Goal: Task Accomplishment & Management: Complete application form

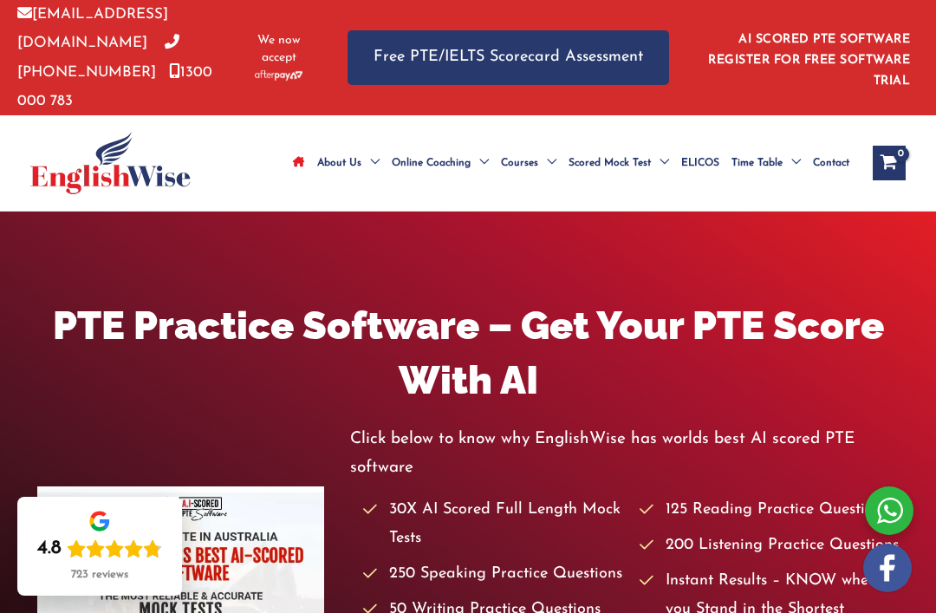
click at [871, 33] on link "AI SCORED PTE SOFTWARE REGISTER FOR FREE SOFTWARE TRIAL" at bounding box center [809, 60] width 202 height 55
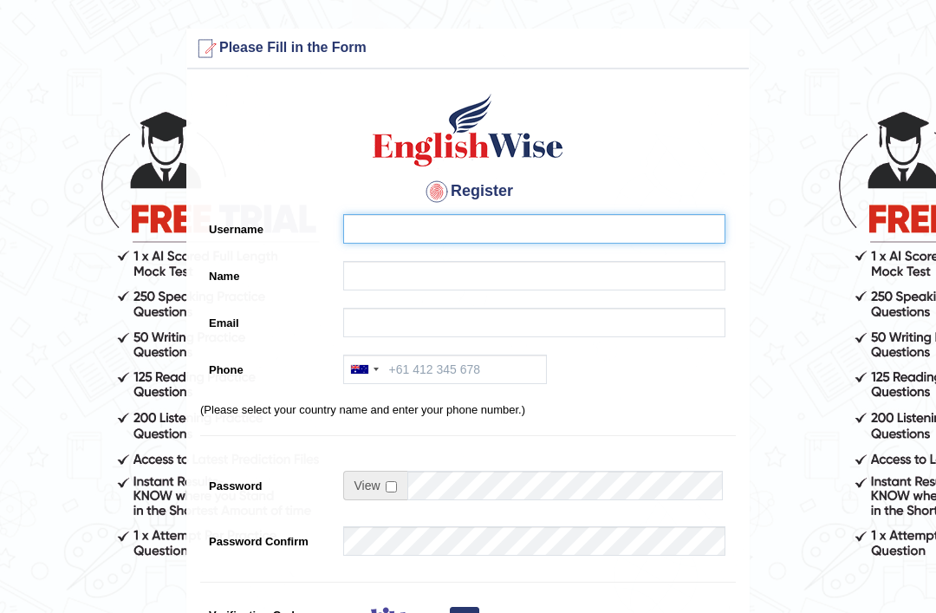
click at [426, 234] on input "Username" at bounding box center [534, 228] width 382 height 29
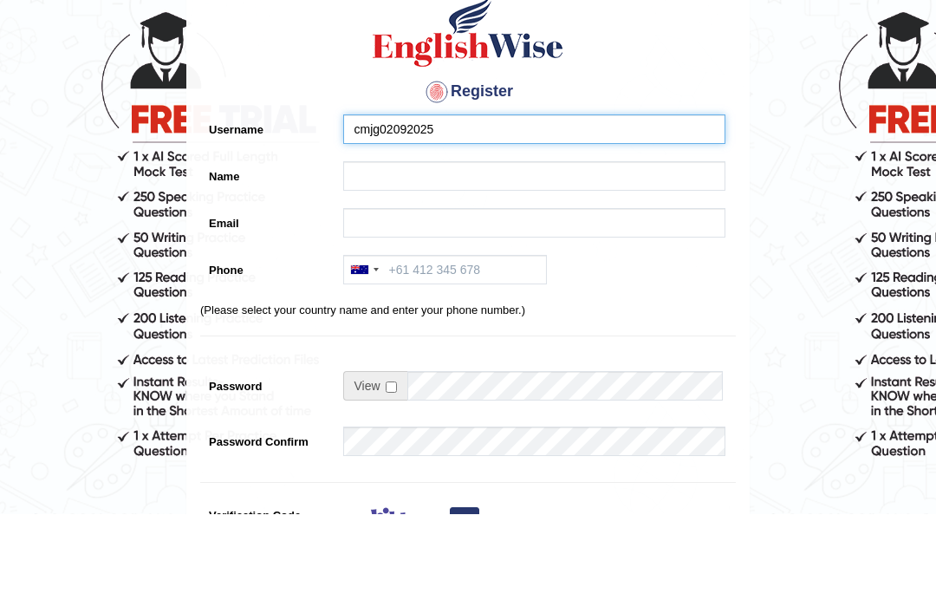
type input "cmjg02092025"
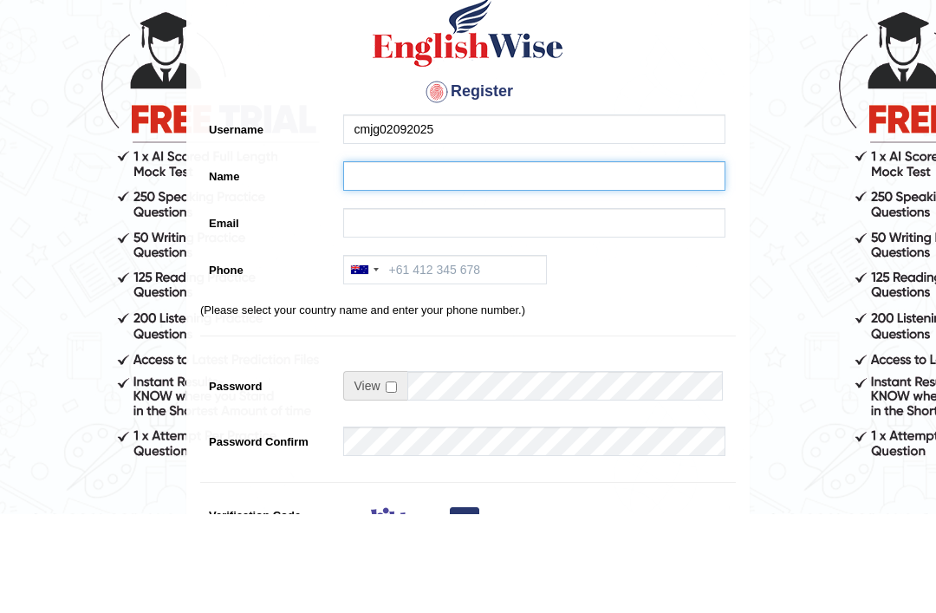
click at [431, 261] on input "Name" at bounding box center [534, 275] width 382 height 29
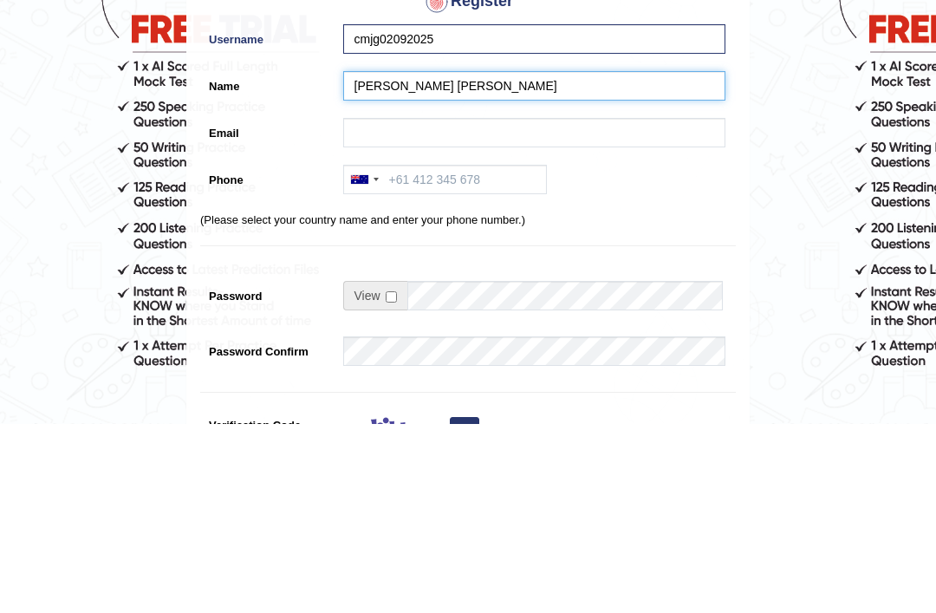
type input "Mark Jay Gumogda Corton"
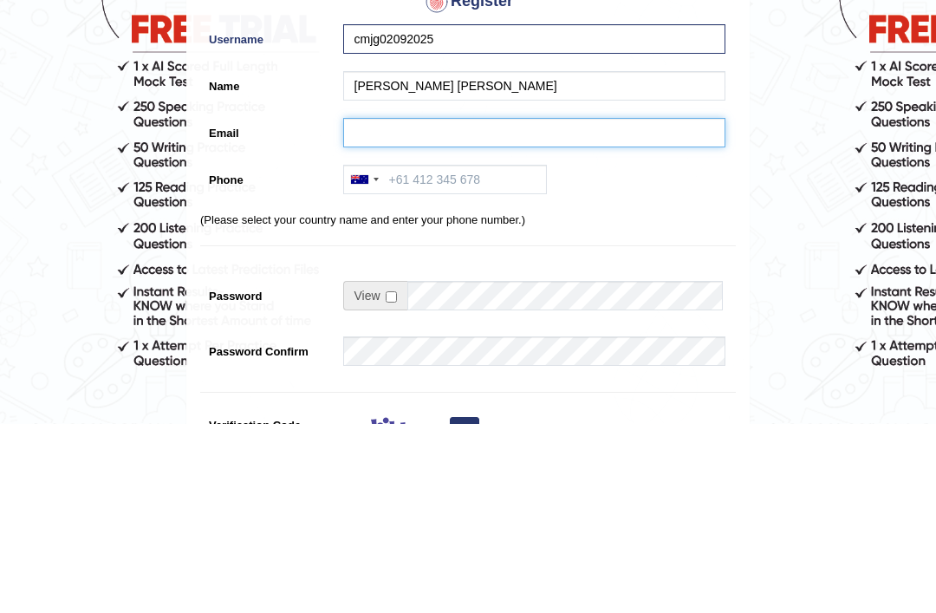
click at [460, 308] on input "Email" at bounding box center [534, 322] width 382 height 29
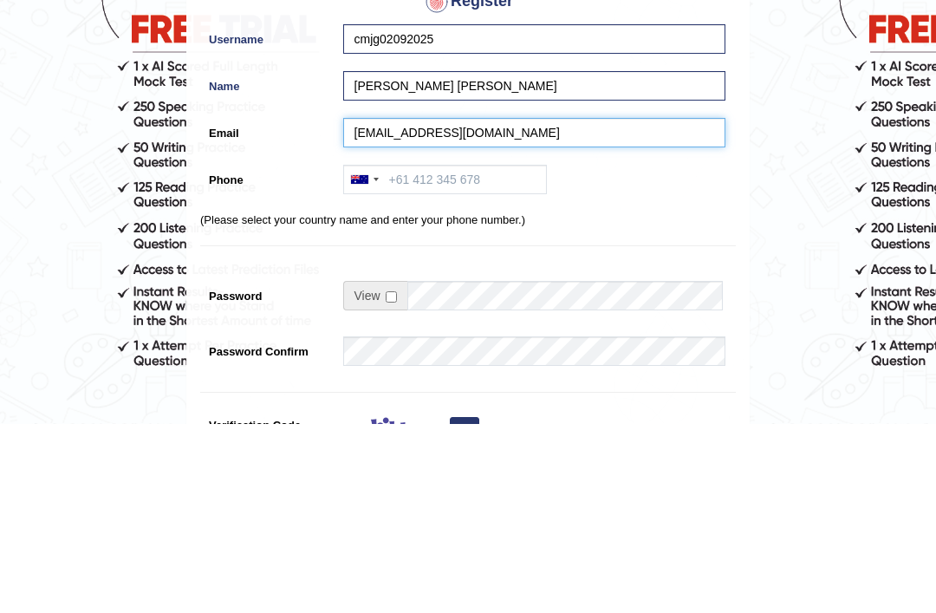
type input "cmjg010224@gmail.com"
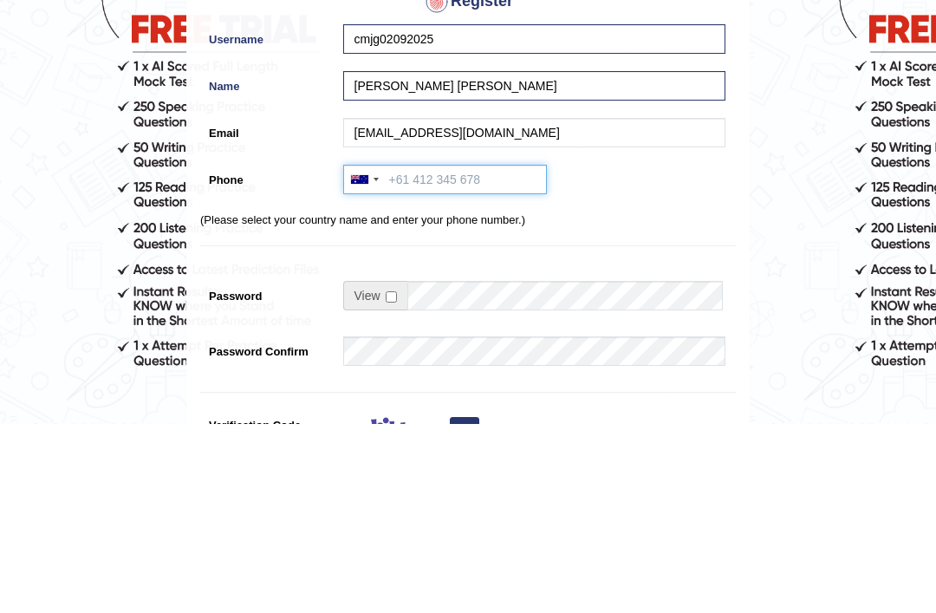
click at [453, 355] on input "Phone" at bounding box center [445, 369] width 204 height 29
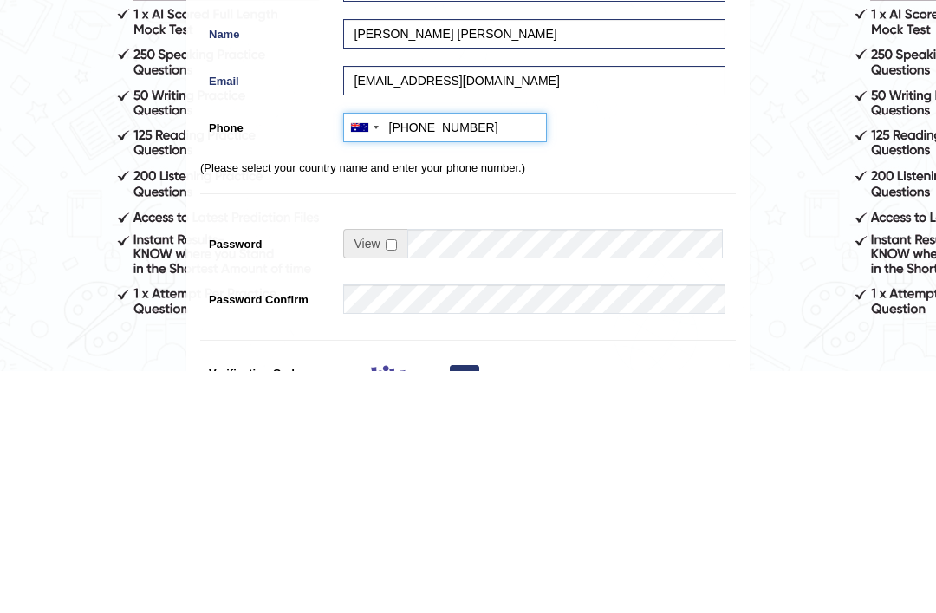
type input "+61421781462"
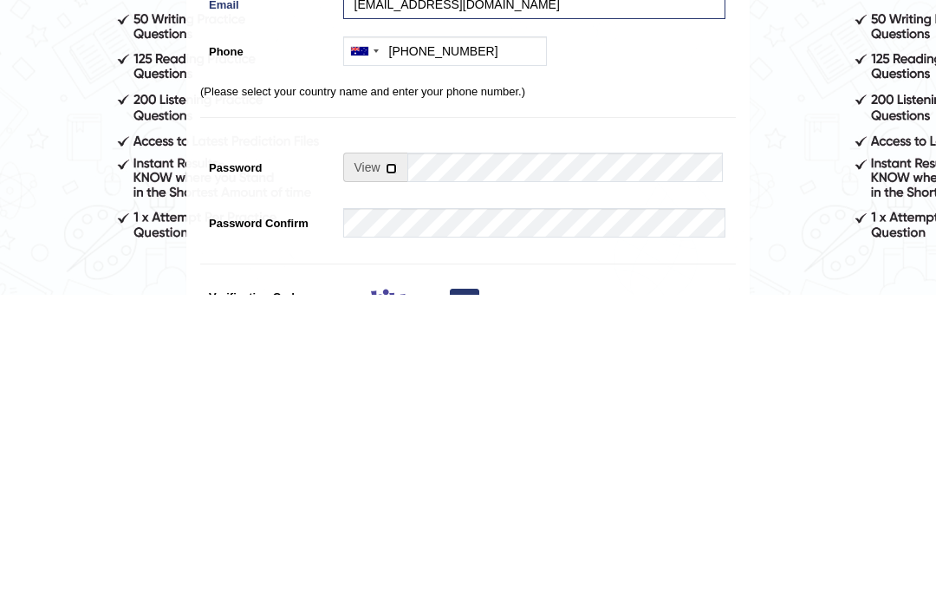
click at [393, 481] on input "checkbox" at bounding box center [391, 486] width 11 height 11
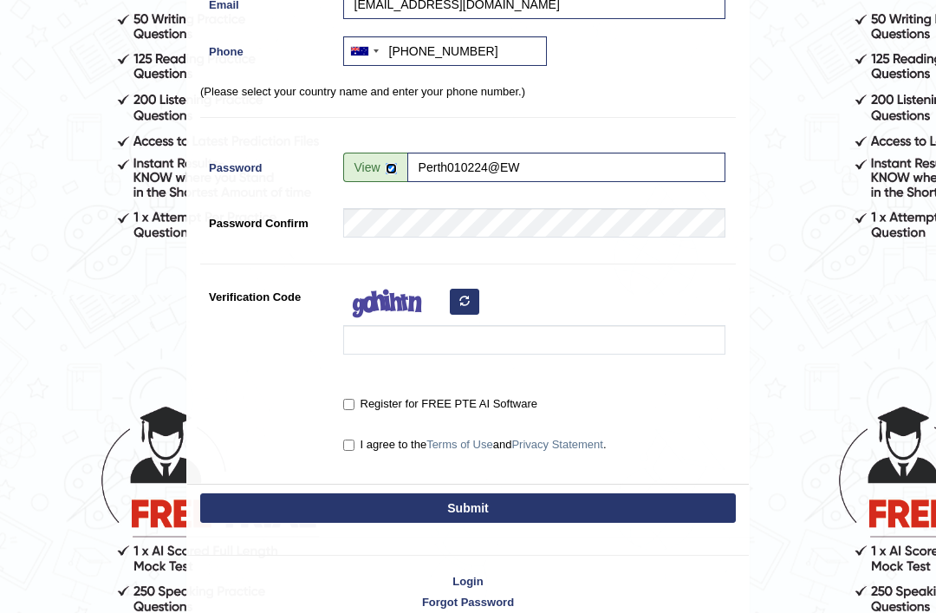
click at [389, 170] on input "checkbox" at bounding box center [391, 168] width 11 height 11
checkbox input "false"
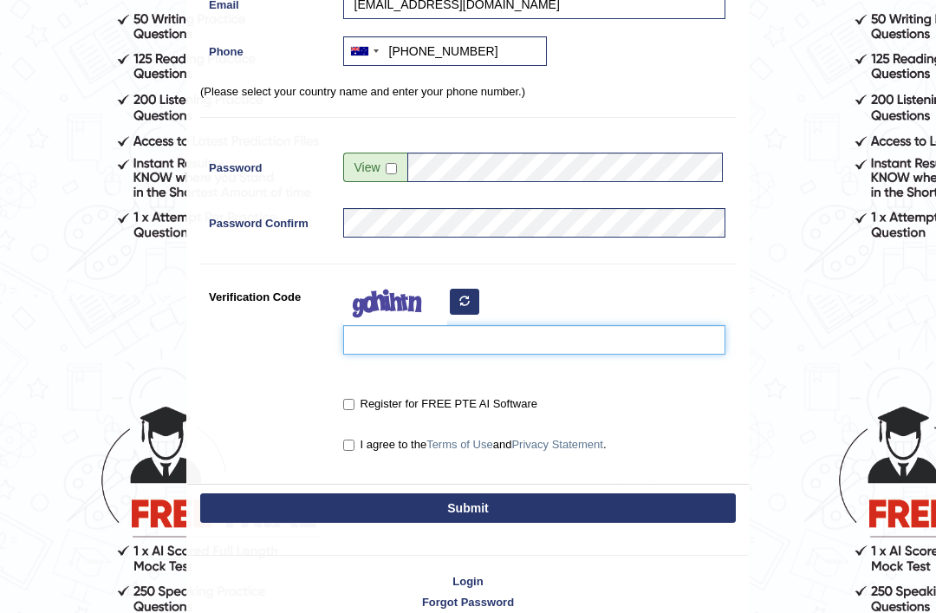
click at [512, 346] on input "Verification Code" at bounding box center [534, 339] width 382 height 29
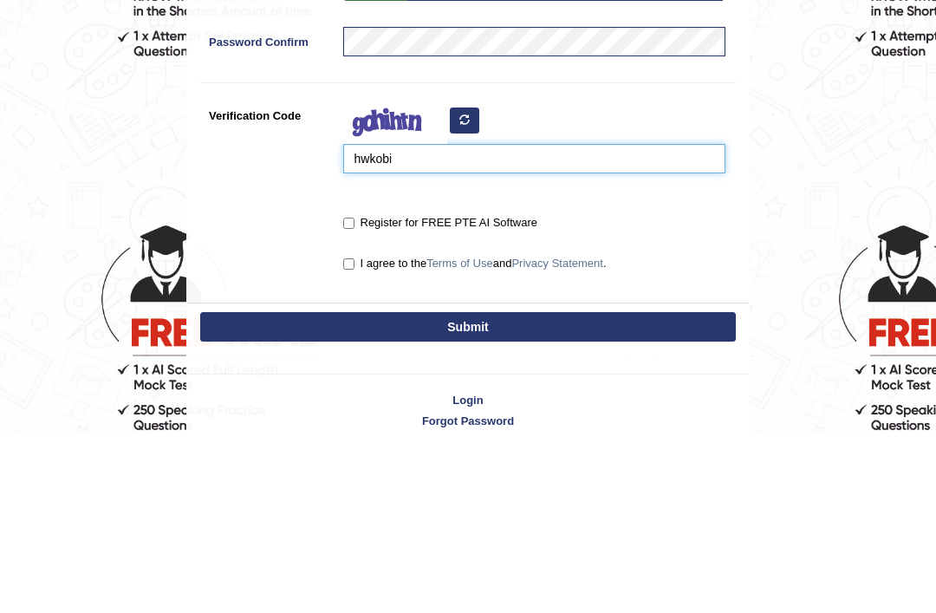
type input "hwkobi"
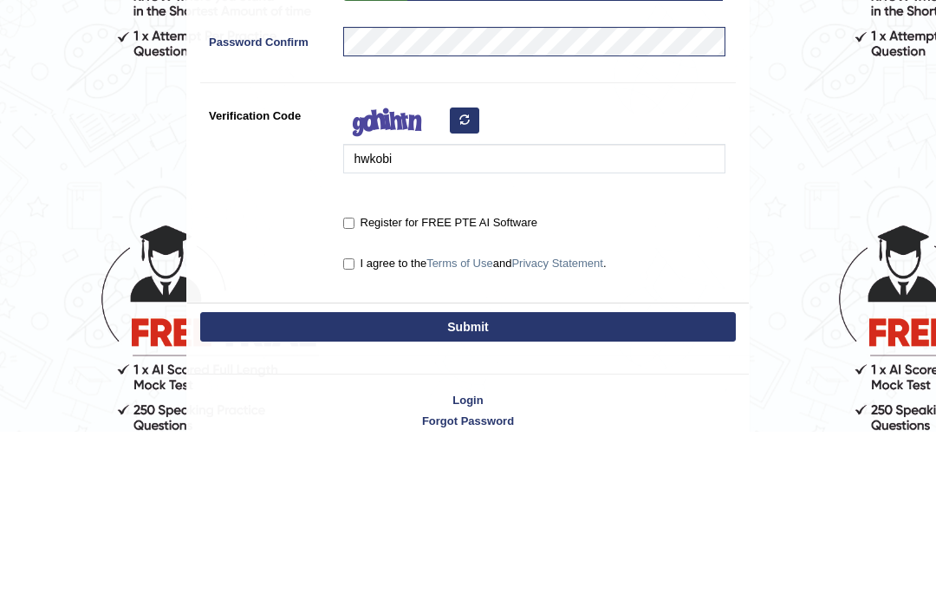
click at [355, 440] on input "I agree to the Terms of Use and Privacy Statement ." at bounding box center [348, 445] width 11 height 11
checkbox input "true"
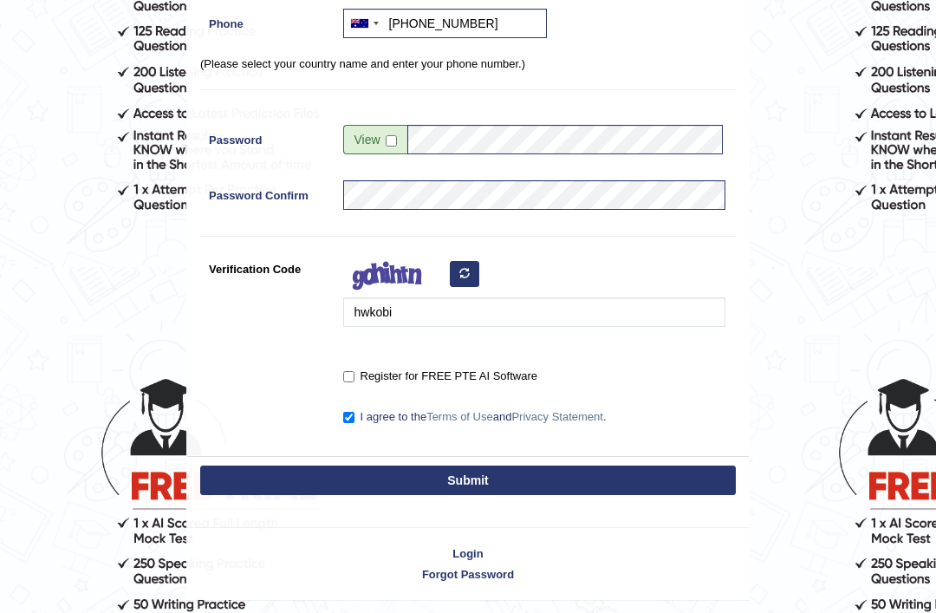
click at [345, 375] on input "Register for FREE PTE AI Software" at bounding box center [348, 377] width 11 height 11
checkbox input "true"
click at [499, 485] on button "Submit" at bounding box center [468, 481] width 536 height 29
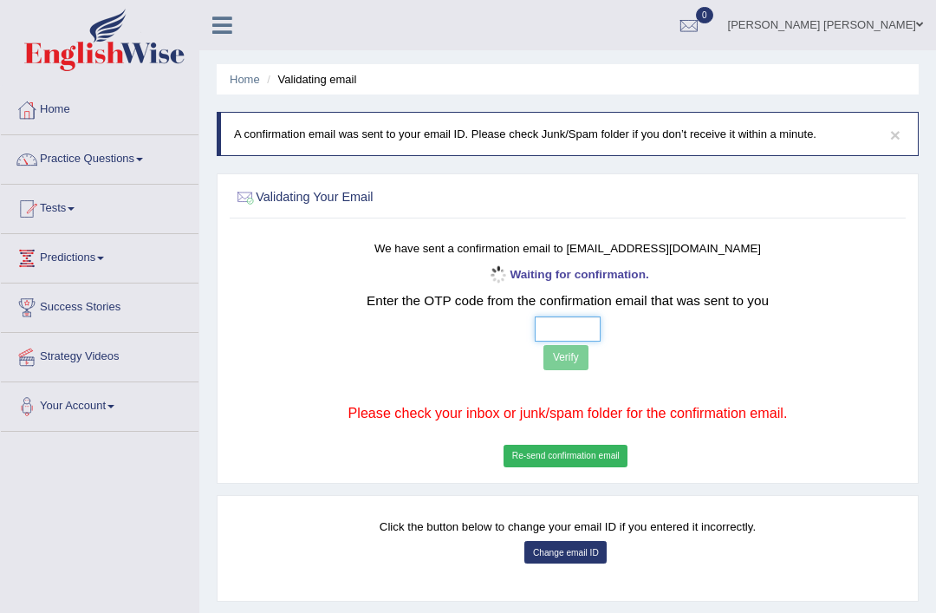
click at [535, 336] on input "text" at bounding box center [568, 328] width 67 height 25
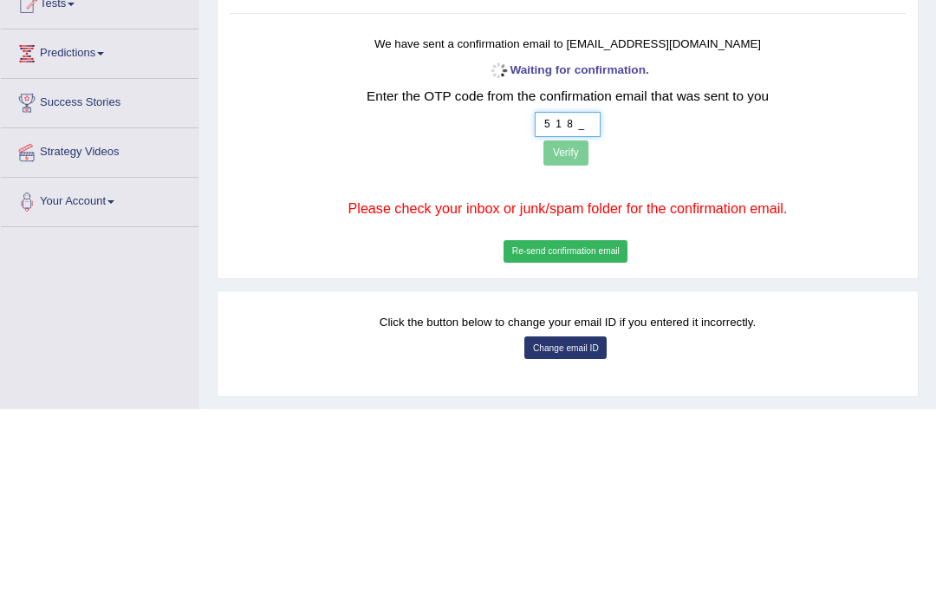
type input "5 1 8 7"
click at [544, 345] on button "Verify" at bounding box center [566, 357] width 45 height 25
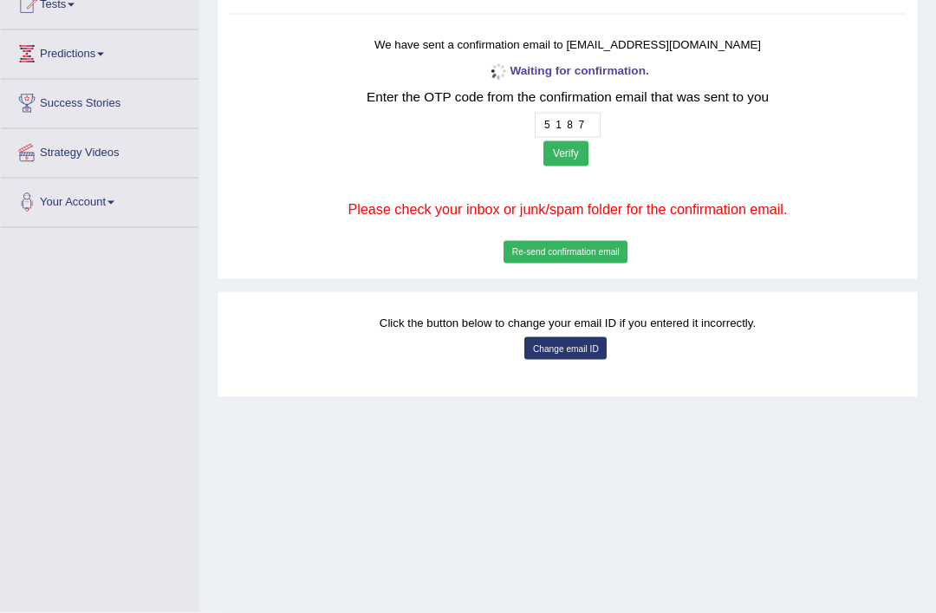
scroll to position [205, 0]
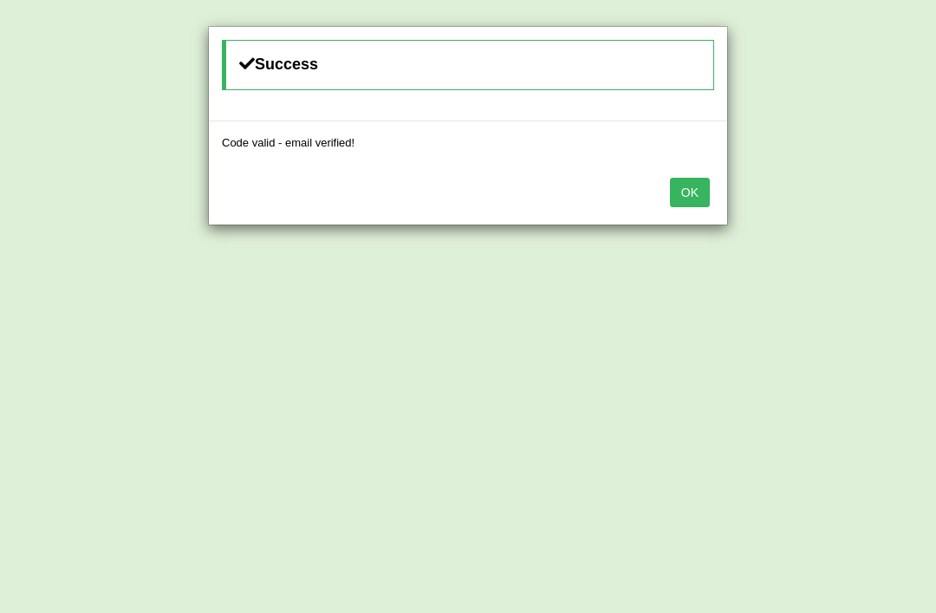
click at [698, 200] on button "OK" at bounding box center [690, 192] width 40 height 29
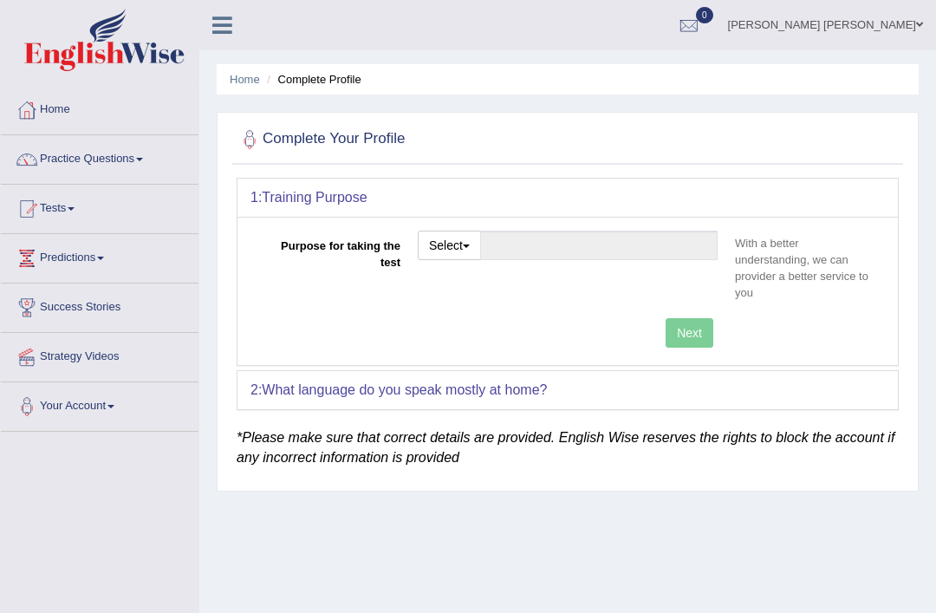
click at [51, 107] on link "Home" at bounding box center [100, 107] width 198 height 43
click at [87, 402] on link "Your Account" at bounding box center [100, 403] width 198 height 43
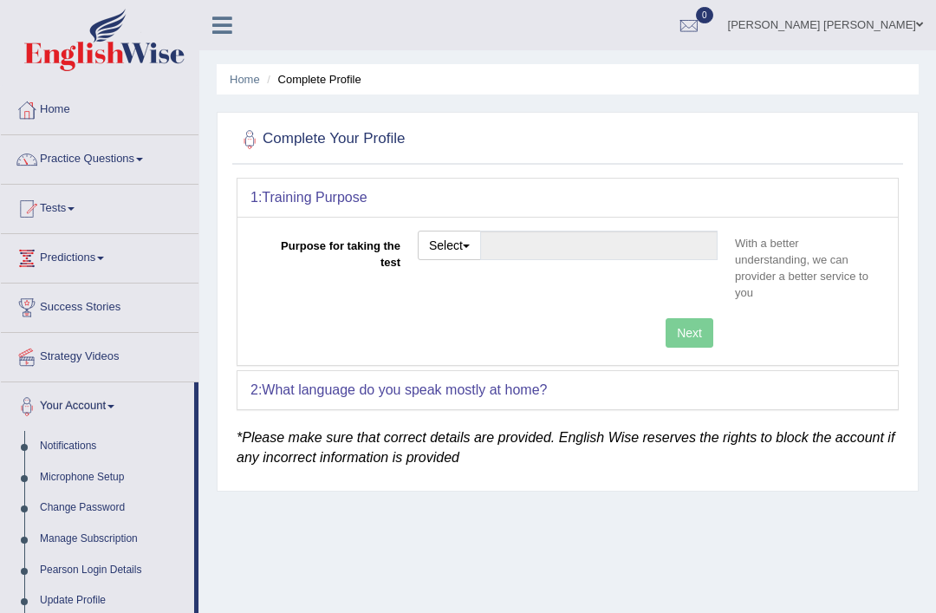
click at [109, 476] on div at bounding box center [468, 306] width 936 height 613
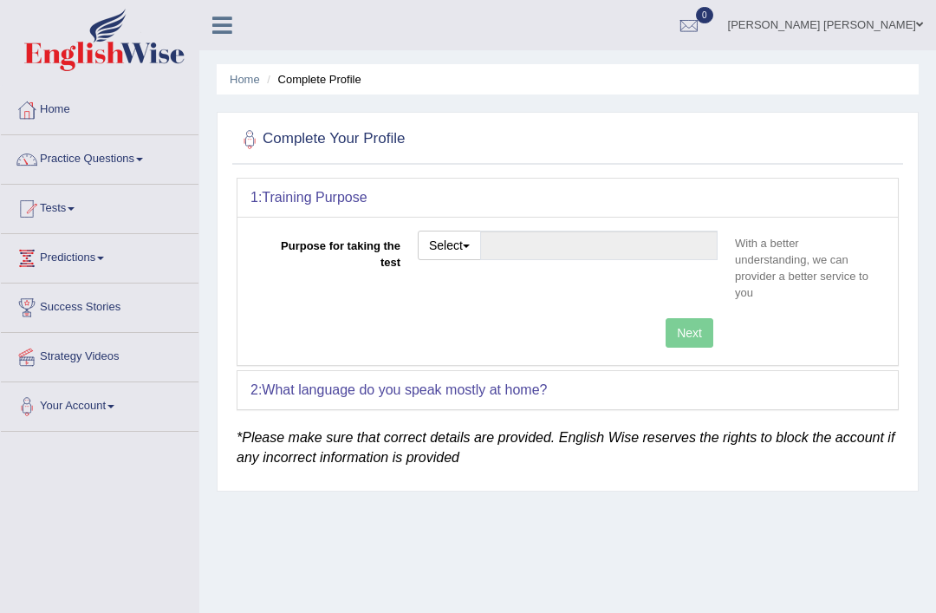
click at [106, 412] on link "Your Account" at bounding box center [100, 403] width 198 height 43
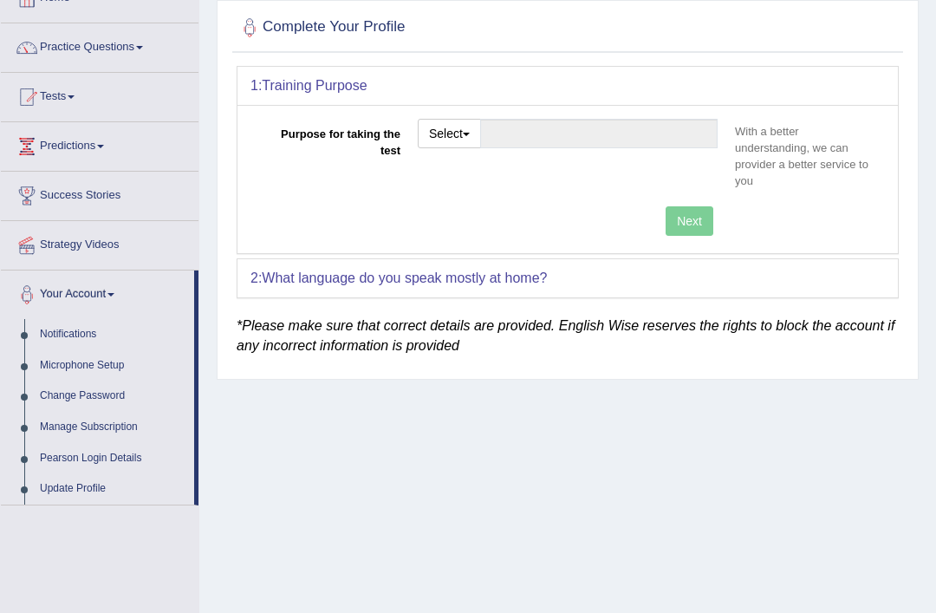
scroll to position [121, 0]
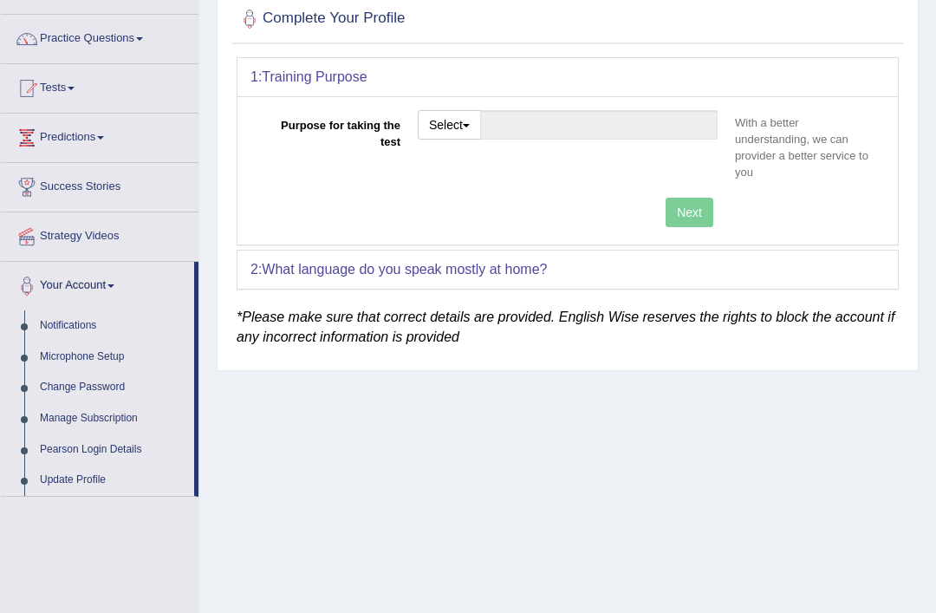
click at [71, 361] on div at bounding box center [468, 306] width 936 height 613
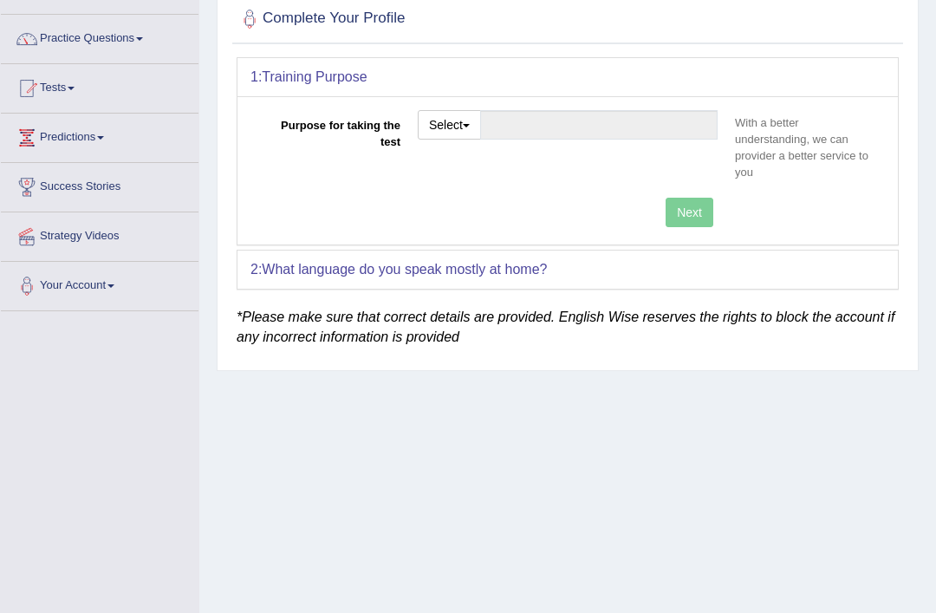
click at [101, 286] on link "Your Account" at bounding box center [100, 283] width 198 height 43
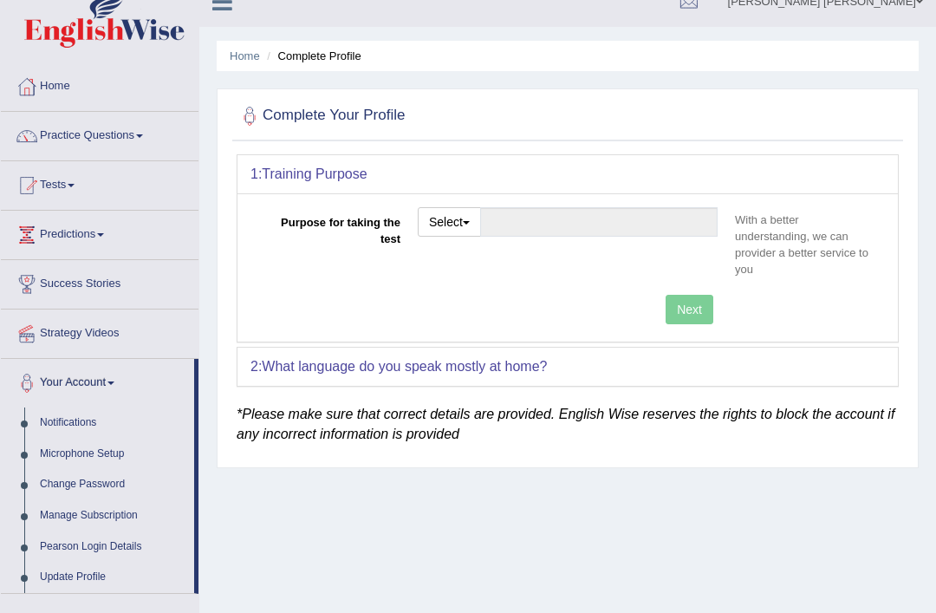
scroll to position [0, 0]
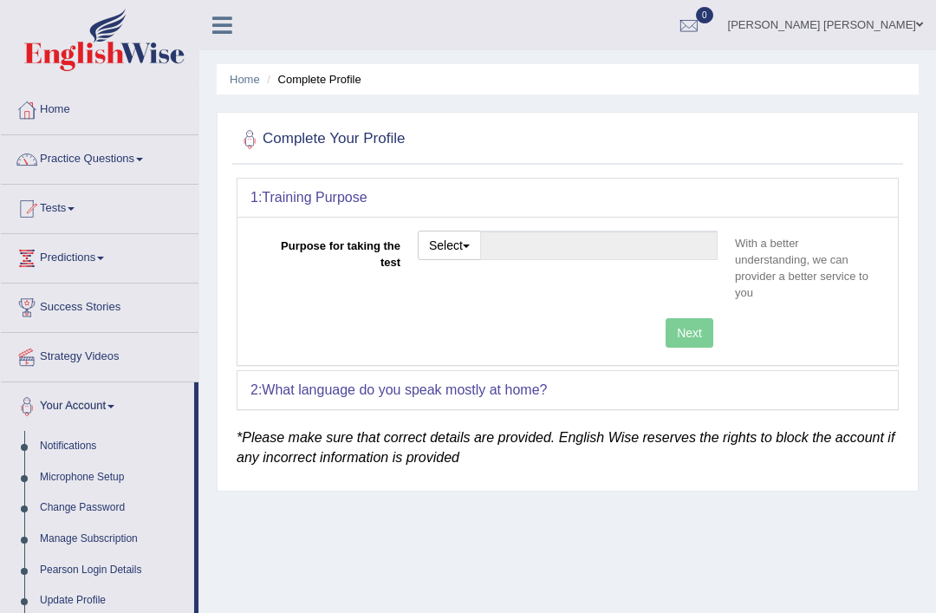
click at [220, 33] on div at bounding box center [468, 306] width 936 height 613
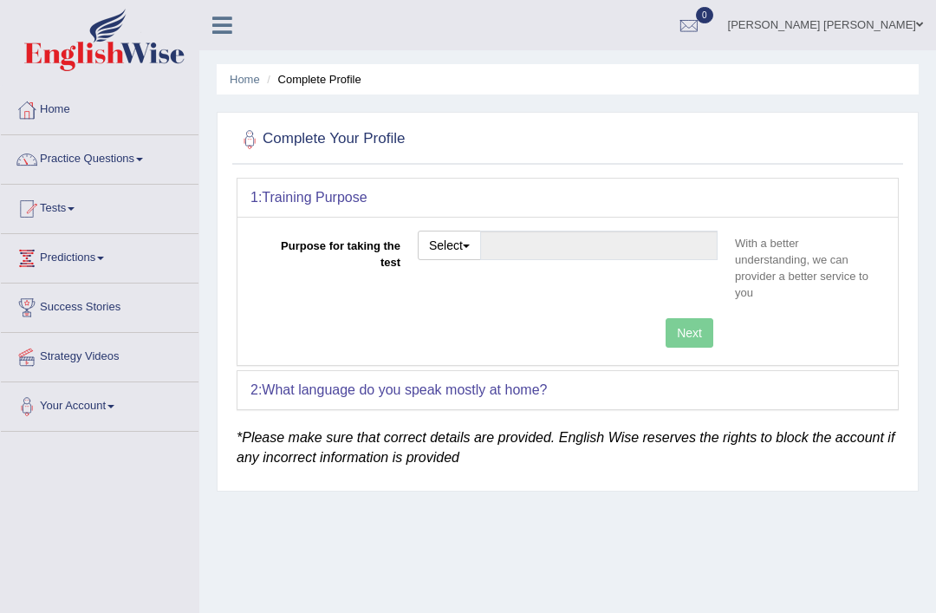
click at [225, 16] on icon at bounding box center [222, 25] width 20 height 23
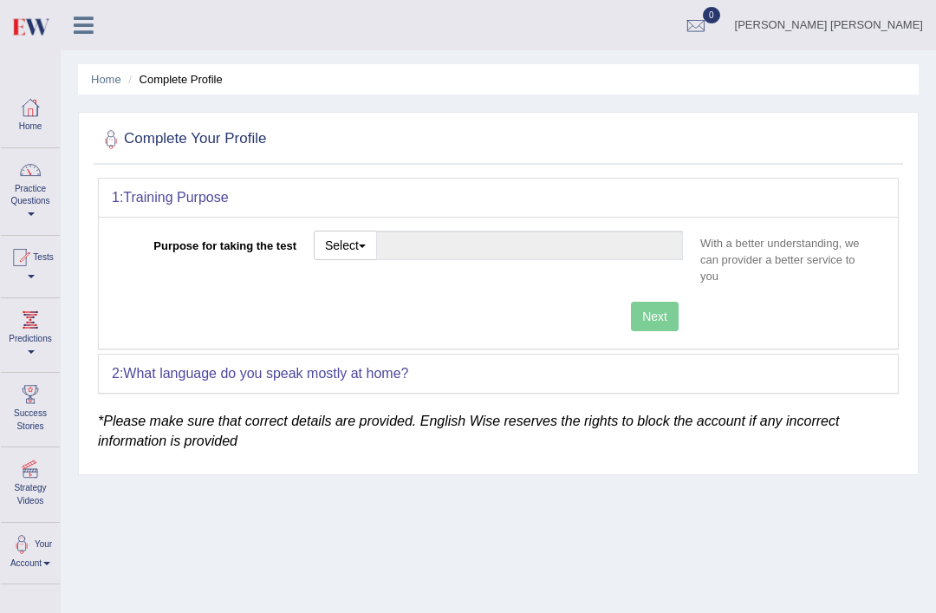
click at [86, 23] on icon at bounding box center [84, 25] width 20 height 23
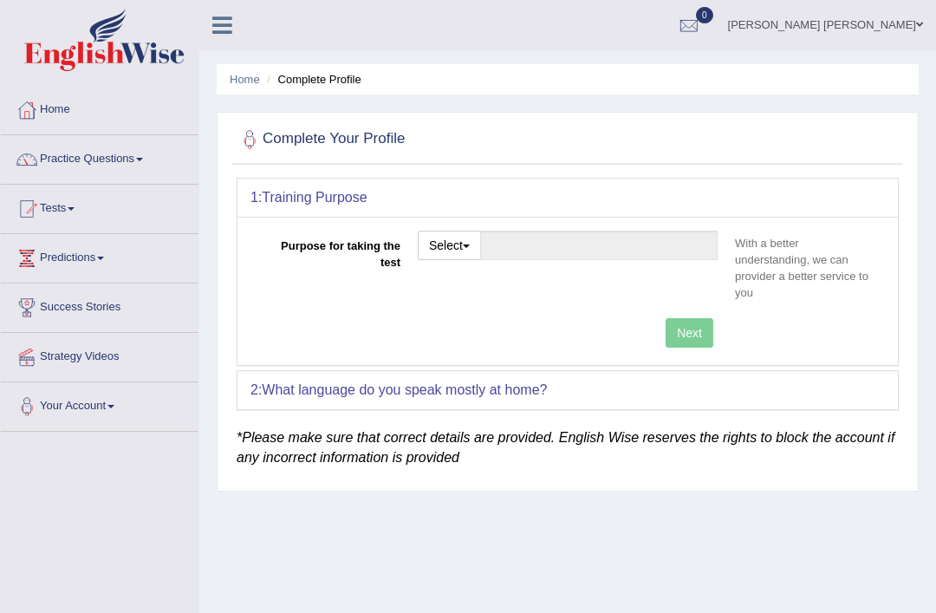
click at [92, 410] on link "Your Account" at bounding box center [100, 403] width 198 height 43
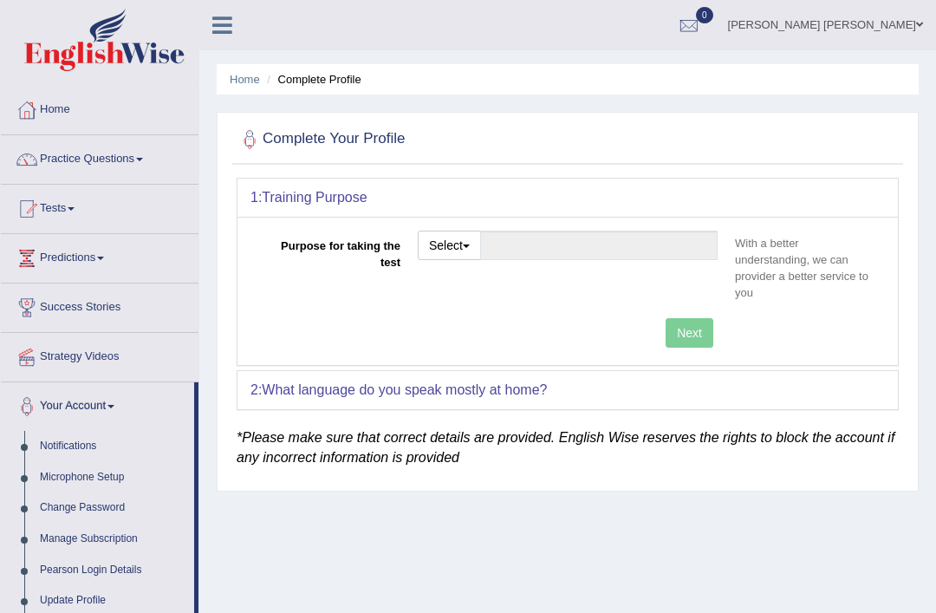
click at [101, 472] on div at bounding box center [468, 306] width 936 height 613
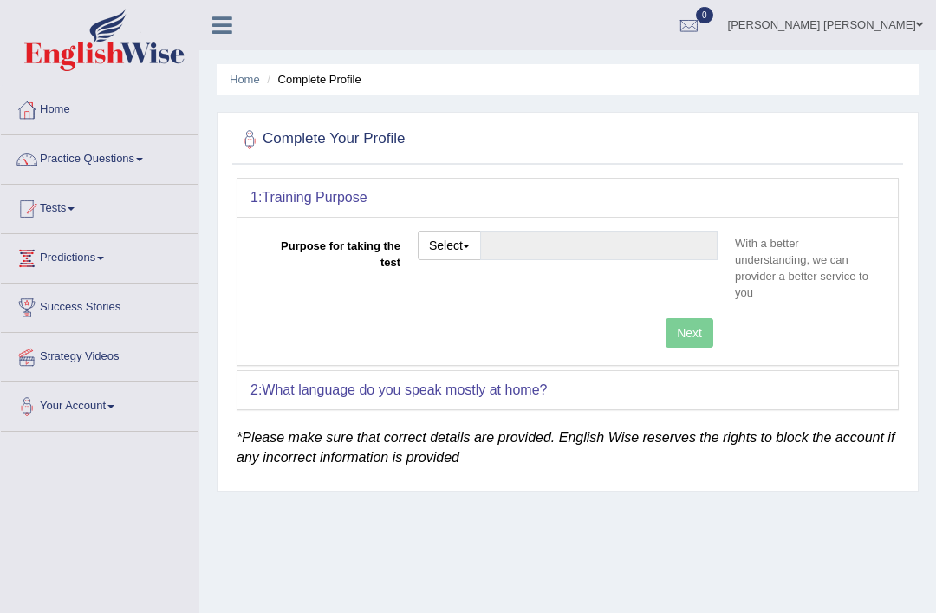
click at [924, 25] on link "[PERSON_NAME] [PERSON_NAME]" at bounding box center [825, 22] width 221 height 45
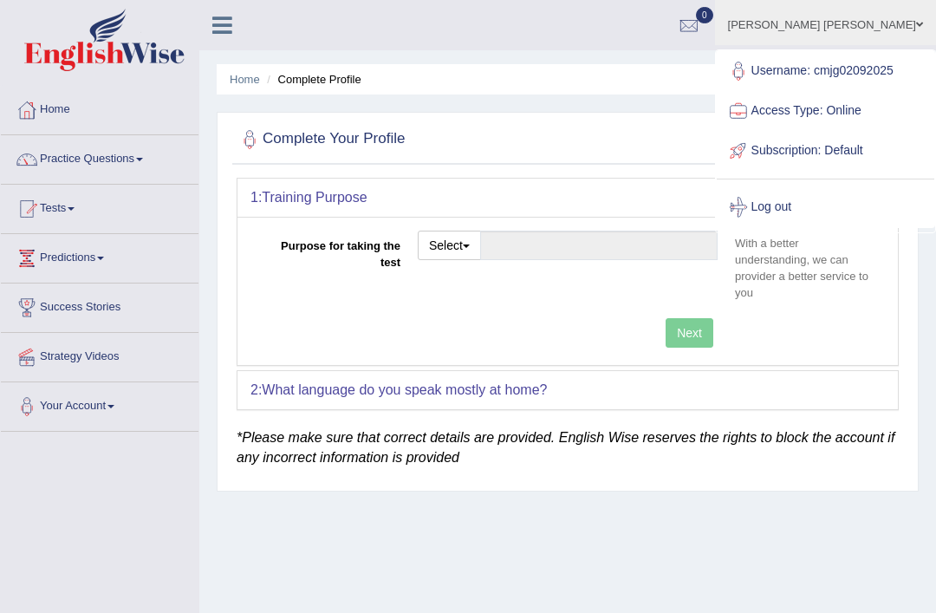
click at [913, 29] on link "[PERSON_NAME] [PERSON_NAME]" at bounding box center [825, 22] width 221 height 45
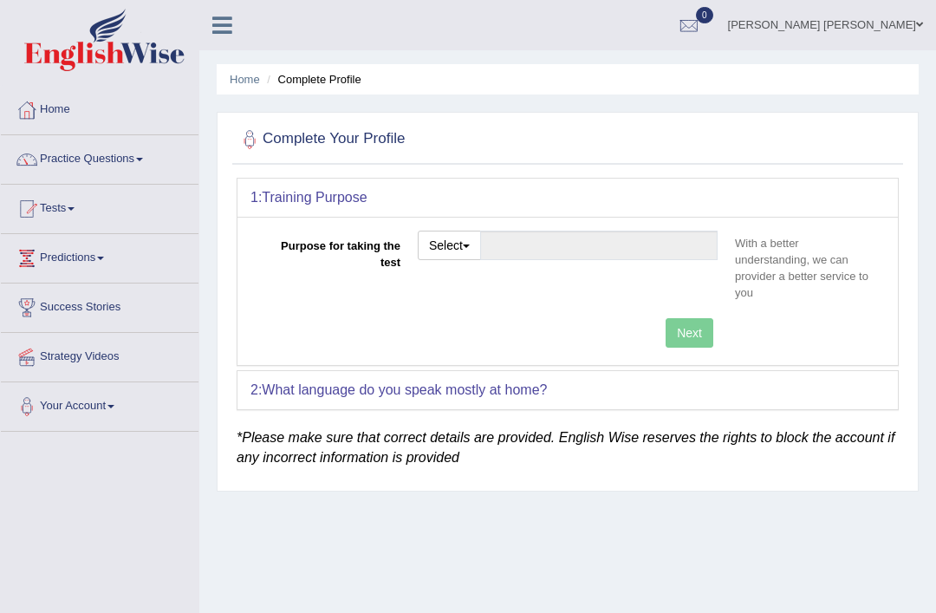
click at [467, 248] on button "Select" at bounding box center [449, 245] width 63 height 29
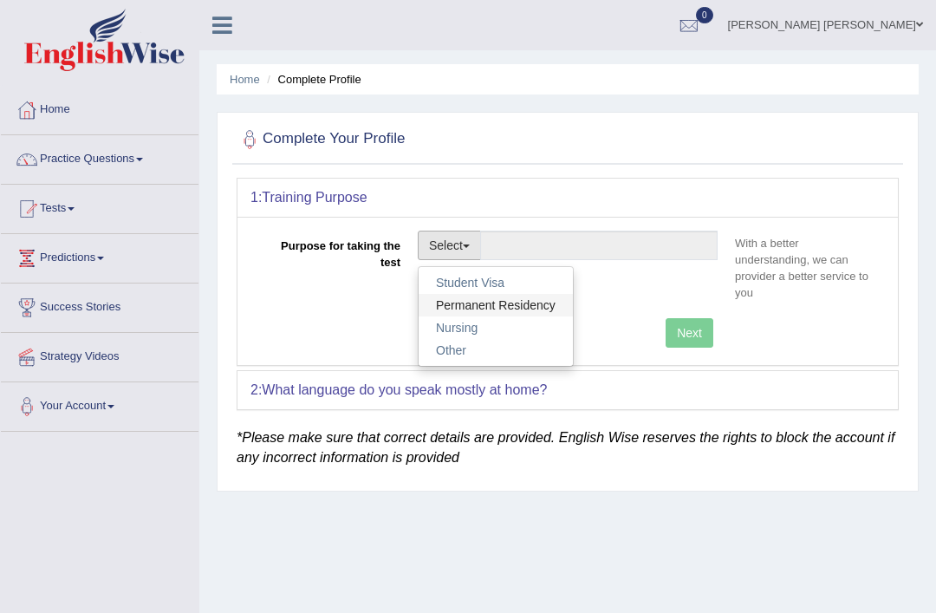
click at [527, 304] on link "Permanent Residency" at bounding box center [496, 305] width 154 height 23
type input "Permanent Residency"
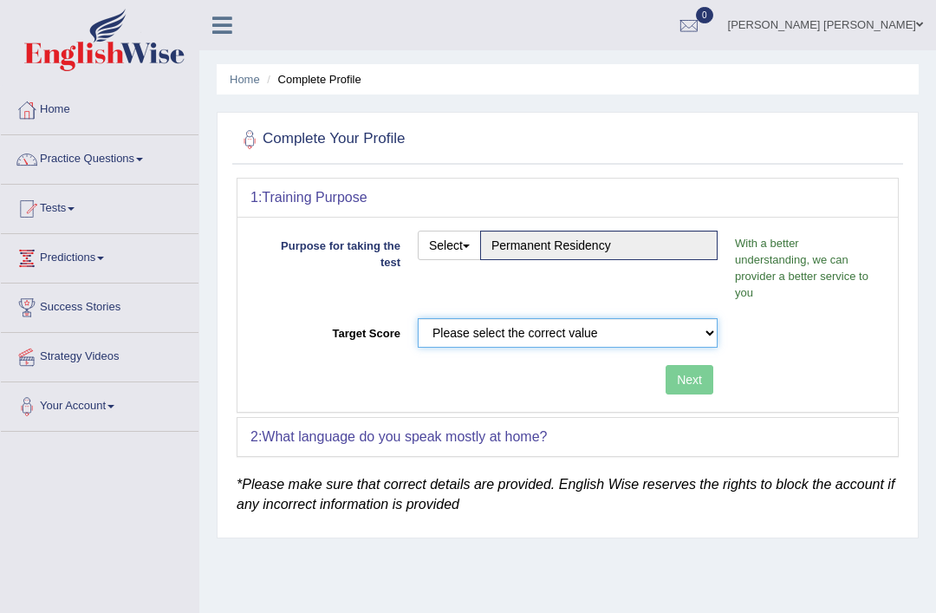
click at [604, 330] on select "Please select the correct value 50 (6 bands) 58 (6.5 bands) 65 (7 bands) 79 (8 …" at bounding box center [568, 332] width 300 height 29
select select "79"
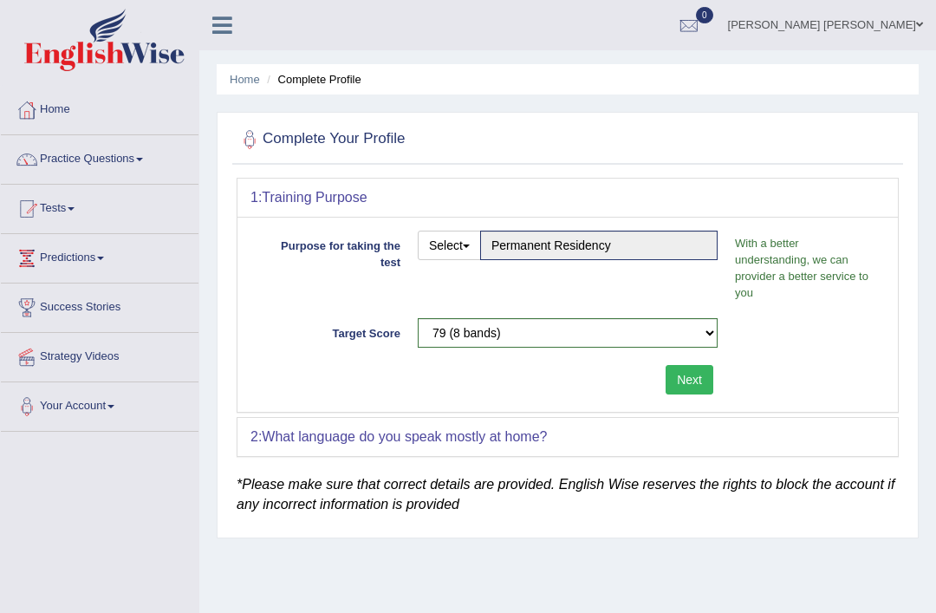
click at [587, 444] on div "2: What language do you speak mostly at home?" at bounding box center [568, 437] width 661 height 38
click at [603, 434] on div "2: What language do you speak mostly at home?" at bounding box center [568, 437] width 661 height 38
click at [532, 440] on b "What language do you speak mostly at home?" at bounding box center [404, 436] width 285 height 15
click at [456, 435] on b "What language do you speak mostly at home?" at bounding box center [404, 436] width 285 height 15
click at [696, 381] on button "Next" at bounding box center [690, 379] width 48 height 29
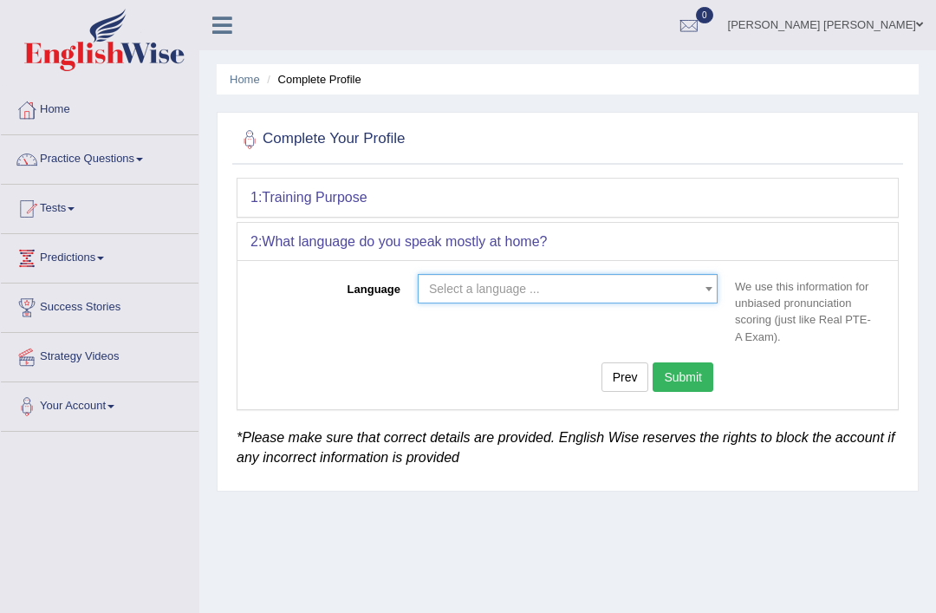
click at [664, 297] on span "Select a language ..." at bounding box center [568, 288] width 300 height 29
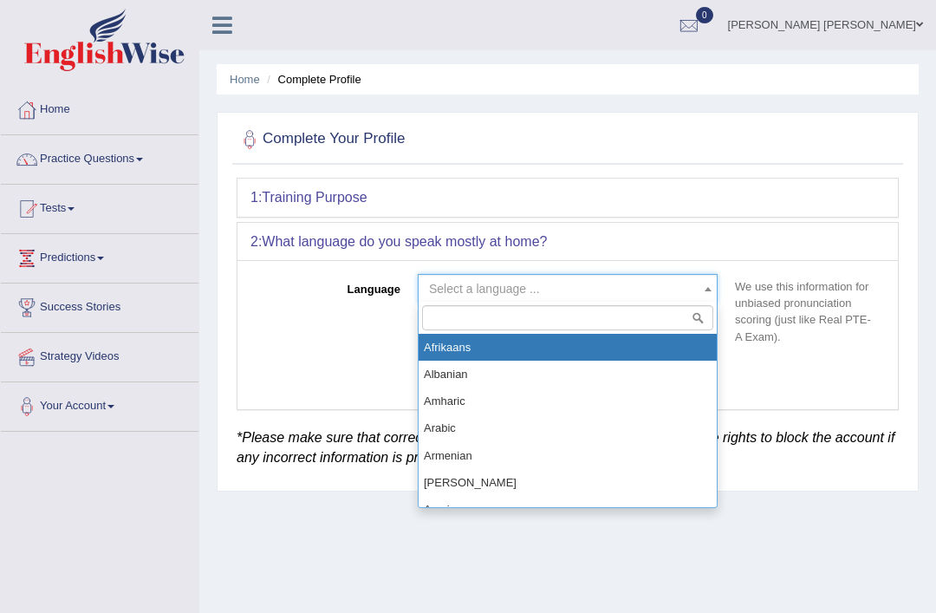
click at [482, 321] on input "search" at bounding box center [567, 317] width 291 height 25
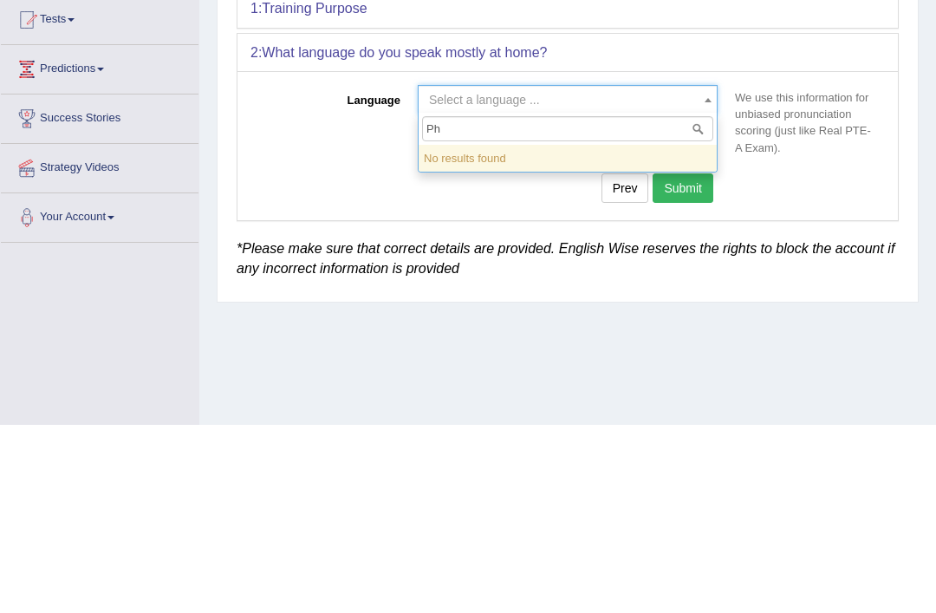
type input "P"
type input "F"
type input "P"
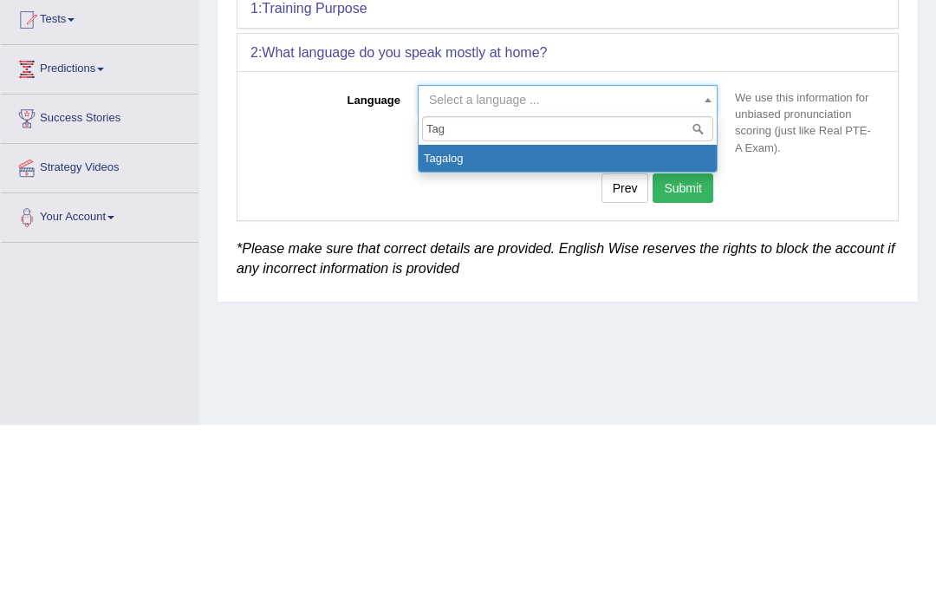
type input "Taga"
select select "Tagalog"
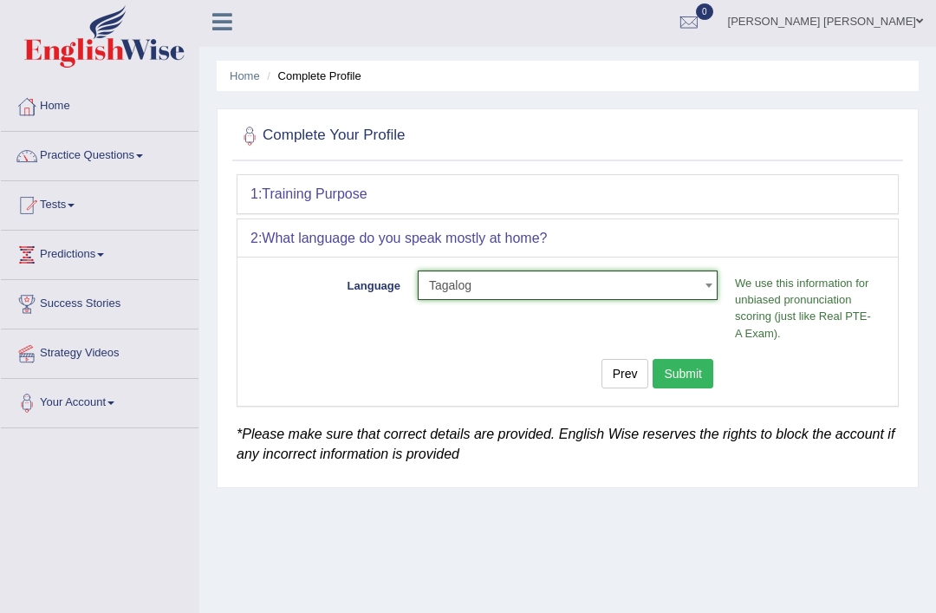
scroll to position [3, 0]
click at [694, 376] on button "Submit" at bounding box center [683, 373] width 61 height 29
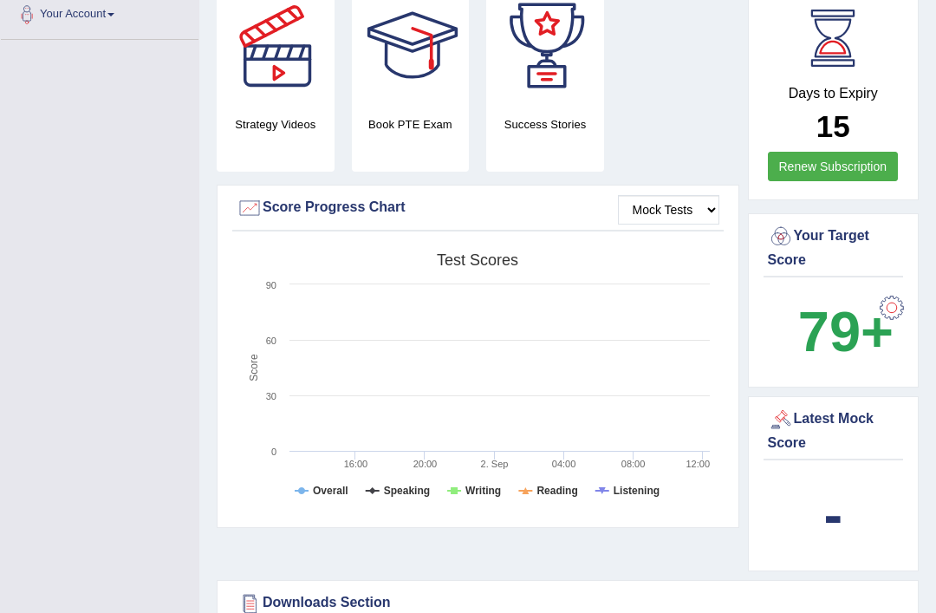
scroll to position [385, 0]
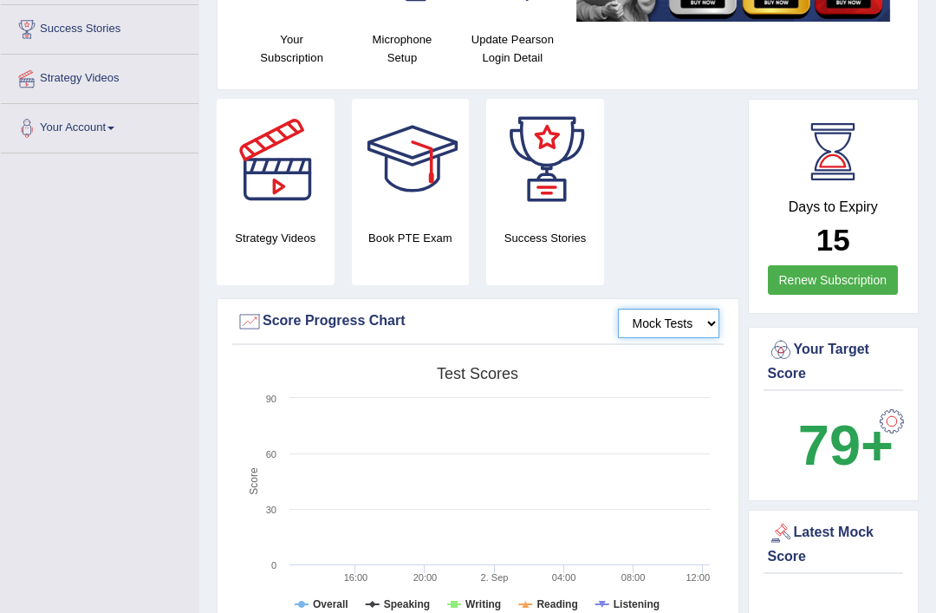
click at [683, 339] on select "Mock Tests" at bounding box center [668, 324] width 101 height 29
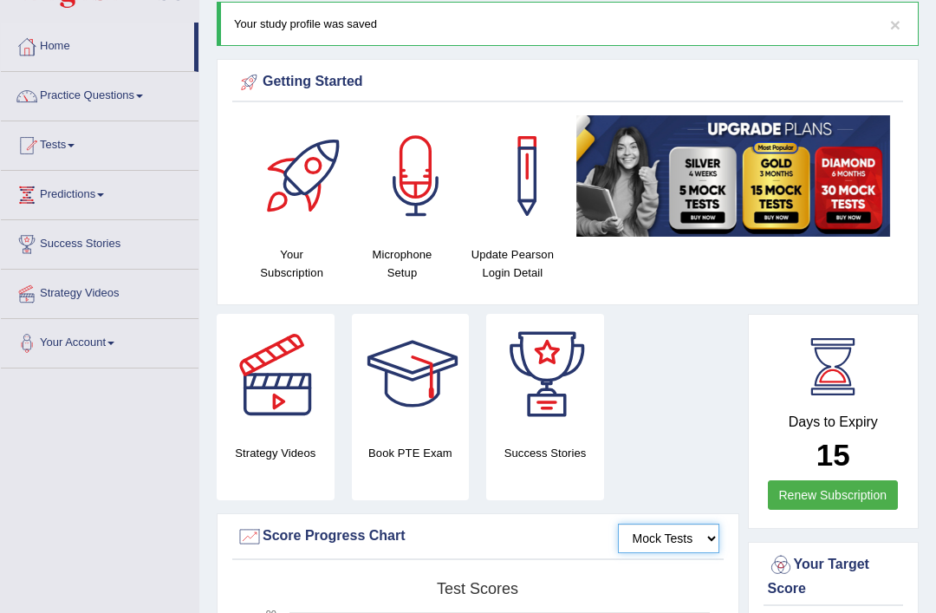
scroll to position [57, 0]
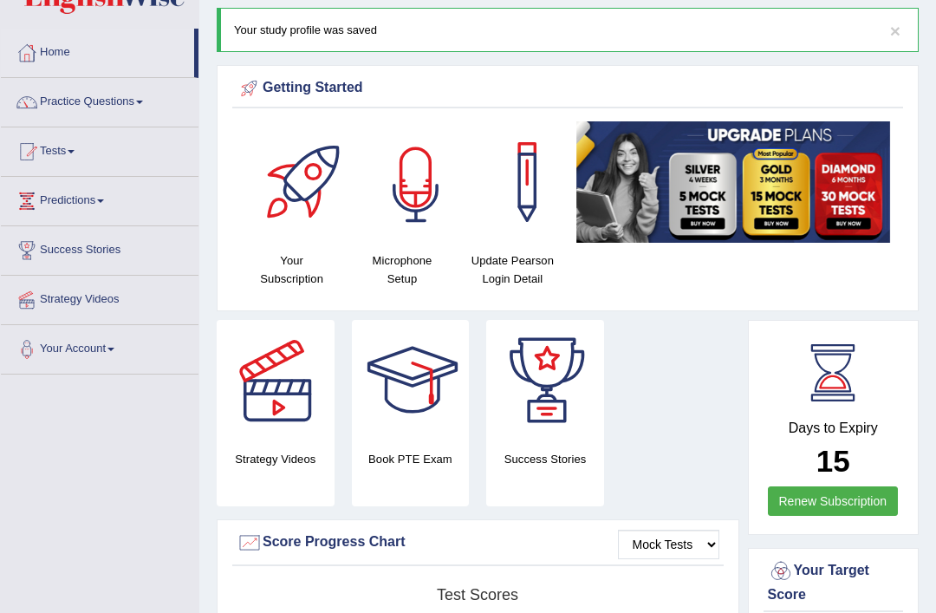
click at [419, 182] on div at bounding box center [416, 181] width 121 height 121
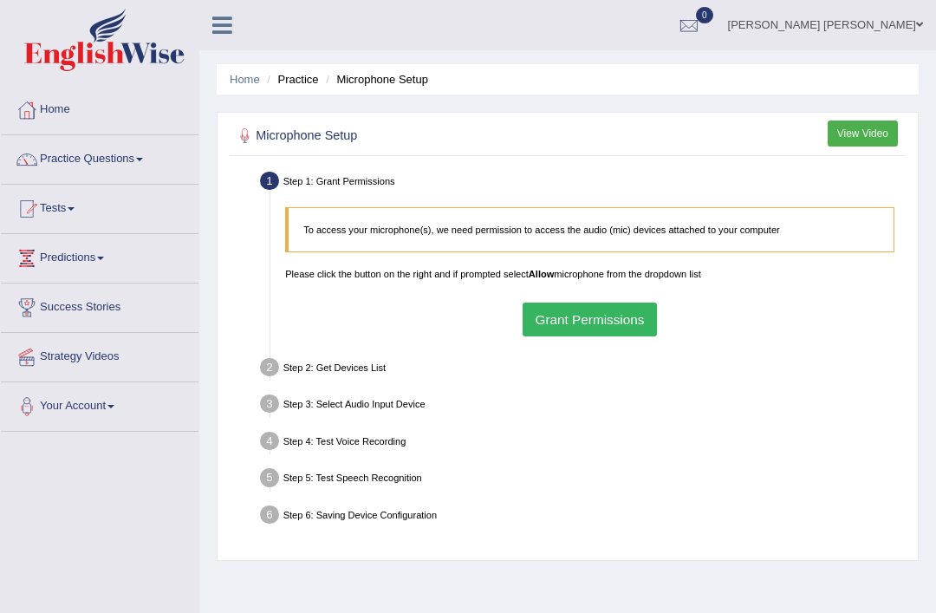
click at [615, 336] on button "Grant Permissions" at bounding box center [590, 320] width 134 height 34
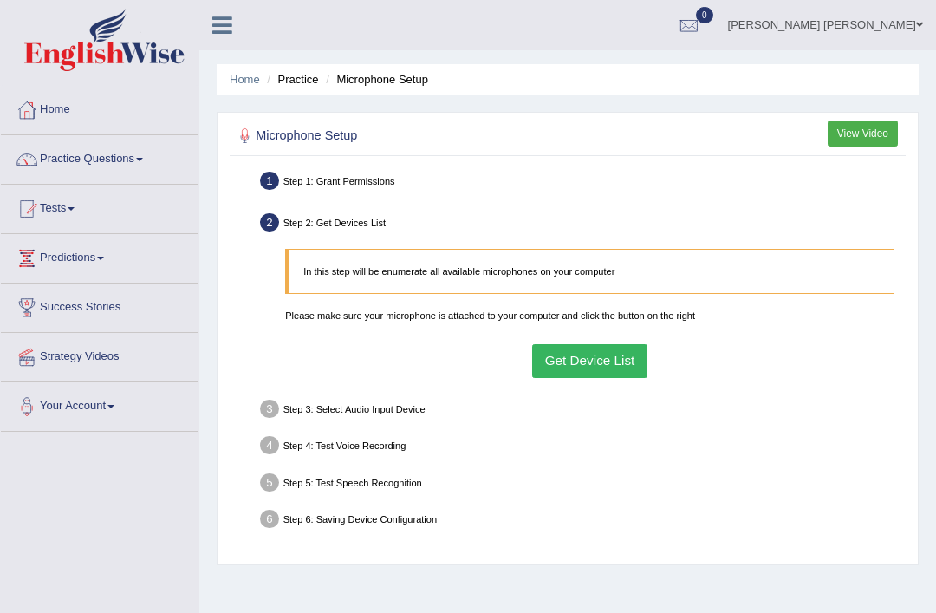
click at [615, 378] on button "Get Device List" at bounding box center [589, 361] width 115 height 34
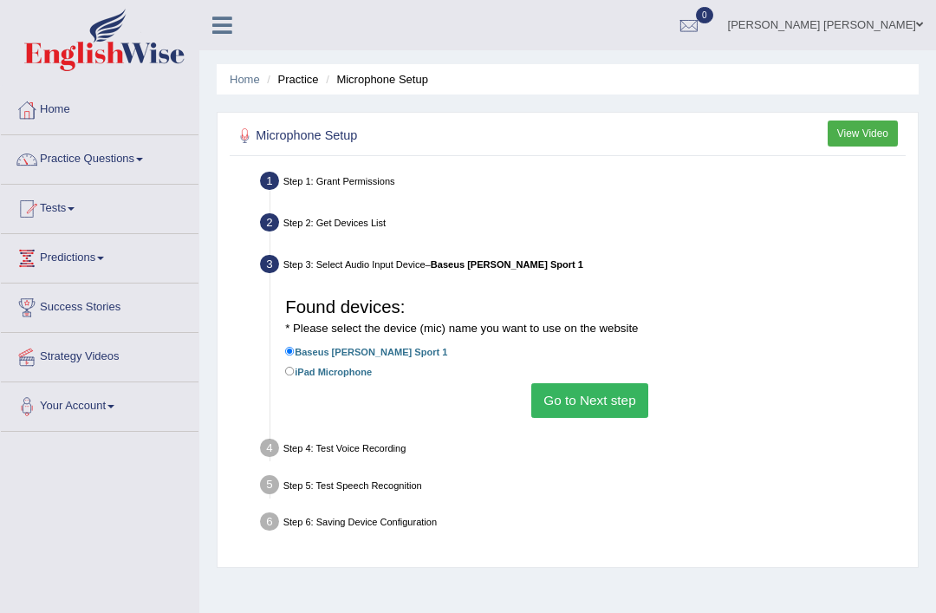
click at [613, 417] on button "Go to Next step" at bounding box center [590, 400] width 117 height 34
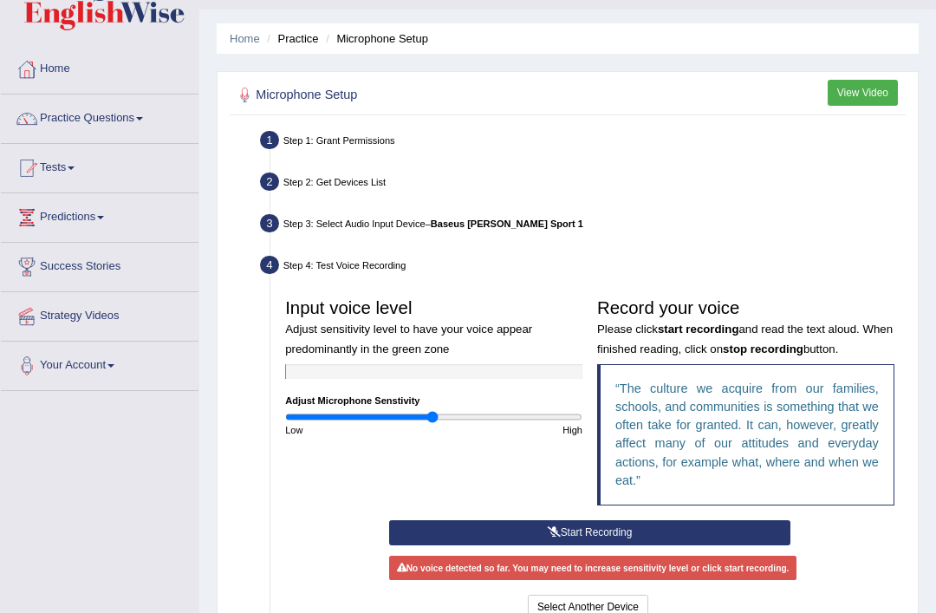
scroll to position [36, 0]
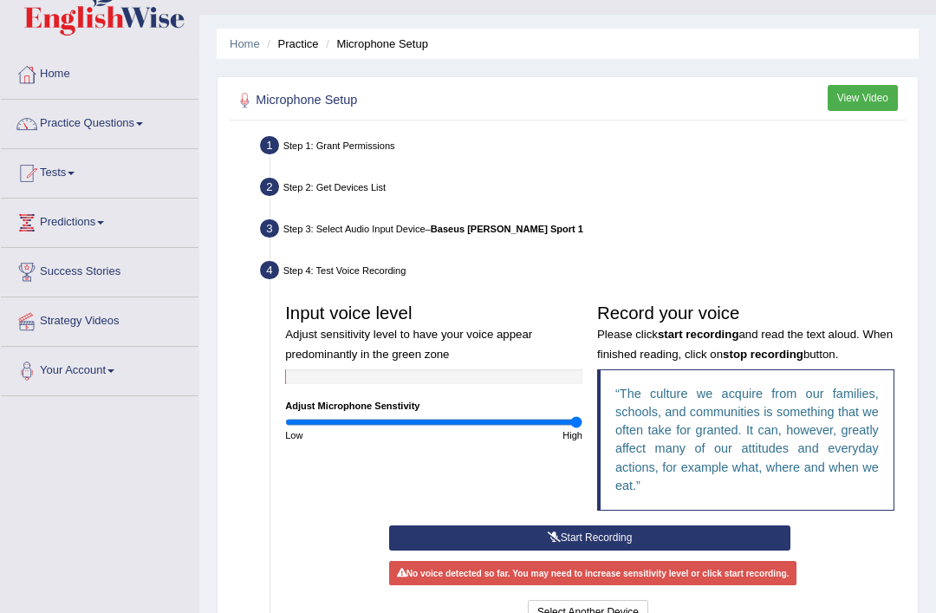
type input "2"
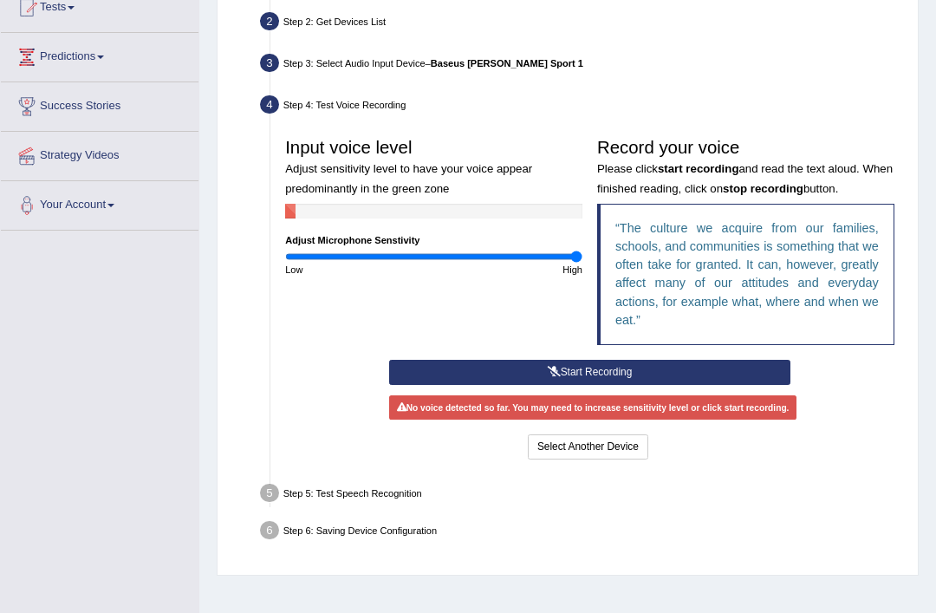
scroll to position [201, 0]
click at [654, 385] on button "Start Recording" at bounding box center [589, 372] width 401 height 25
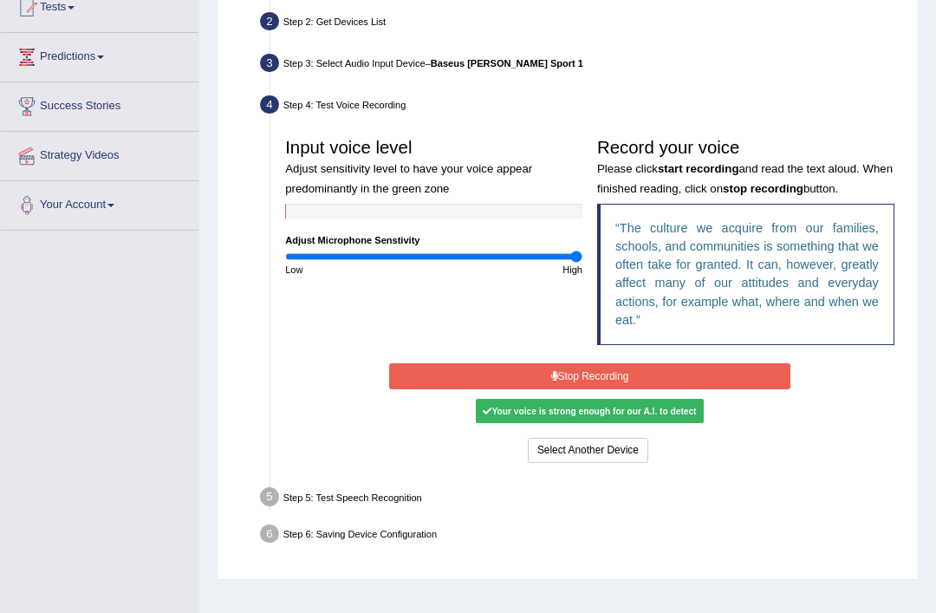
click at [658, 388] on button "Stop Recording" at bounding box center [589, 375] width 401 height 25
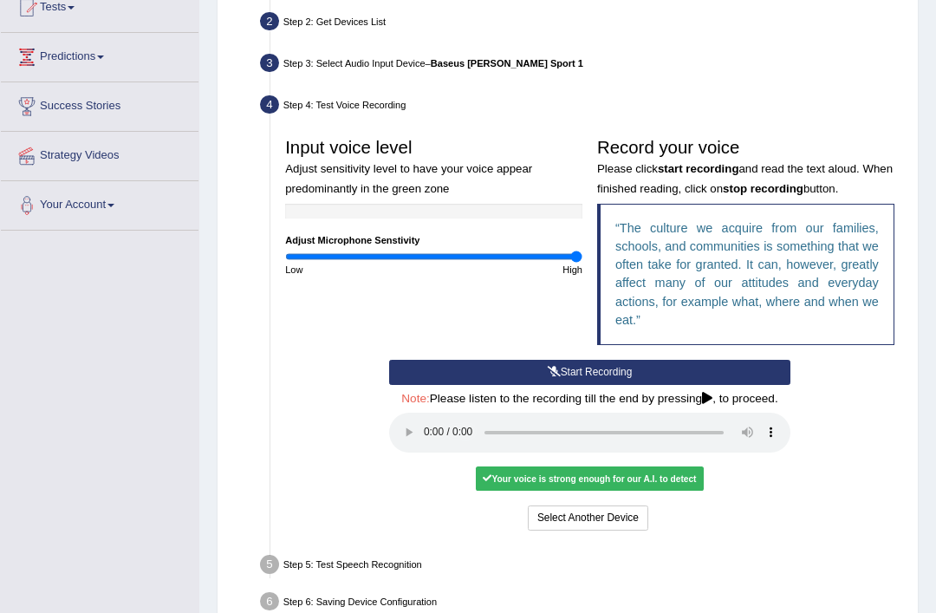
click at [429, 453] on audio at bounding box center [589, 433] width 401 height 40
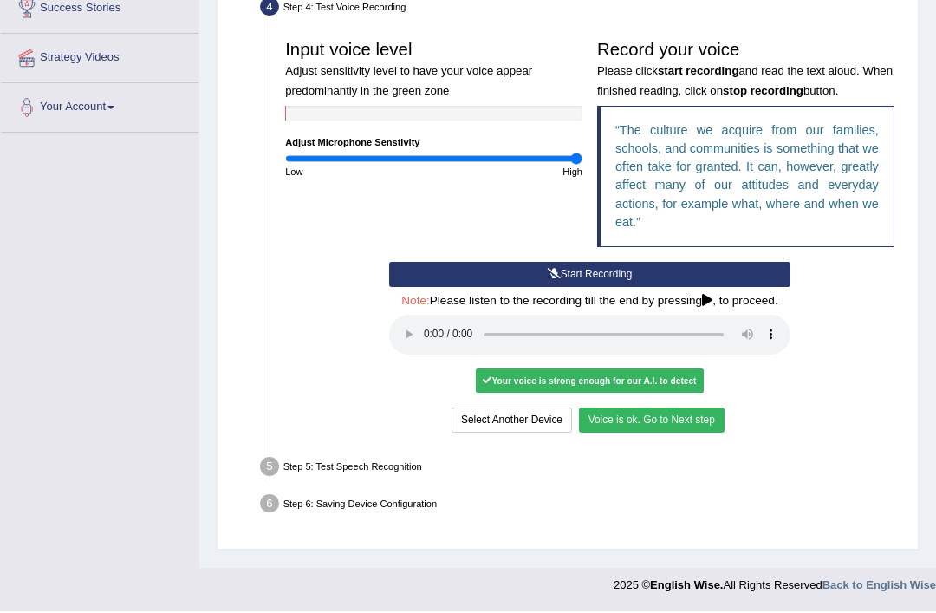
scroll to position [356, 0]
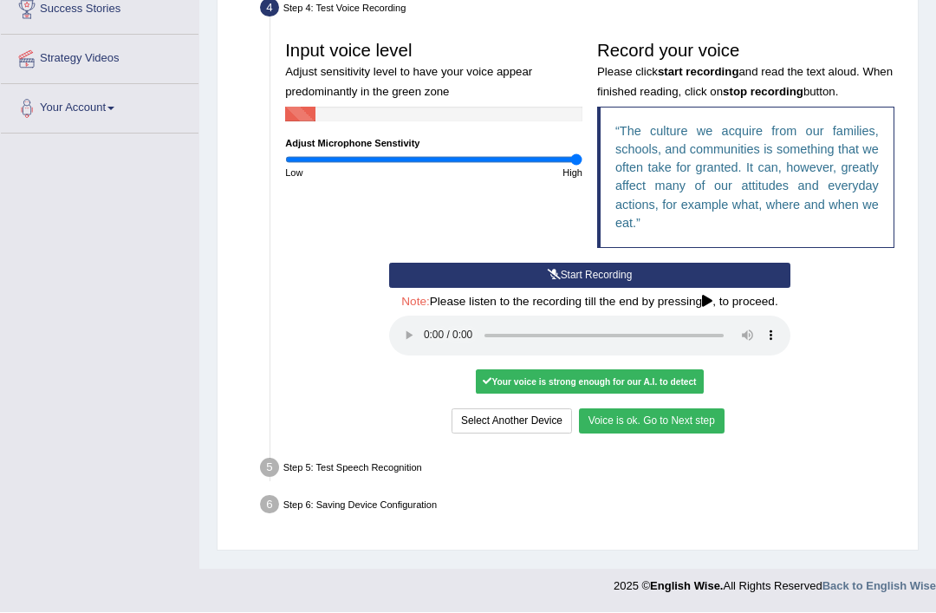
click at [656, 434] on button "Voice is ok. Go to Next step" at bounding box center [652, 421] width 146 height 25
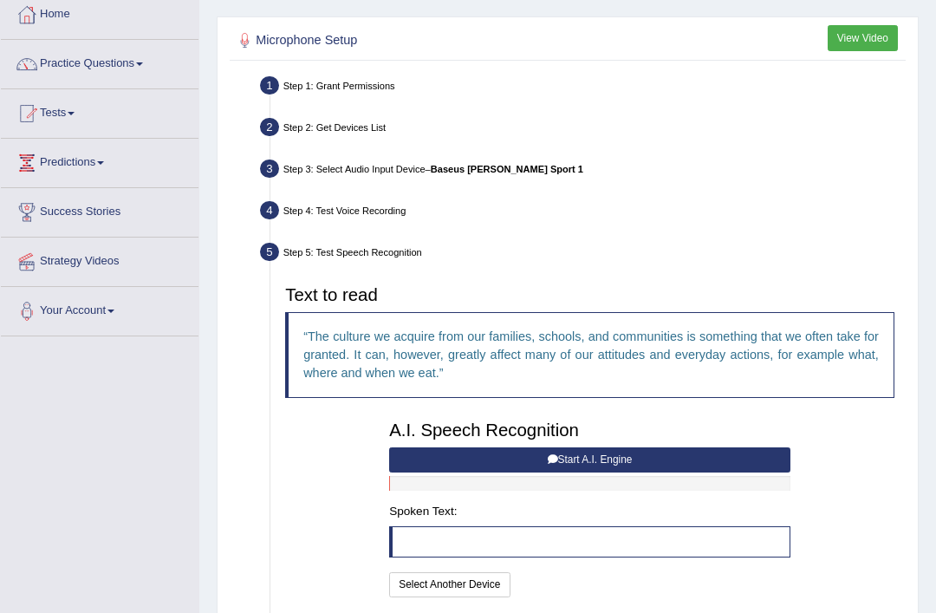
scroll to position [95, 0]
click at [863, 43] on button "View Video" at bounding box center [863, 37] width 70 height 25
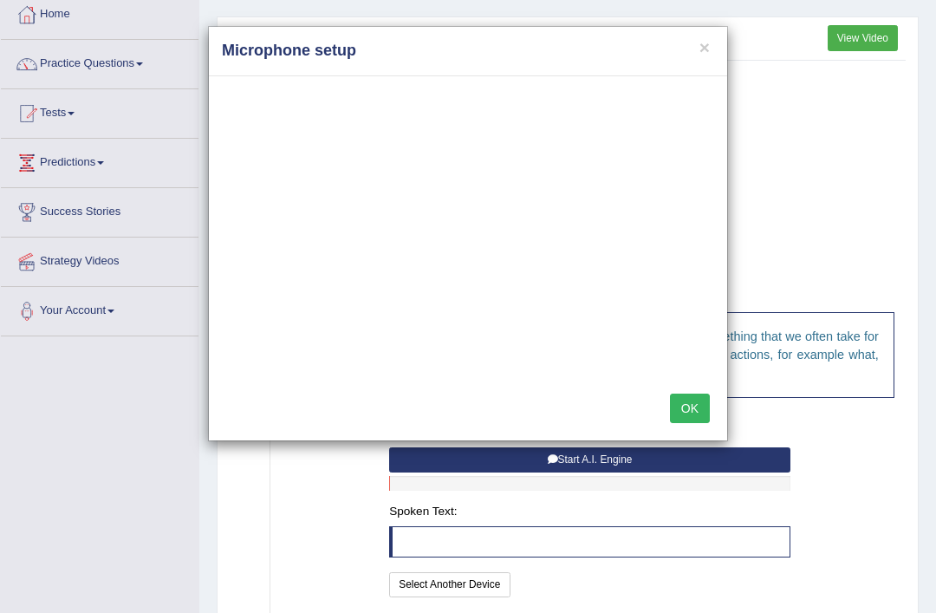
click at [690, 404] on button "OK" at bounding box center [690, 408] width 40 height 29
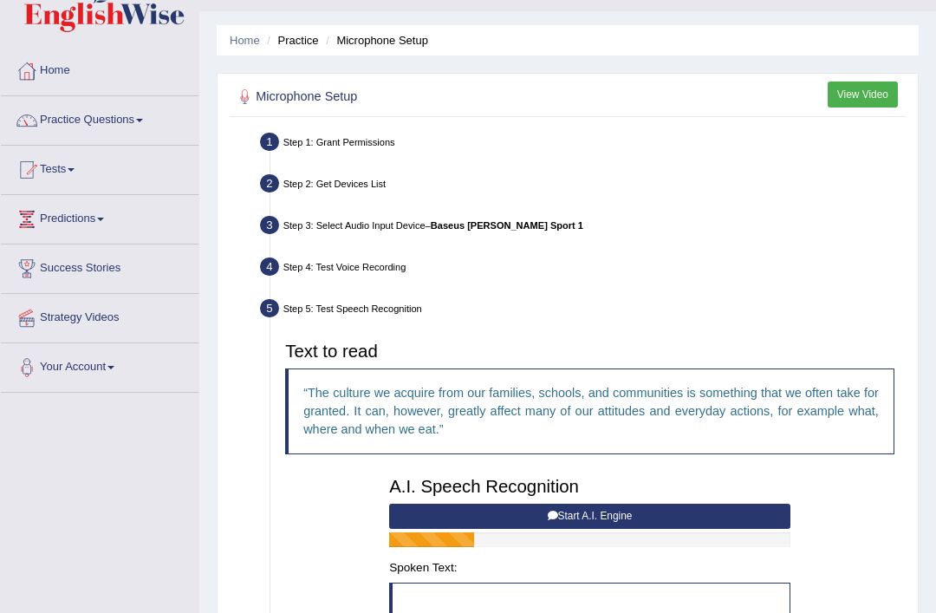
scroll to position [45, 0]
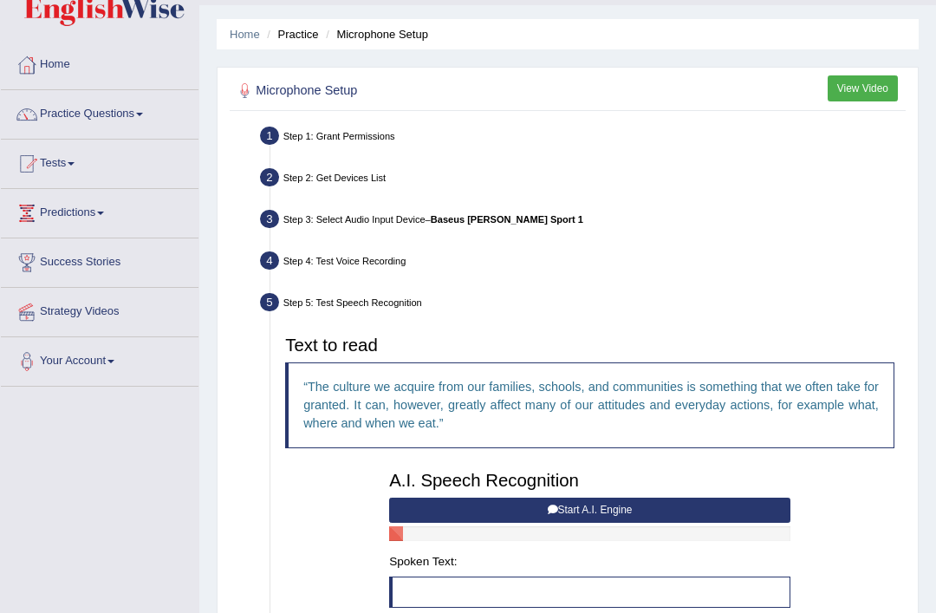
click at [366, 140] on div "Step 1: Grant Permissions" at bounding box center [583, 138] width 658 height 32
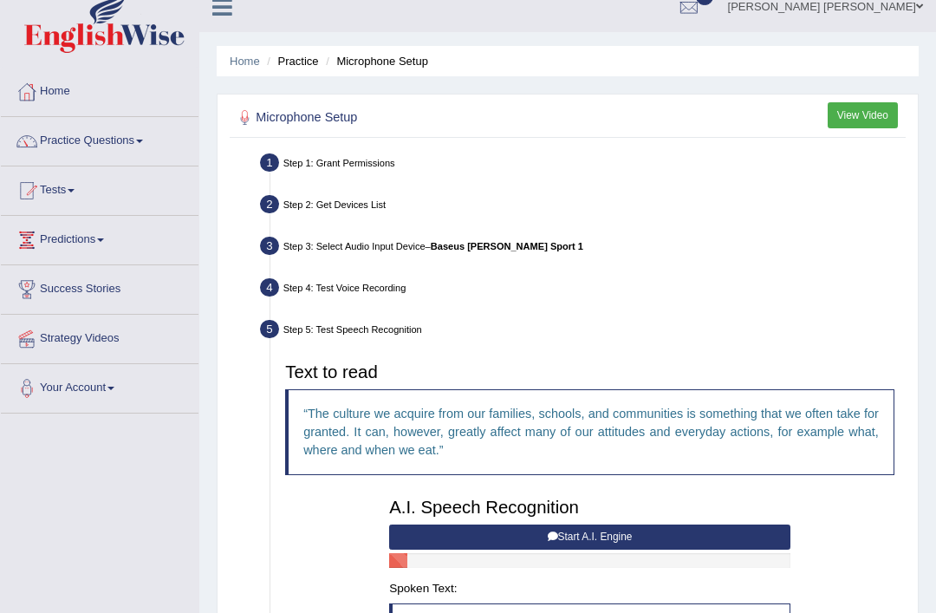
scroll to position [18, 0]
click at [112, 394] on link "Your Account" at bounding box center [100, 385] width 198 height 43
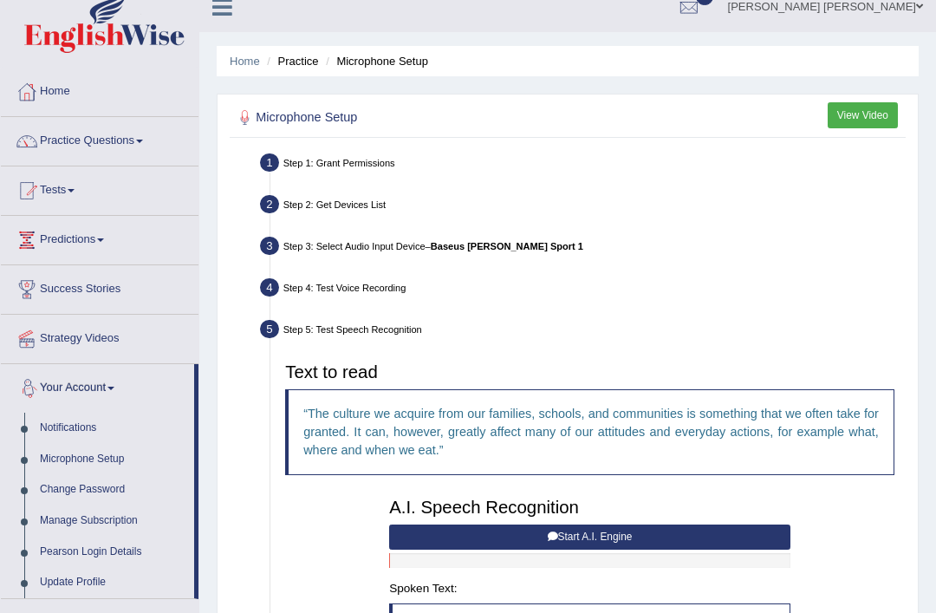
click at [107, 463] on div at bounding box center [468, 306] width 936 height 613
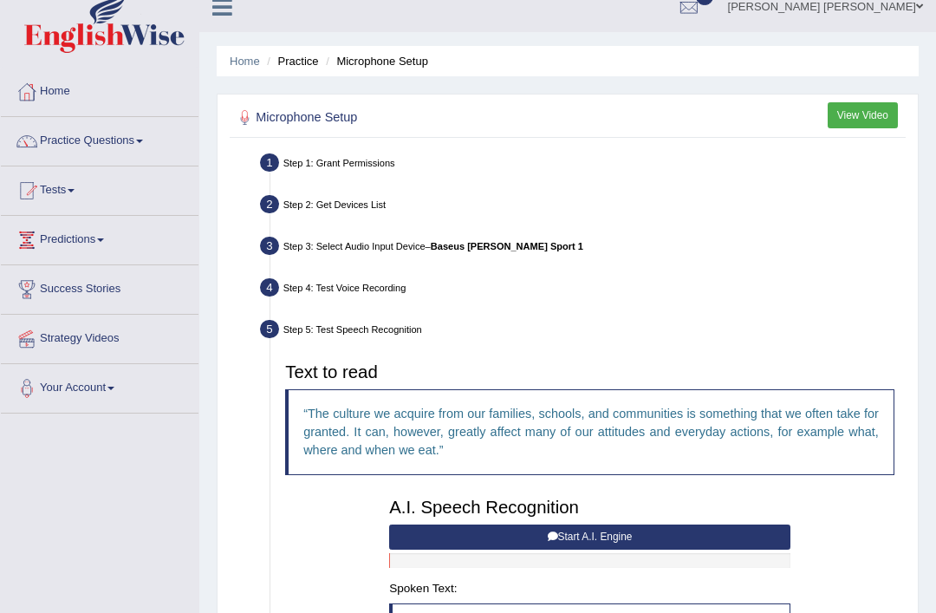
click at [378, 69] on li "Microphone Setup" at bounding box center [375, 61] width 107 height 16
click at [338, 113] on h2 "Microphone Setup" at bounding box center [441, 118] width 414 height 23
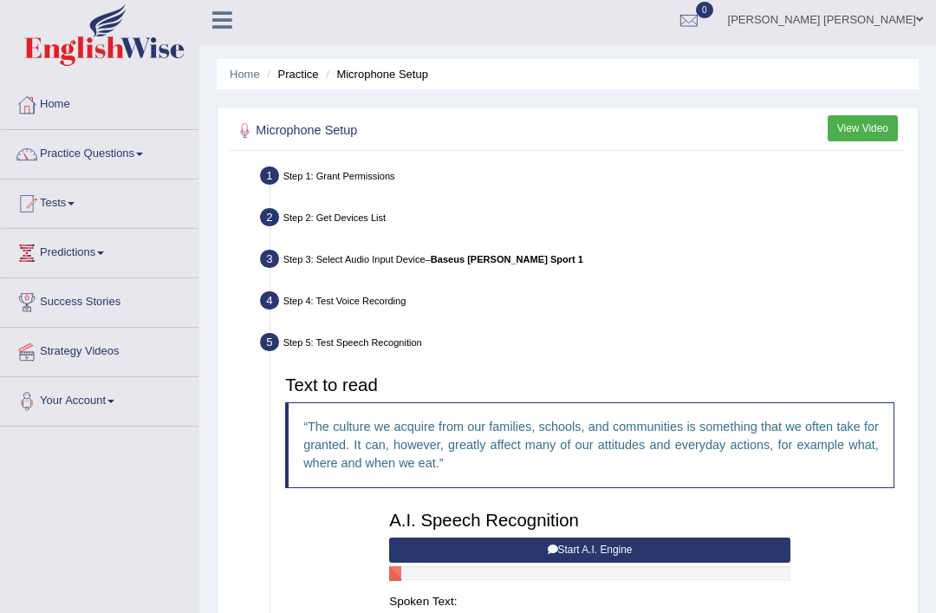
scroll to position [2, 0]
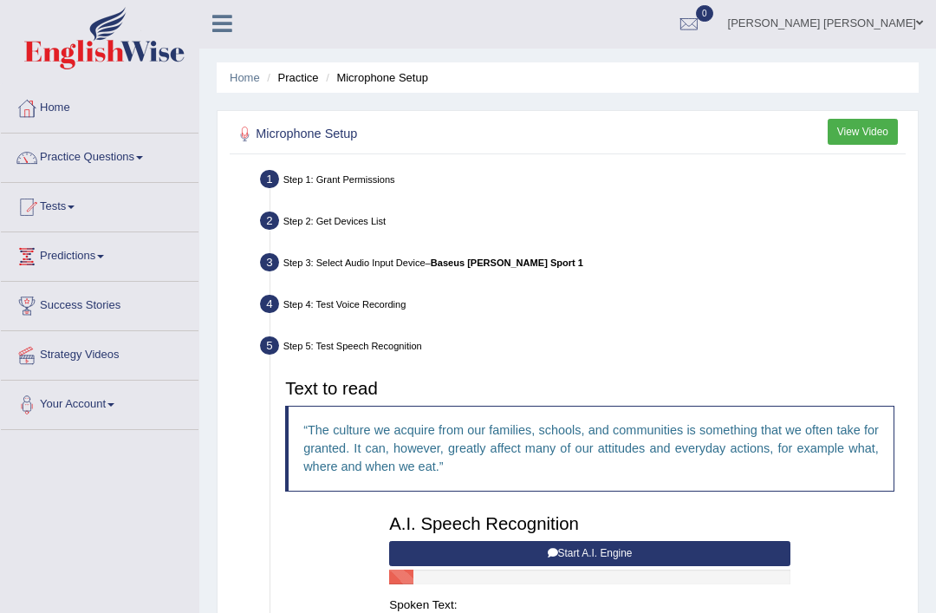
click at [307, 78] on li "Practice" at bounding box center [290, 77] width 55 height 16
click at [396, 69] on li "Microphone Setup" at bounding box center [375, 77] width 107 height 16
click at [243, 78] on link "Home" at bounding box center [245, 77] width 30 height 13
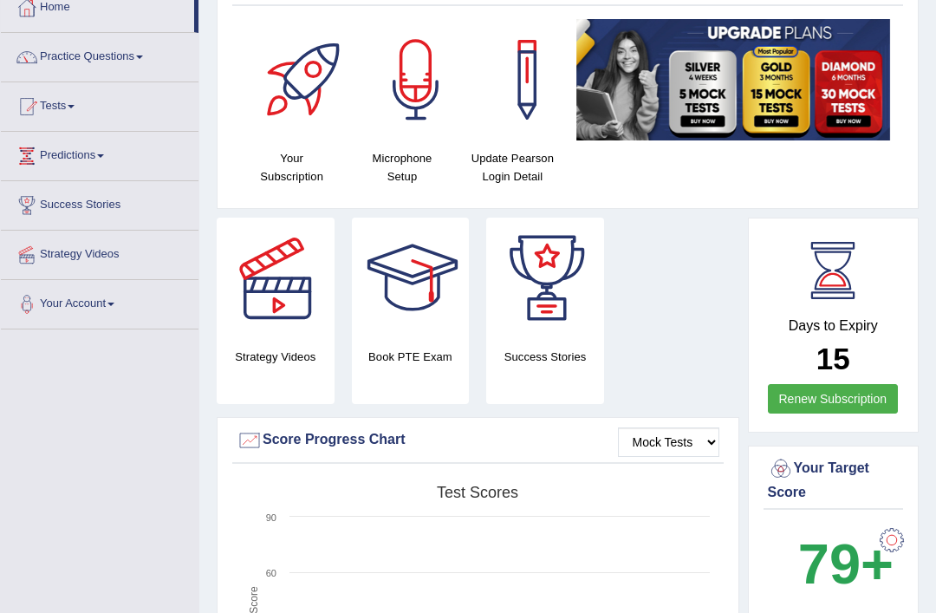
click at [409, 97] on div at bounding box center [416, 79] width 121 height 121
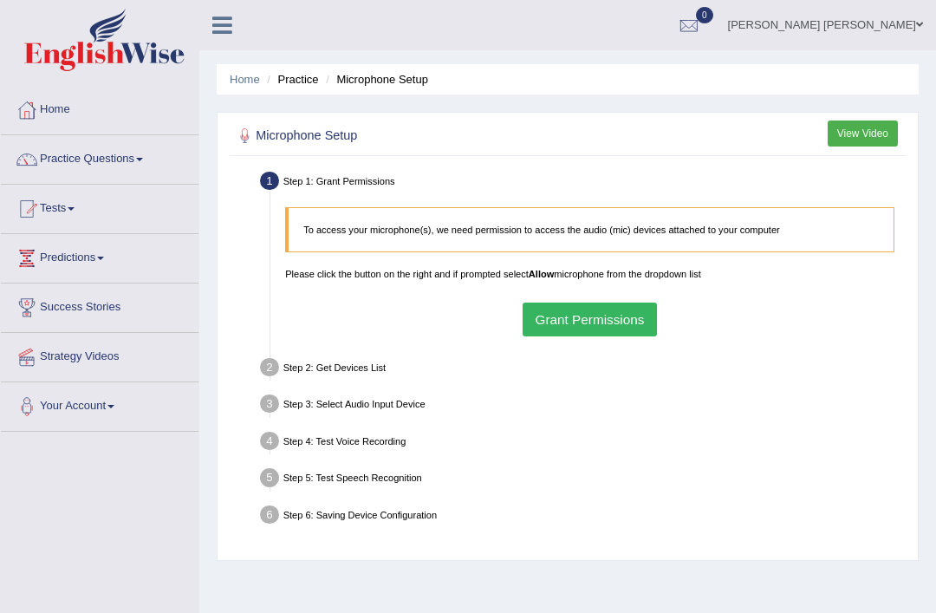
click at [629, 336] on button "Grant Permissions" at bounding box center [590, 320] width 134 height 34
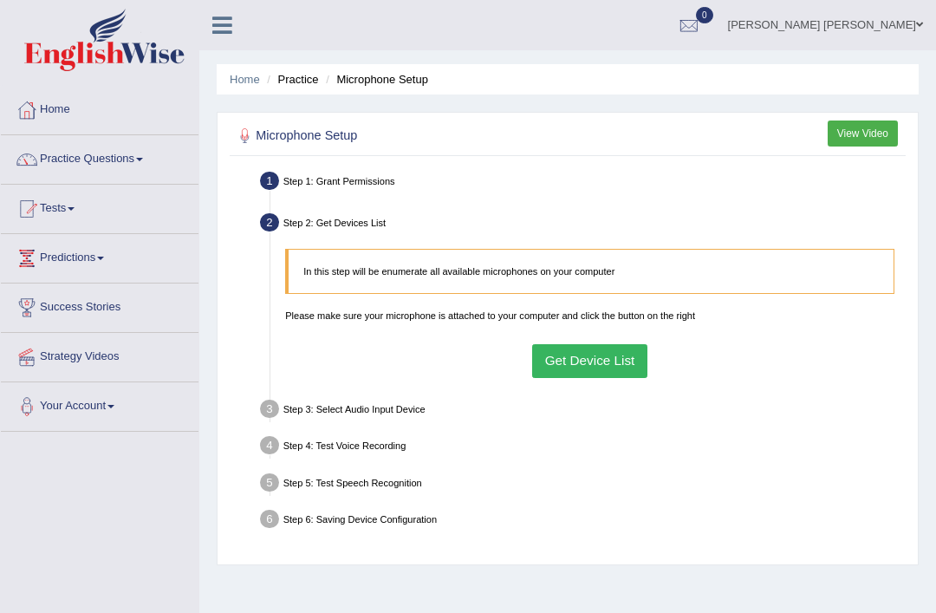
click at [619, 378] on button "Get Device List" at bounding box center [589, 361] width 115 height 34
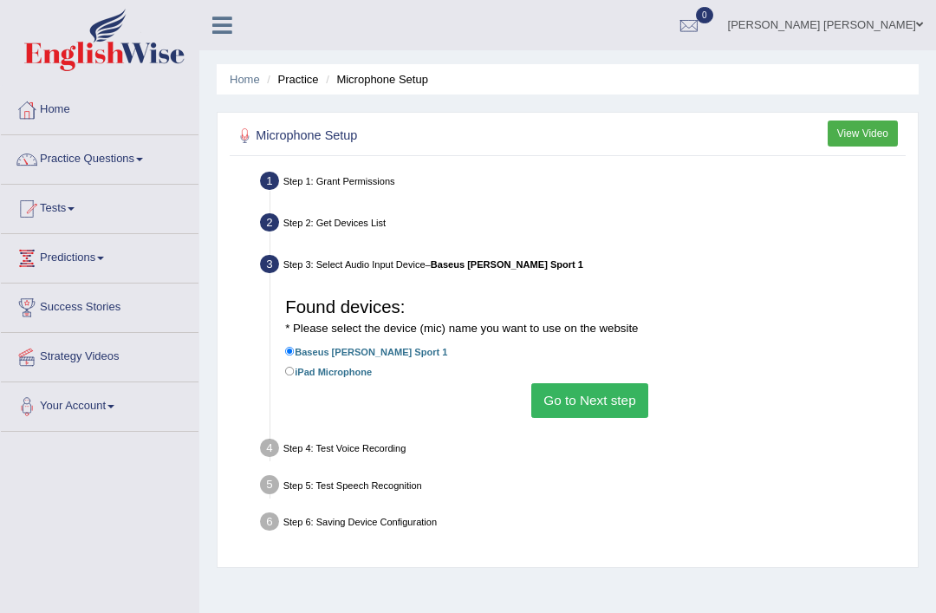
click at [623, 417] on button "Go to Next step" at bounding box center [590, 400] width 117 height 34
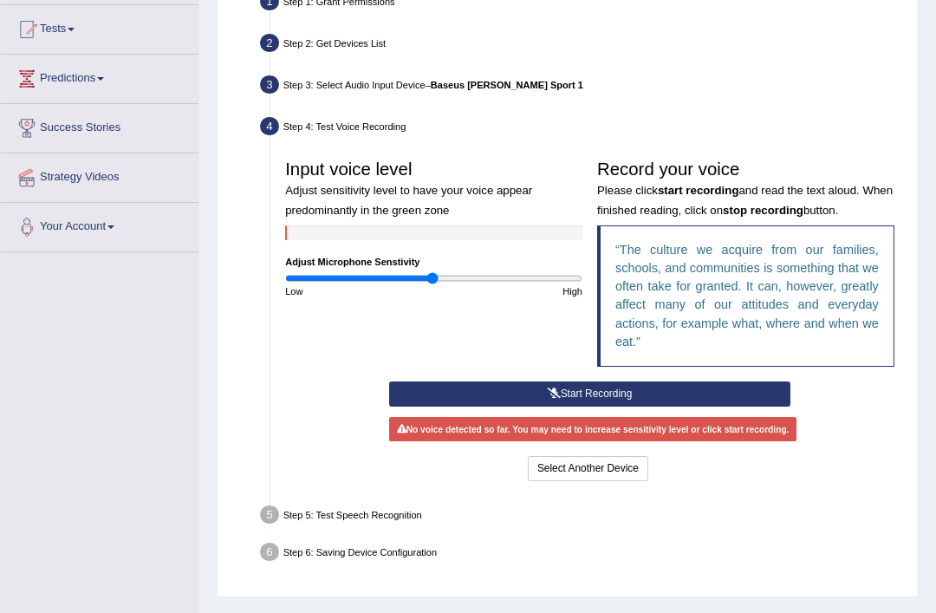
scroll to position [196, 0]
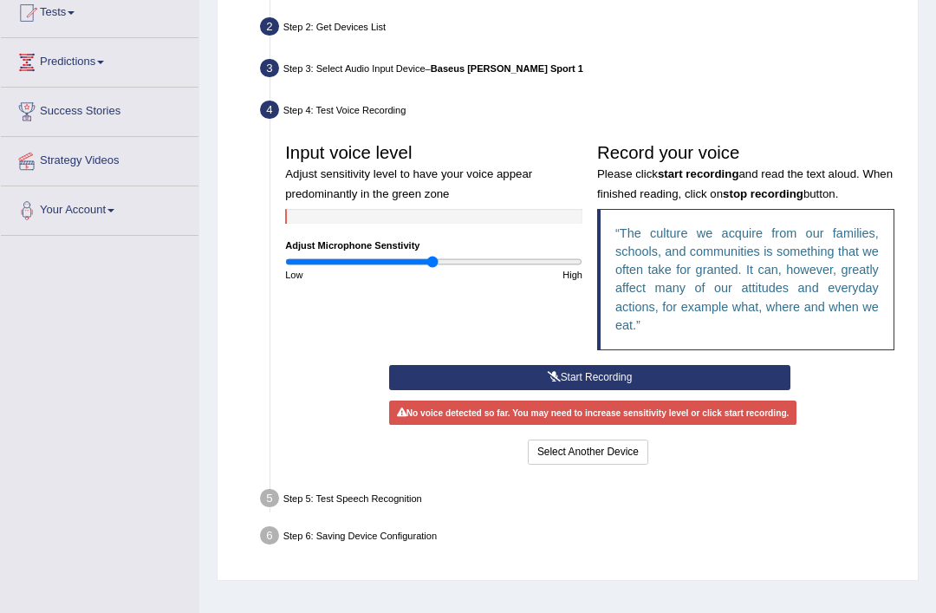
click at [675, 390] on button "Start Recording" at bounding box center [589, 377] width 401 height 25
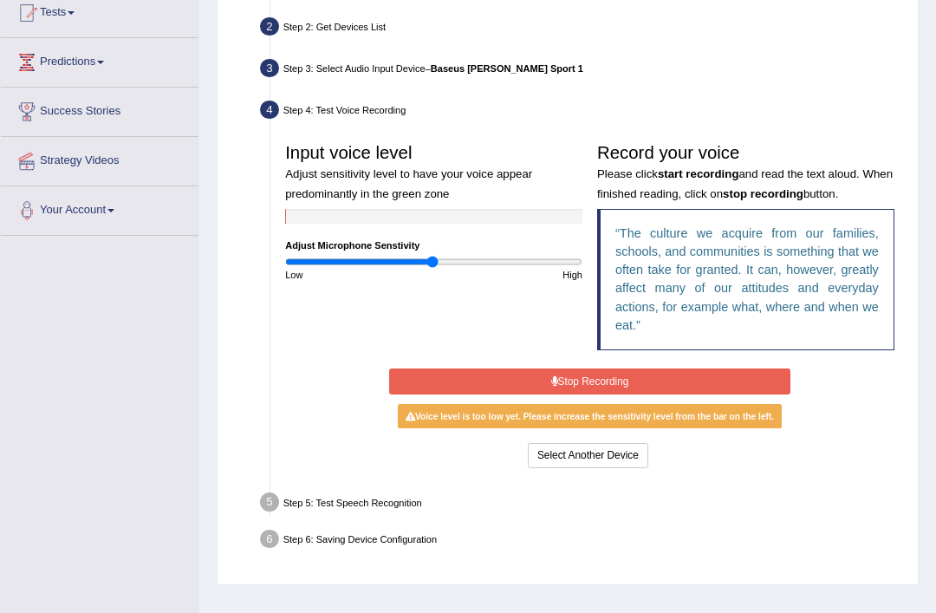
click at [652, 394] on button "Stop Recording" at bounding box center [589, 381] width 401 height 25
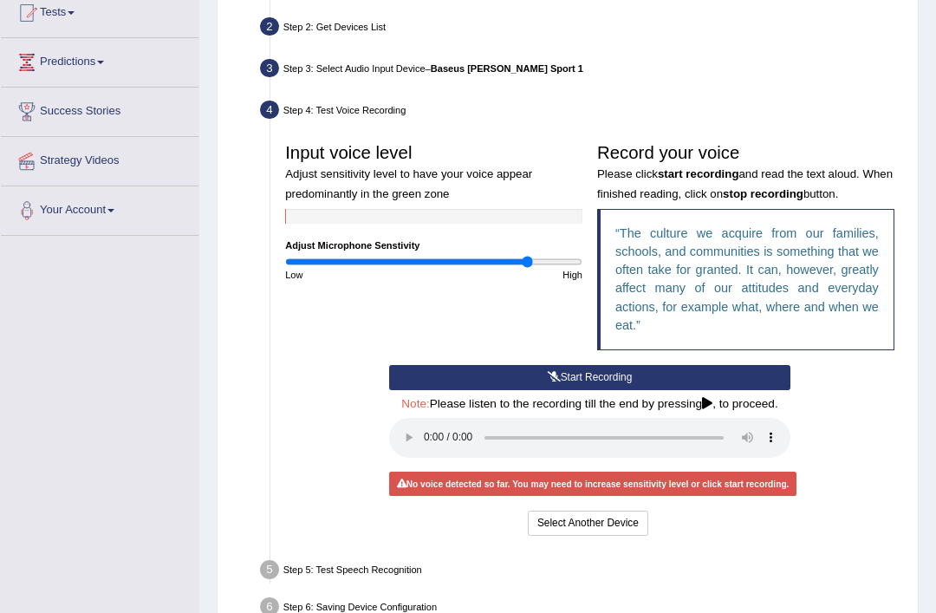
click at [669, 390] on button "Start Recording" at bounding box center [589, 377] width 401 height 25
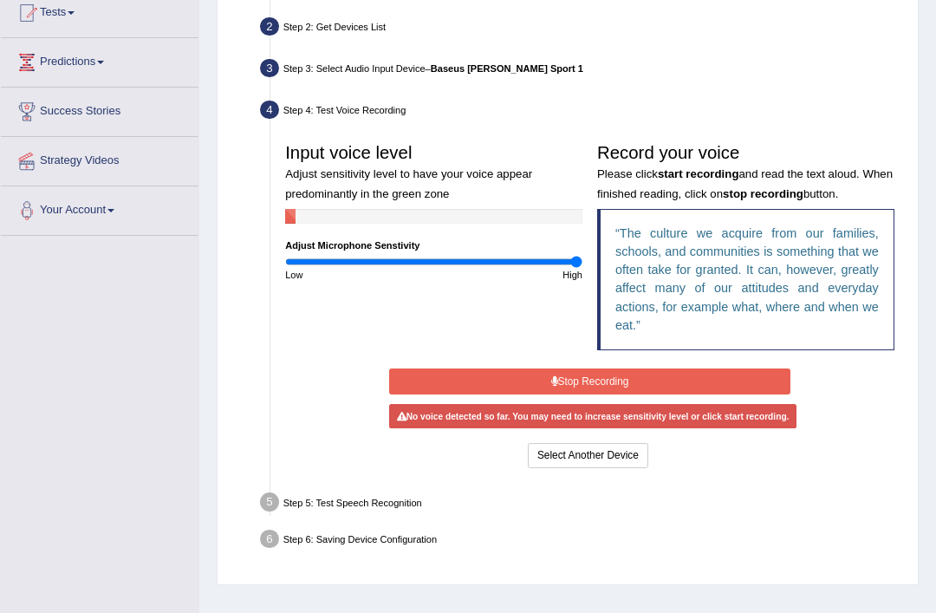
type input "2"
click at [655, 394] on button "Stop Recording" at bounding box center [589, 381] width 401 height 25
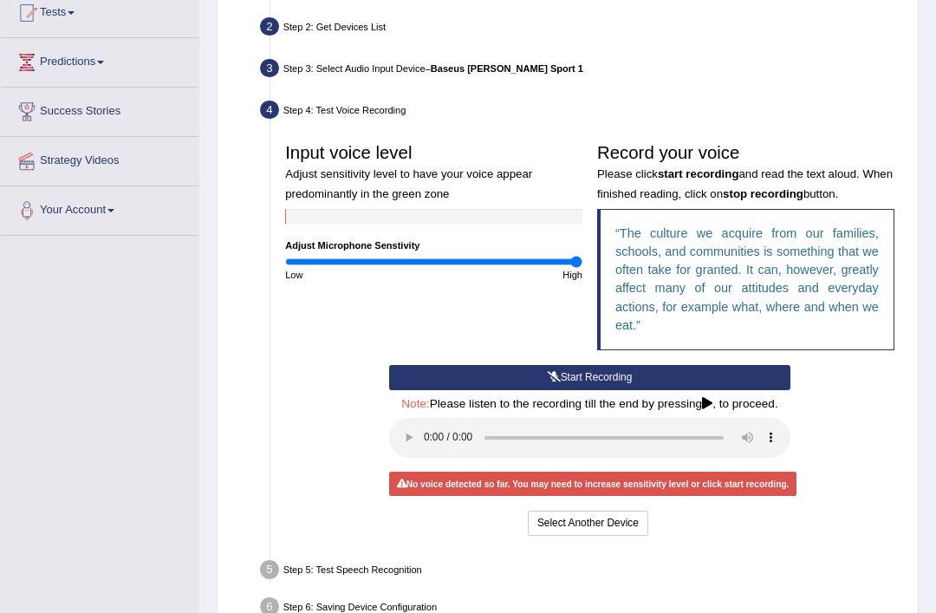
click at [664, 390] on button "Start Recording" at bounding box center [589, 377] width 401 height 25
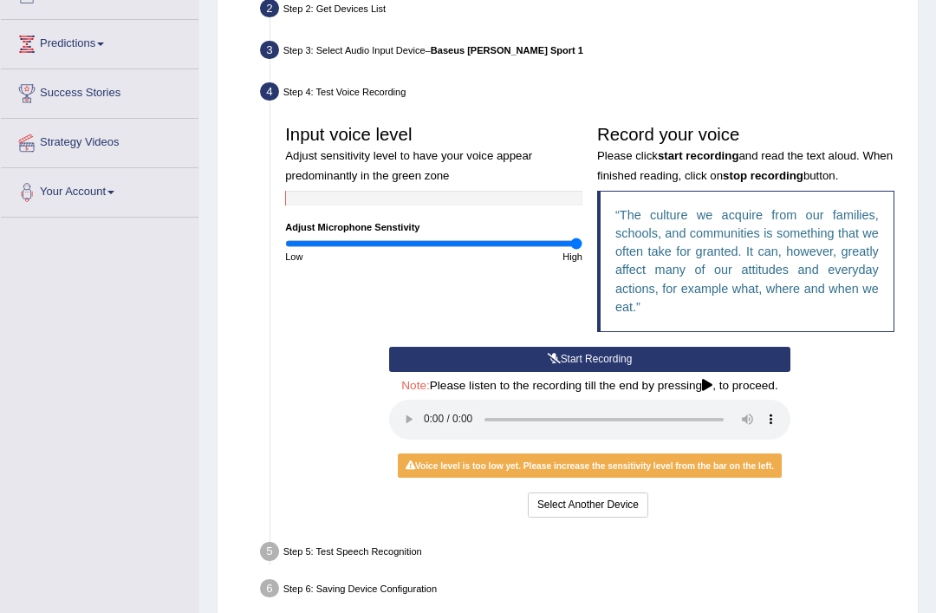
scroll to position [215, 0]
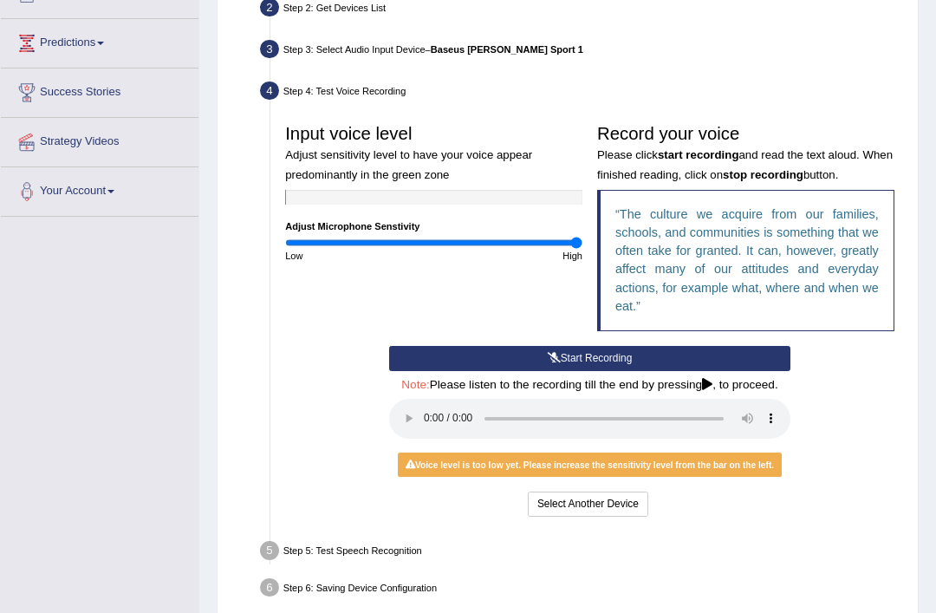
click at [674, 371] on button "Start Recording" at bounding box center [589, 358] width 401 height 25
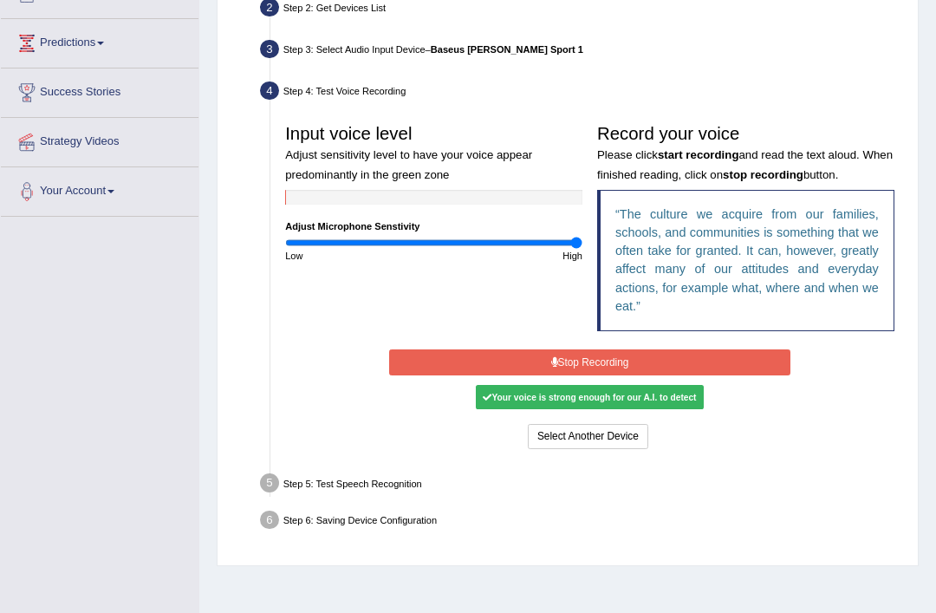
click at [705, 375] on button "Stop Recording" at bounding box center [589, 361] width 401 height 25
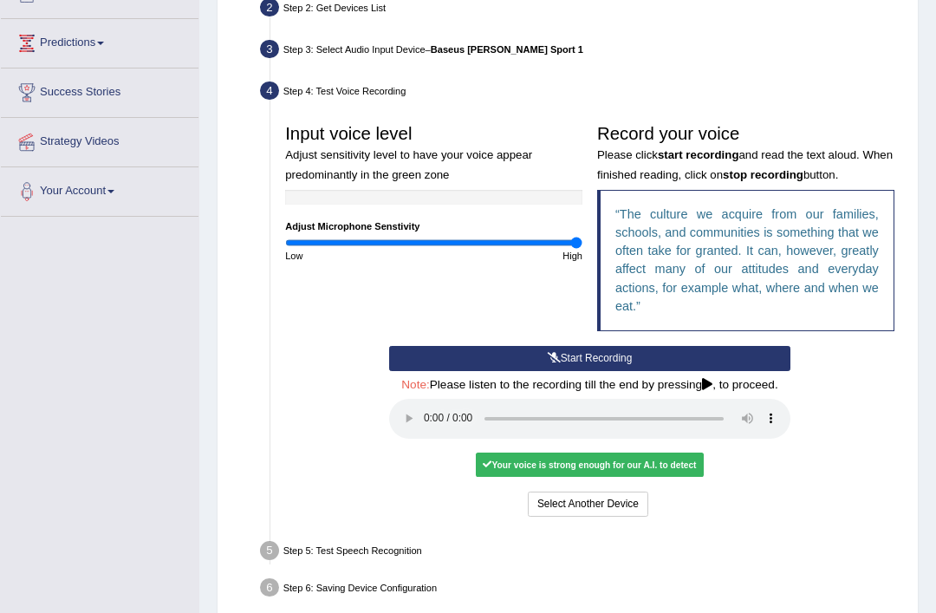
click at [426, 439] on audio at bounding box center [589, 419] width 401 height 40
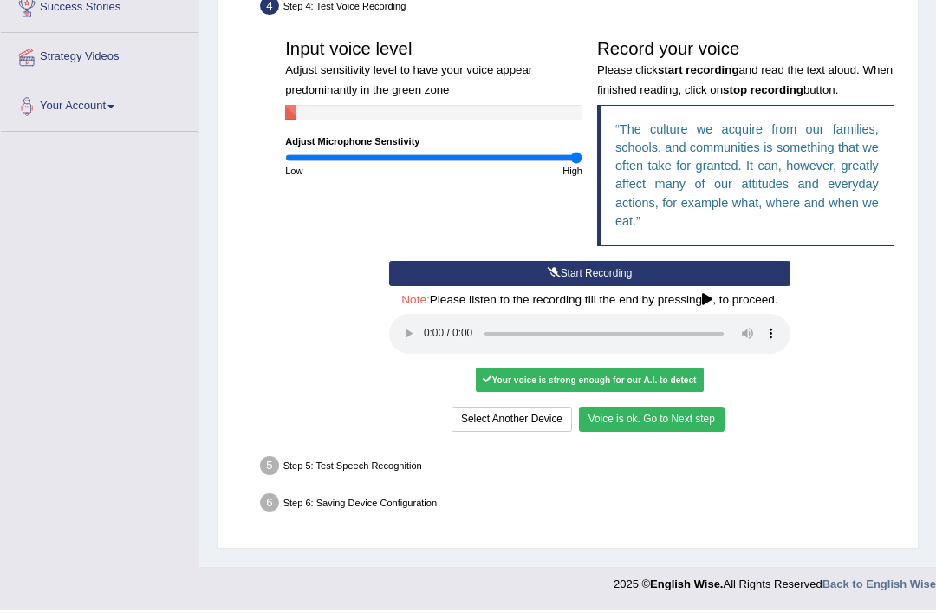
scroll to position [356, 0]
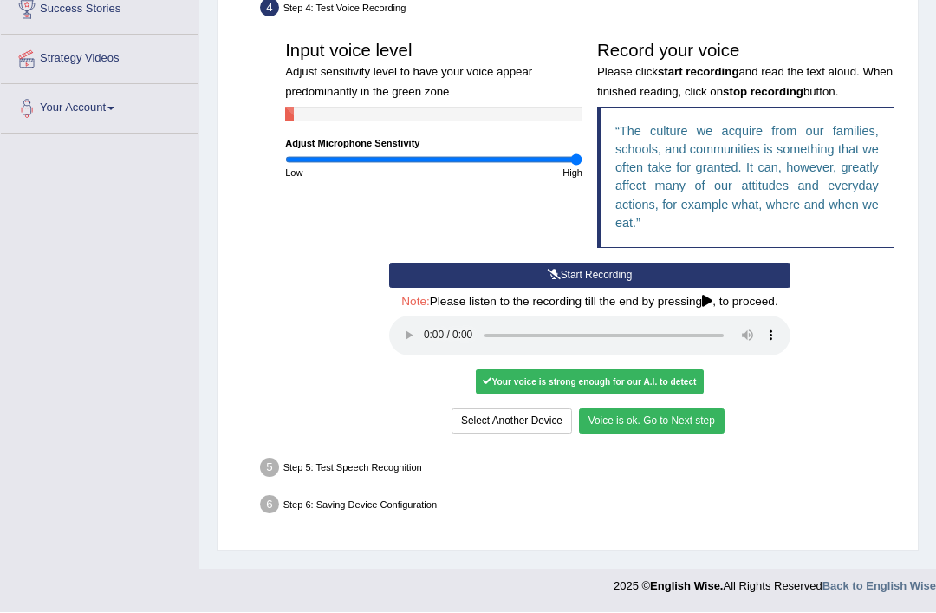
click at [701, 434] on button "Voice is ok. Go to Next step" at bounding box center [652, 421] width 146 height 25
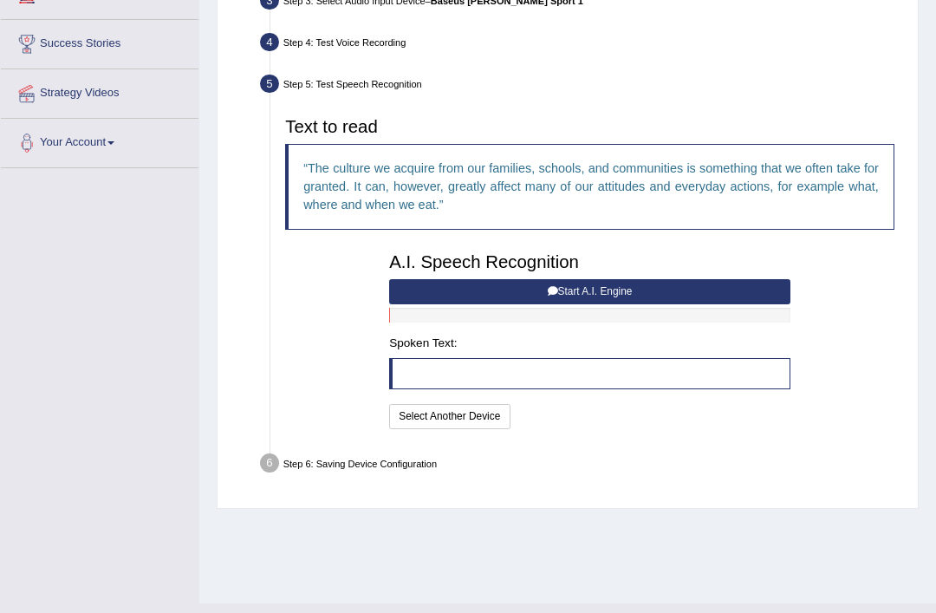
scroll to position [239, 0]
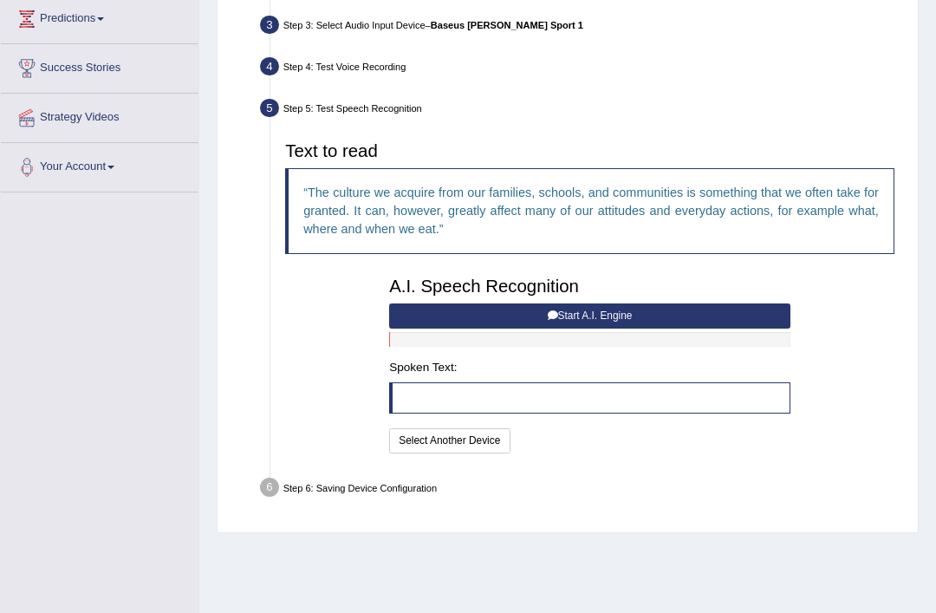
click at [643, 329] on button "Start A.I. Engine" at bounding box center [589, 315] width 401 height 25
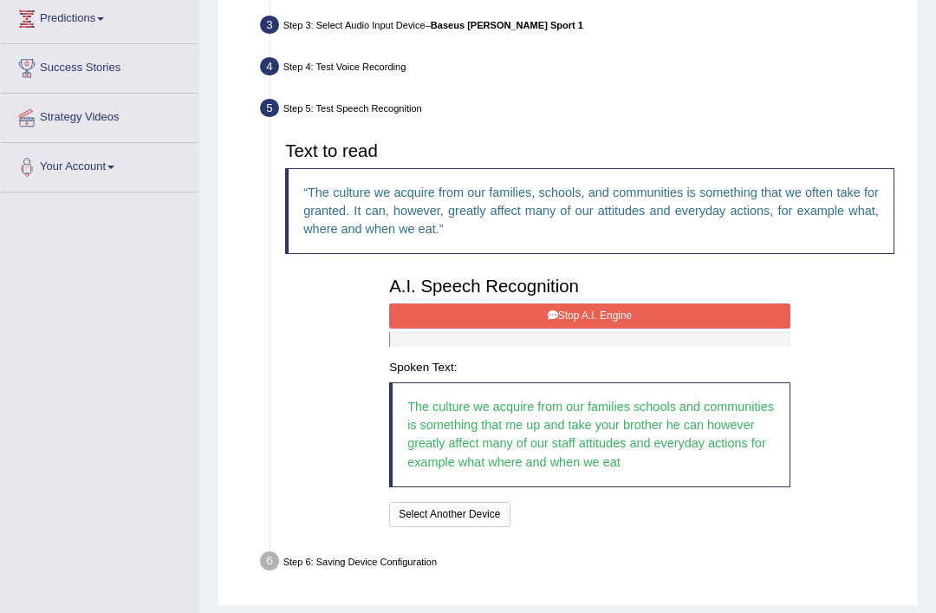
click at [671, 329] on button "Stop A.I. Engine" at bounding box center [589, 315] width 401 height 25
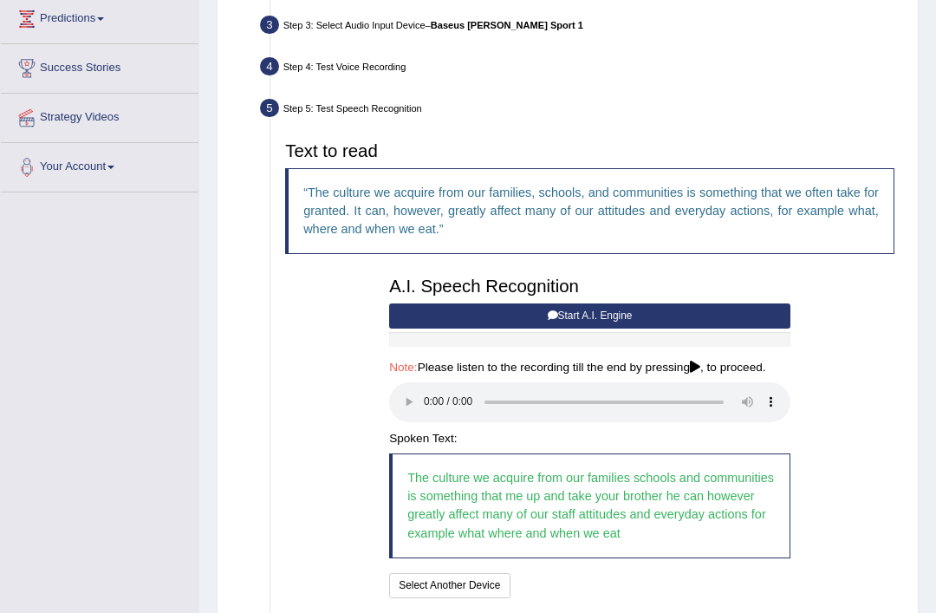
click at [427, 422] on audio at bounding box center [589, 402] width 401 height 40
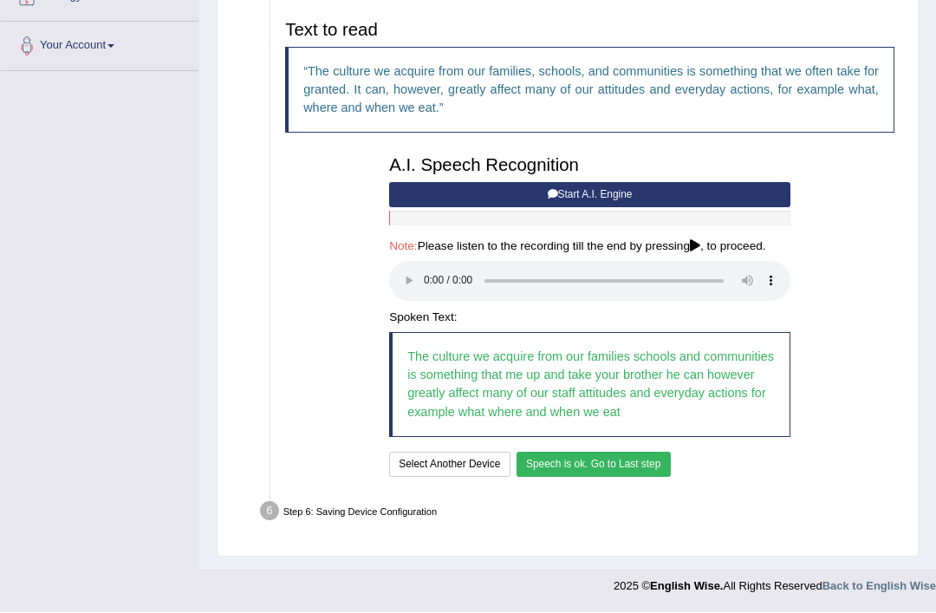
click at [671, 478] on button "Speech is ok. Go to Last step" at bounding box center [594, 465] width 154 height 25
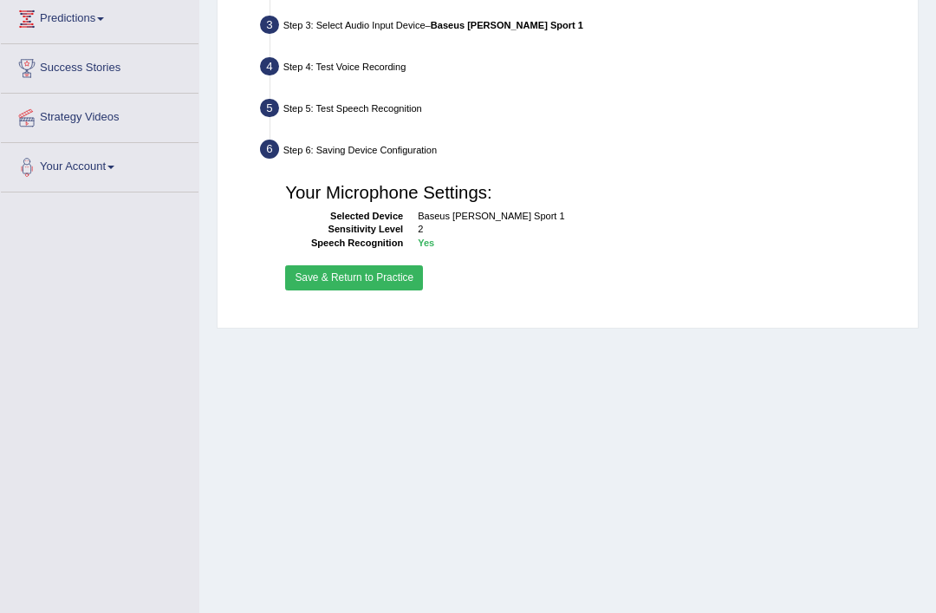
click at [382, 290] on button "Save & Return to Practice" at bounding box center [354, 277] width 138 height 25
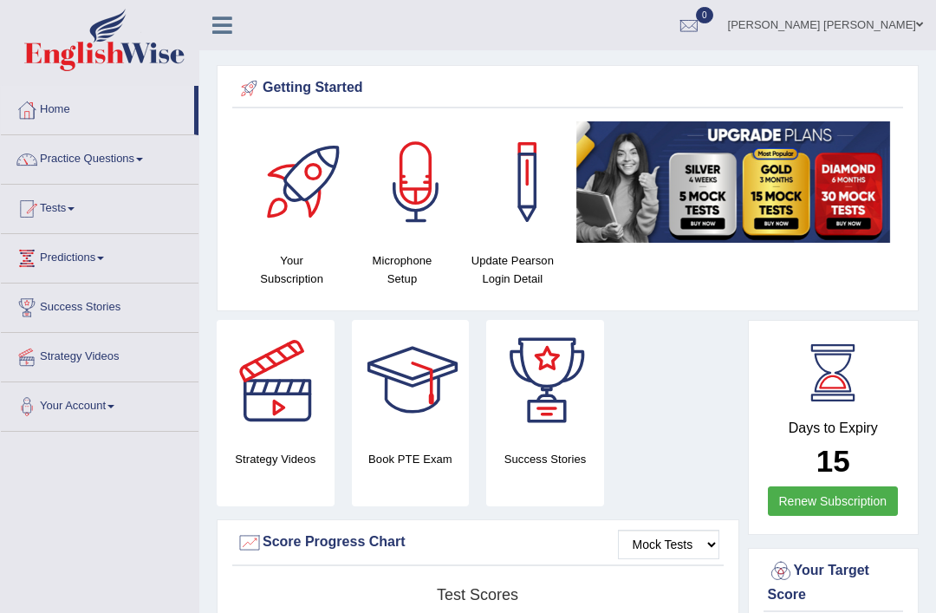
click at [87, 415] on link "Your Account" at bounding box center [100, 403] width 198 height 43
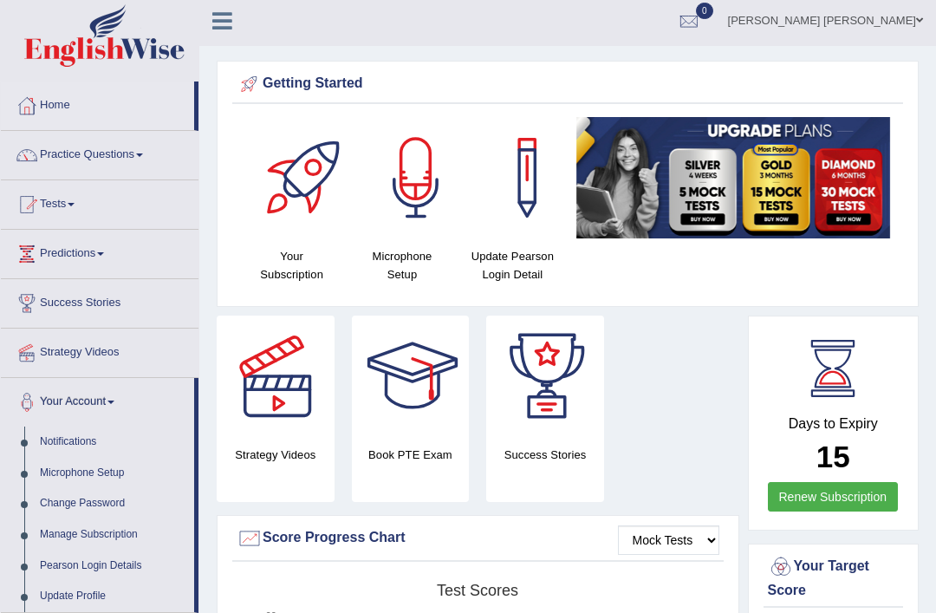
scroll to position [9, 0]
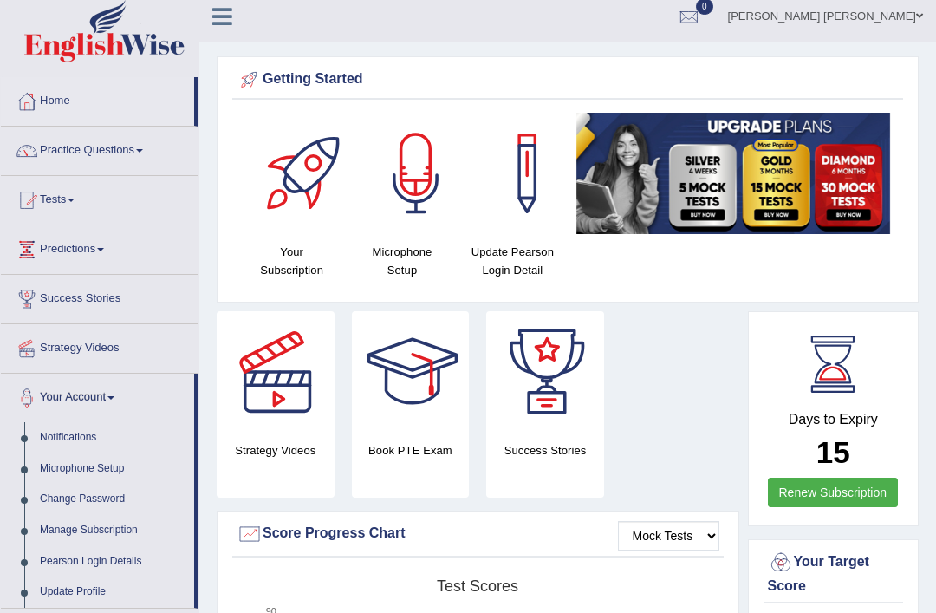
click at [93, 593] on div at bounding box center [468, 306] width 936 height 613
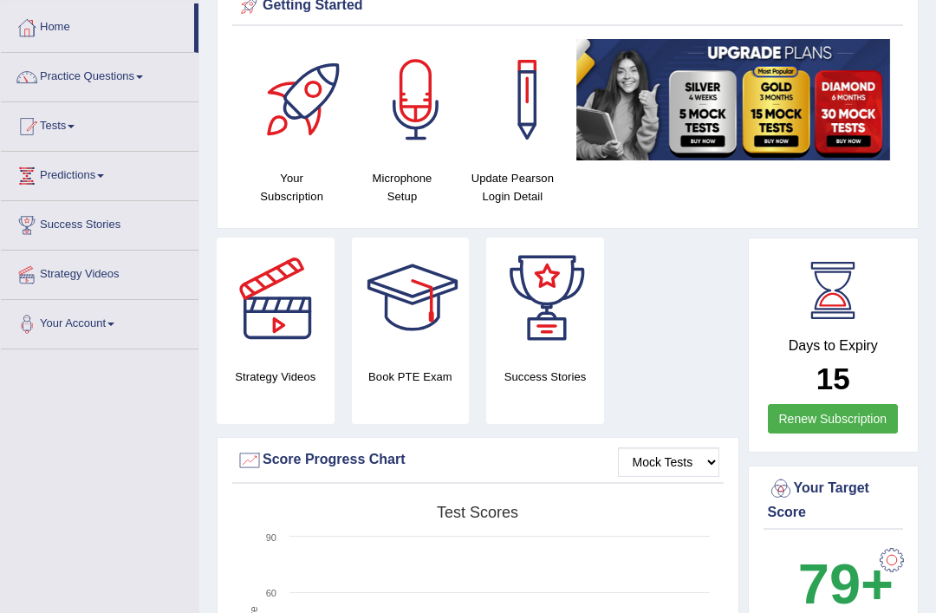
scroll to position [0, 0]
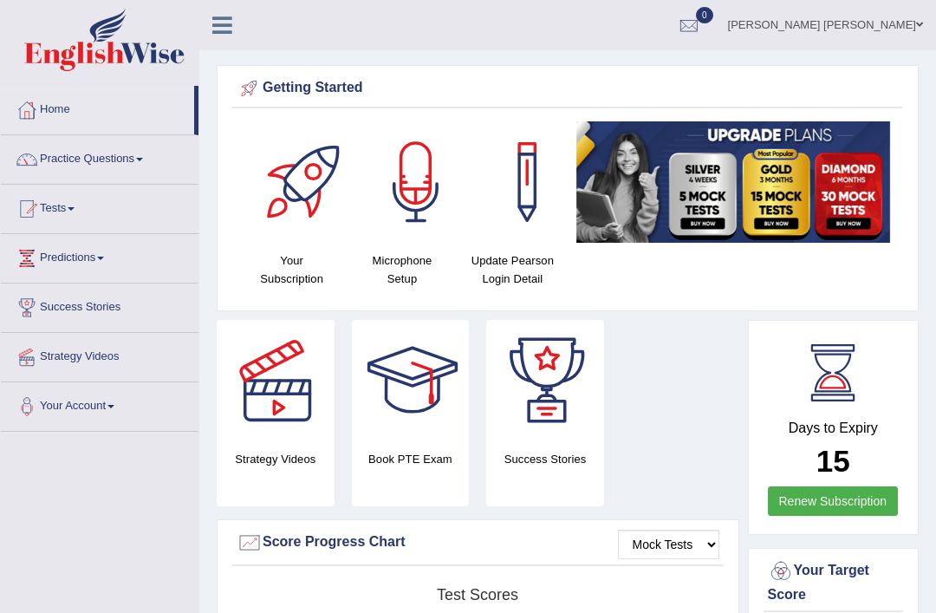
click at [899, 18] on link "[PERSON_NAME] [PERSON_NAME]" at bounding box center [825, 22] width 221 height 45
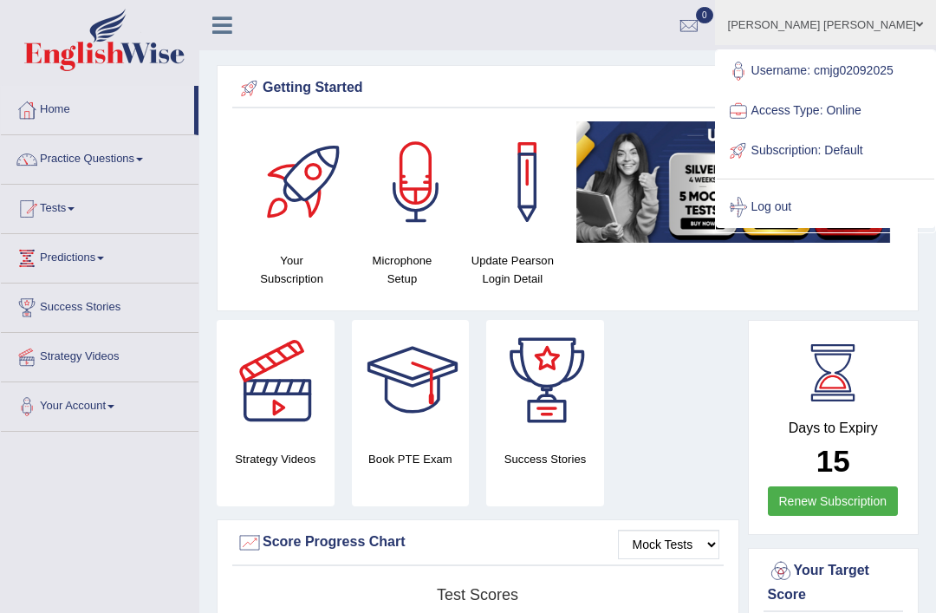
click at [680, 433] on div "Strategy Videos Book PTE Exam Success Stories" at bounding box center [478, 419] width 540 height 199
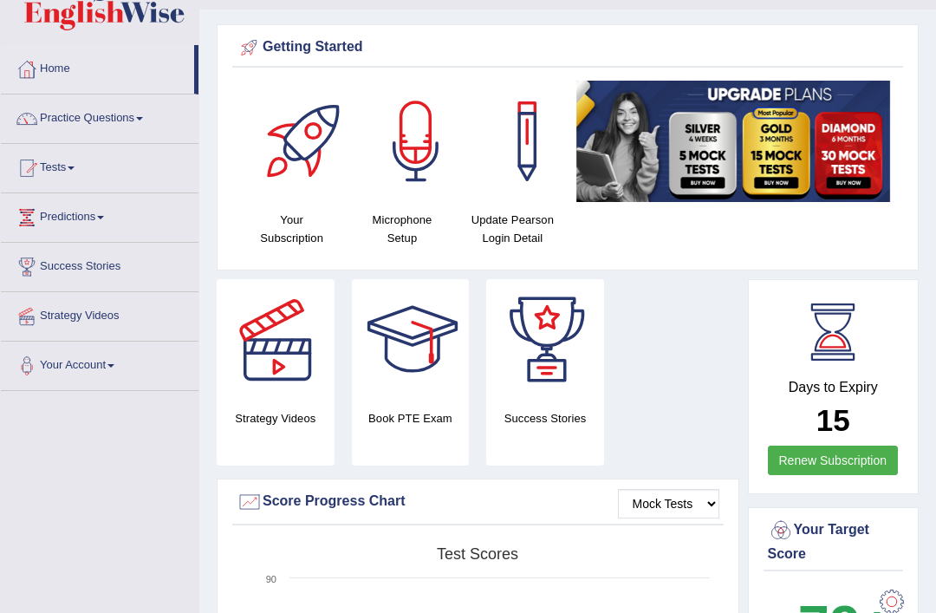
scroll to position [41, 0]
click at [311, 127] on div at bounding box center [305, 141] width 121 height 121
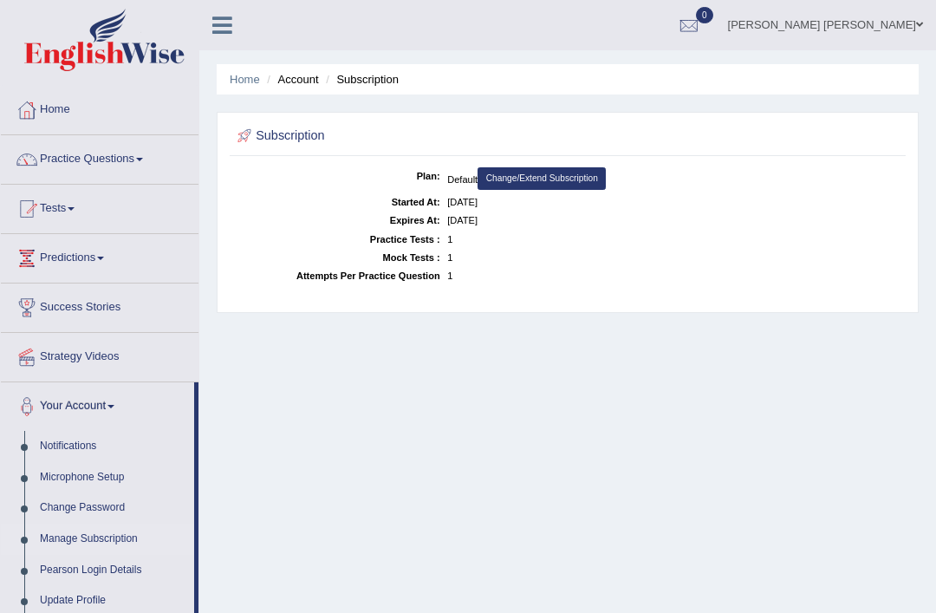
click at [252, 82] on link "Home" at bounding box center [245, 79] width 30 height 13
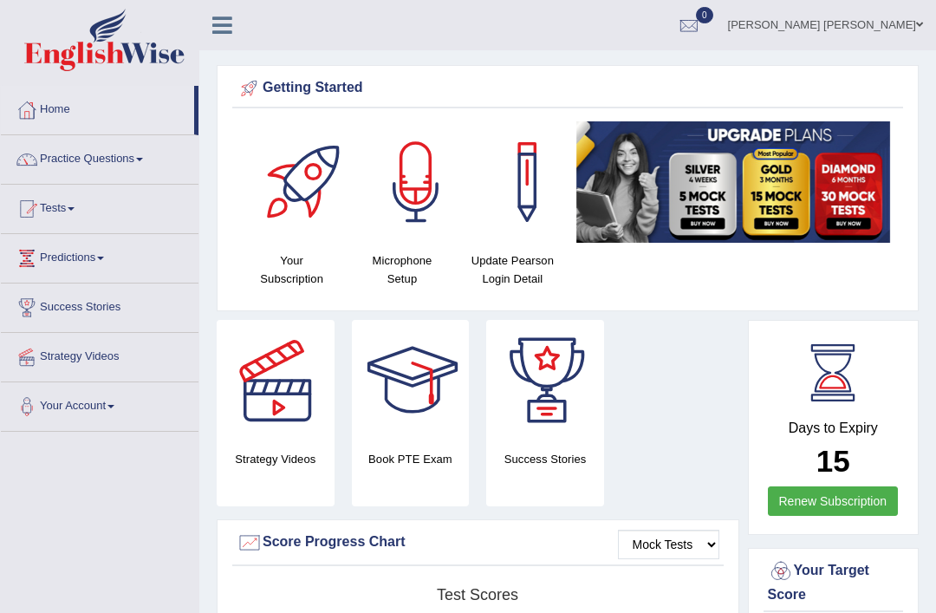
click at [429, 440] on div at bounding box center [412, 380] width 121 height 121
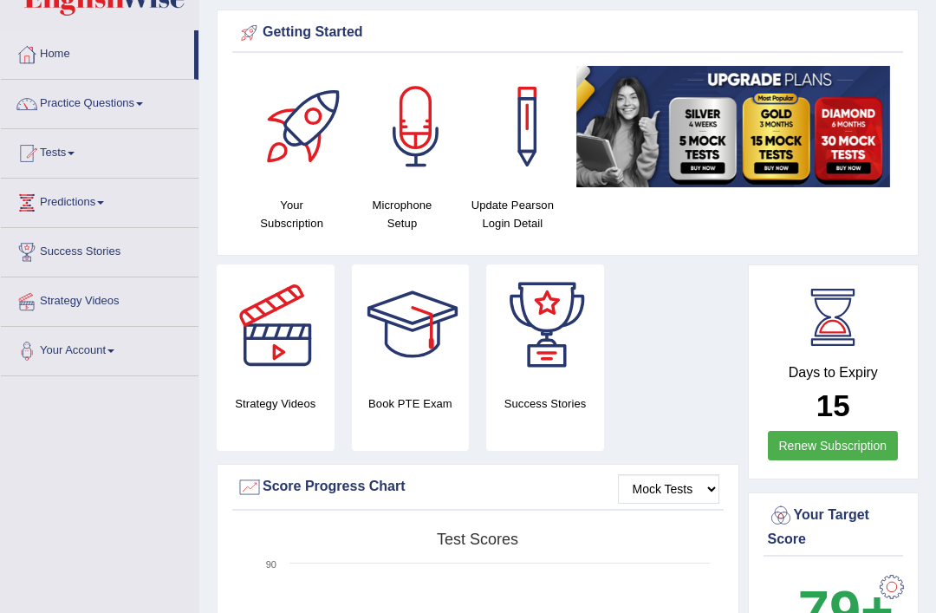
scroll to position [55, 0]
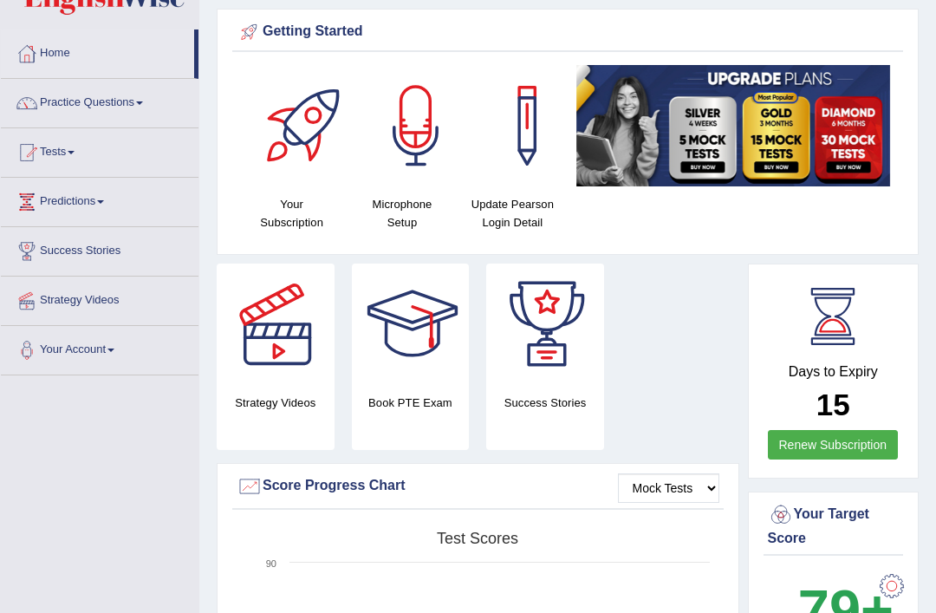
click at [564, 500] on div "Score Progress Chart" at bounding box center [478, 487] width 483 height 26
click at [141, 98] on link "Practice Questions" at bounding box center [100, 100] width 198 height 43
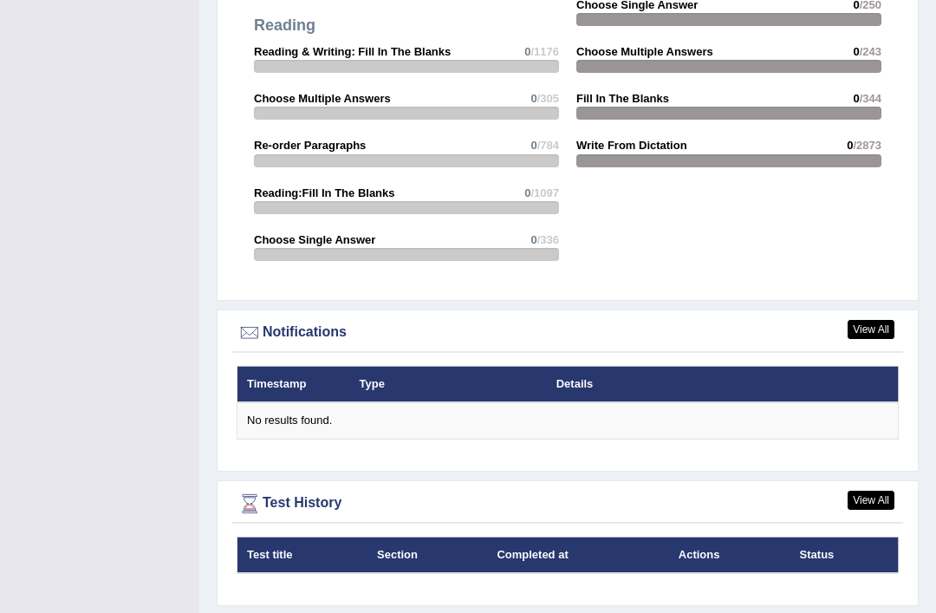
scroll to position [1843, 0]
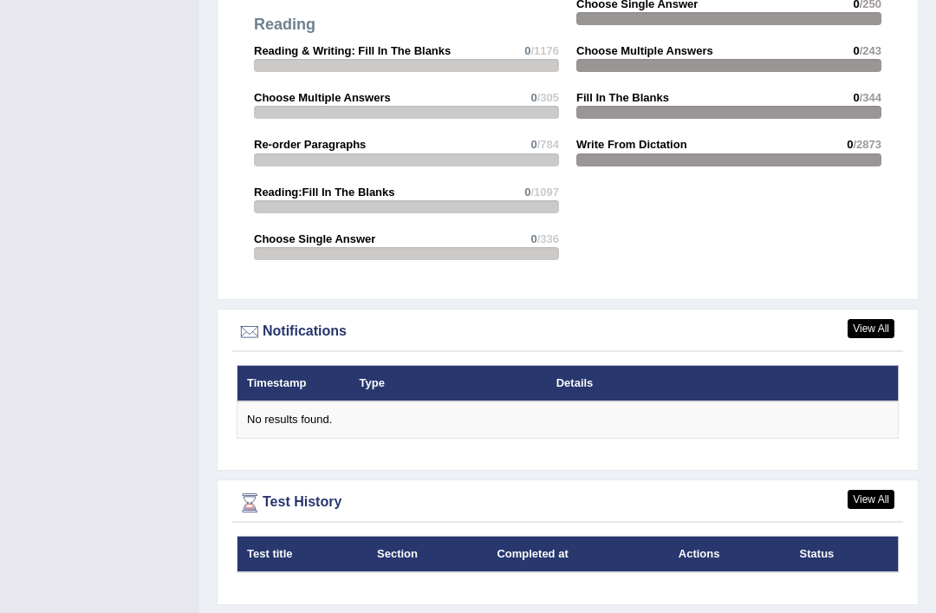
click at [866, 342] on div at bounding box center [468, 306] width 936 height 613
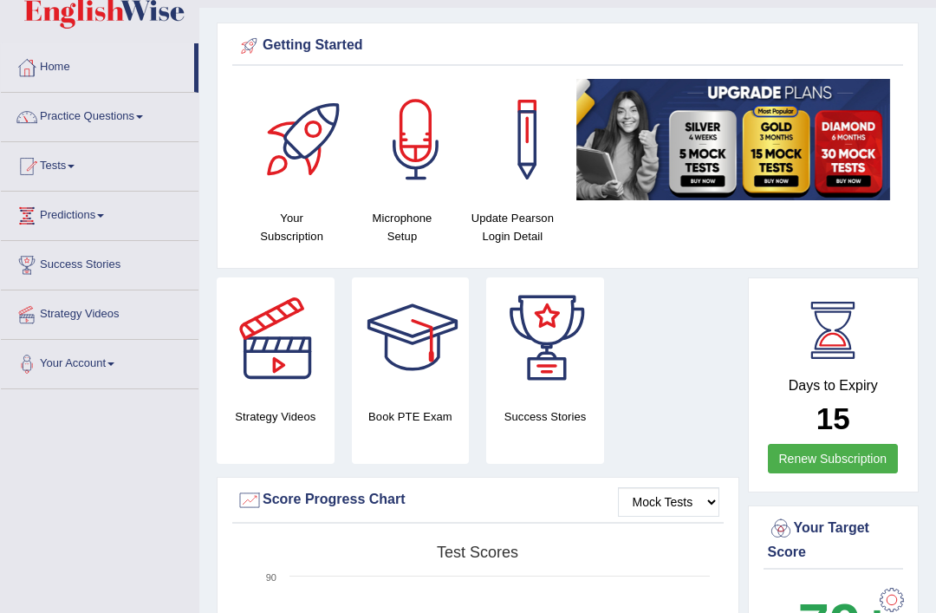
scroll to position [0, 0]
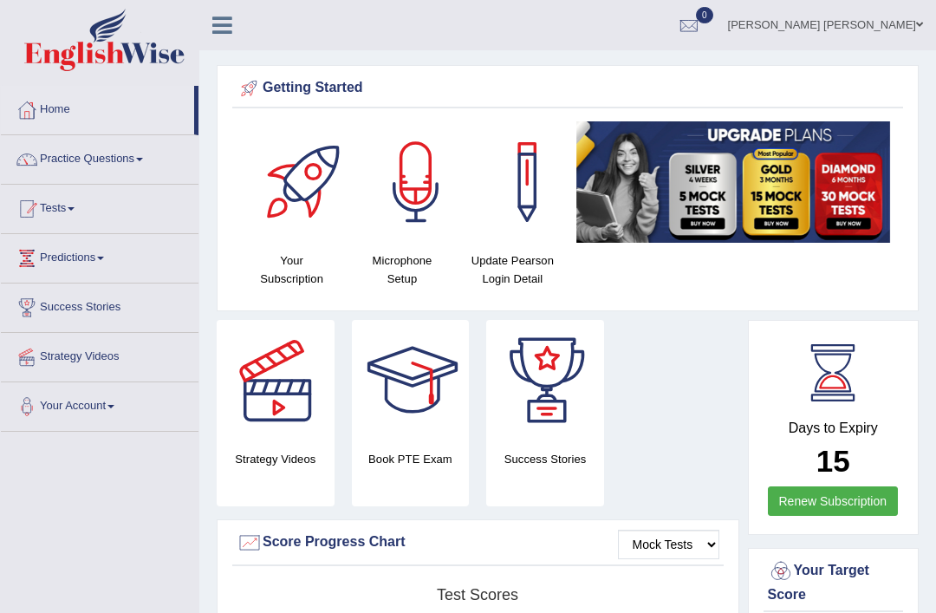
click at [84, 212] on link "Tests" at bounding box center [100, 206] width 198 height 43
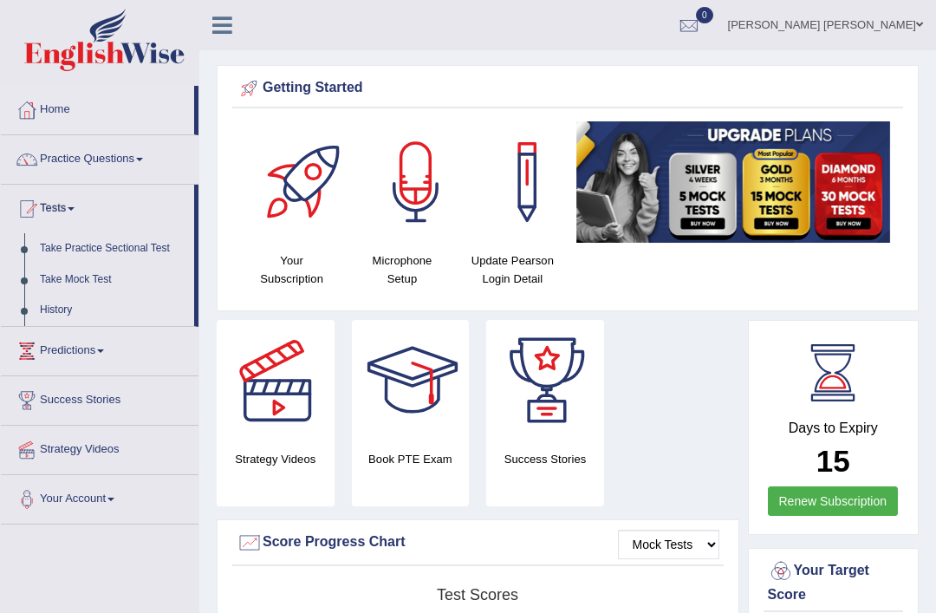
click at [131, 160] on div at bounding box center [468, 306] width 936 height 613
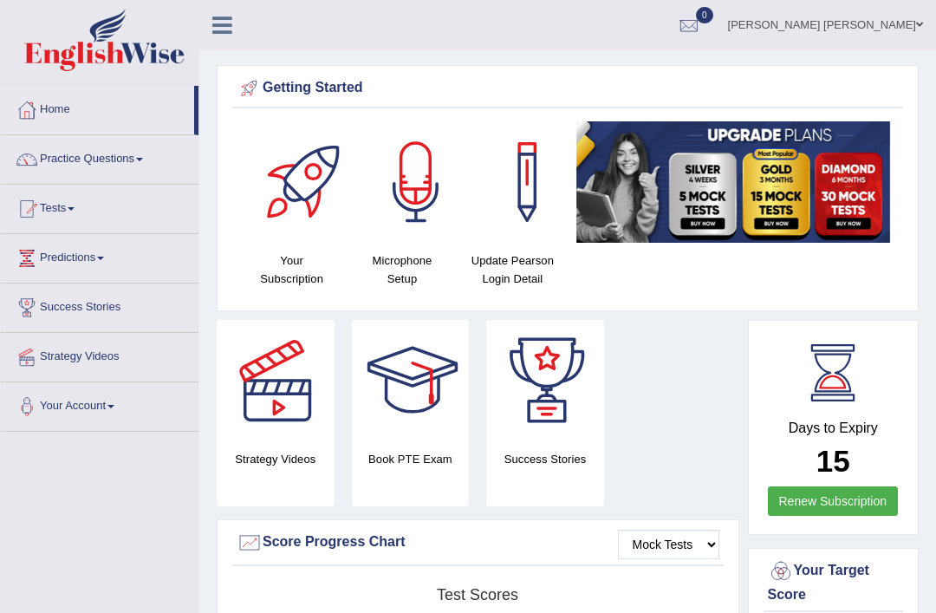
click at [63, 96] on link "Home" at bounding box center [97, 107] width 193 height 43
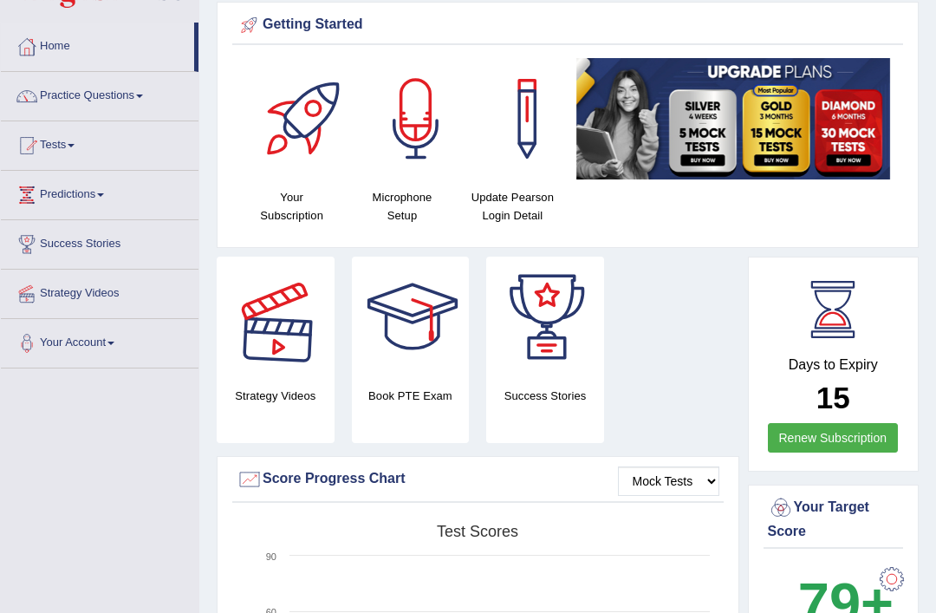
scroll to position [63, 0]
click at [279, 358] on div at bounding box center [277, 317] width 121 height 121
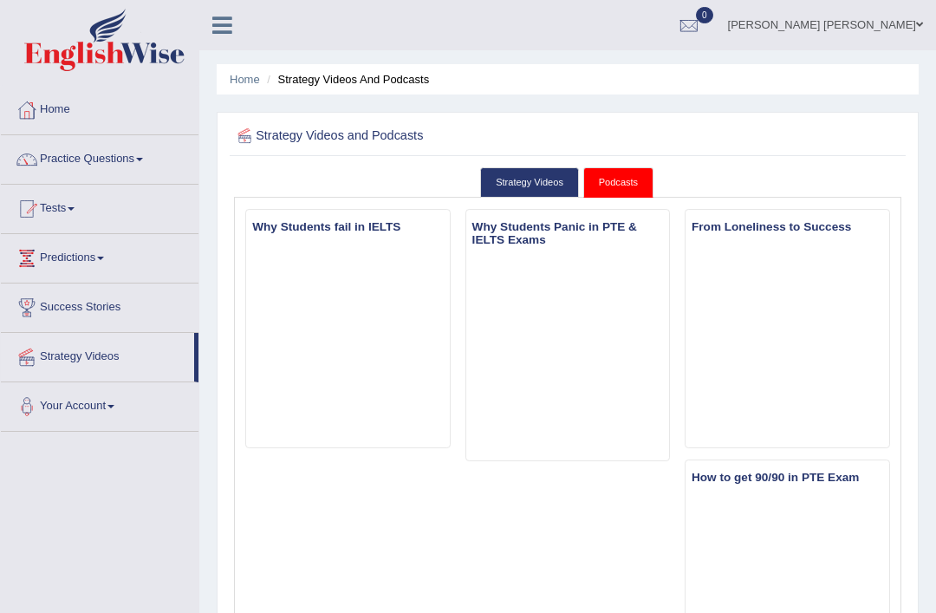
click at [539, 173] on link "Strategy Videos" at bounding box center [529, 182] width 99 height 30
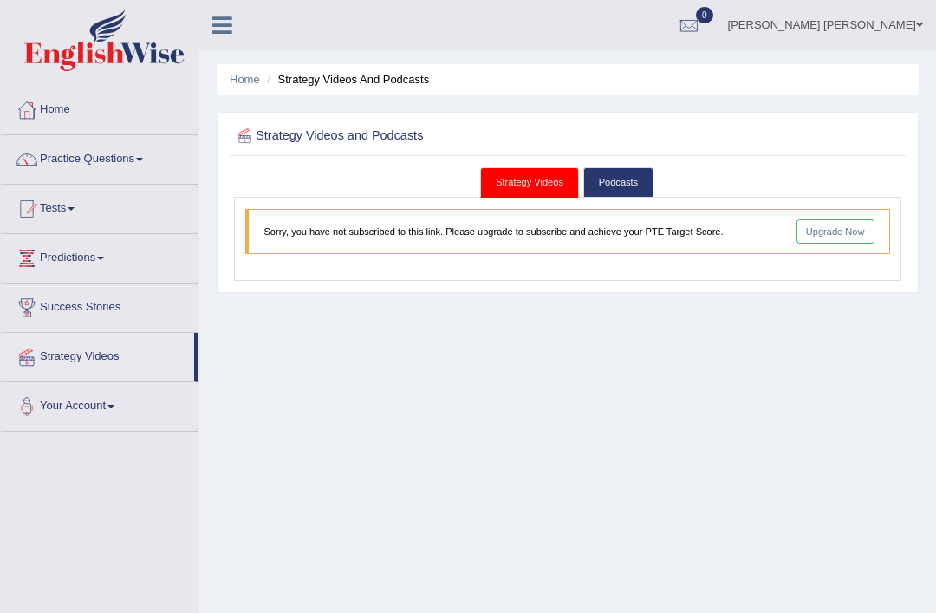
click at [635, 176] on link "Podcasts" at bounding box center [619, 182] width 70 height 30
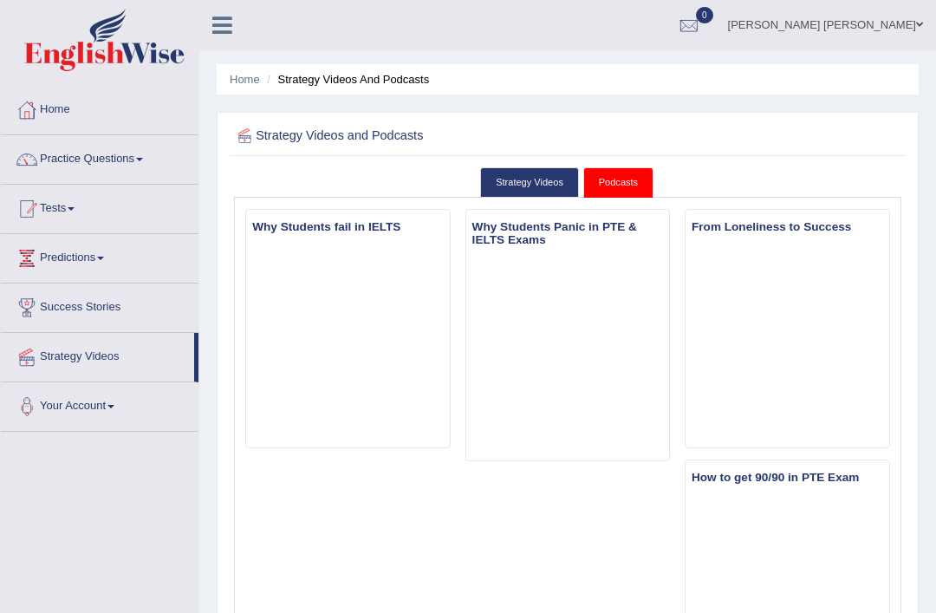
click at [74, 209] on link "Tests" at bounding box center [100, 206] width 198 height 43
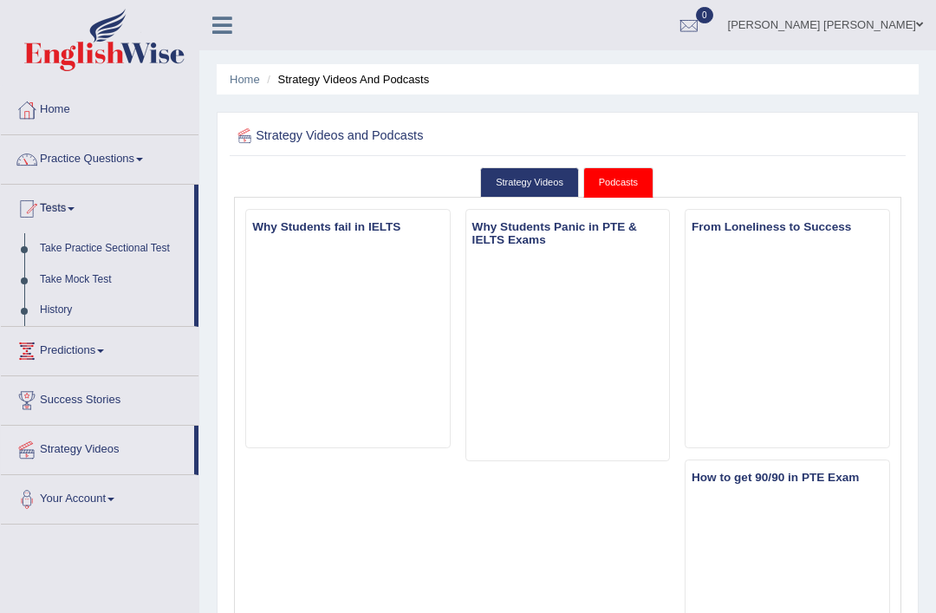
click at [118, 246] on div at bounding box center [468, 306] width 936 height 613
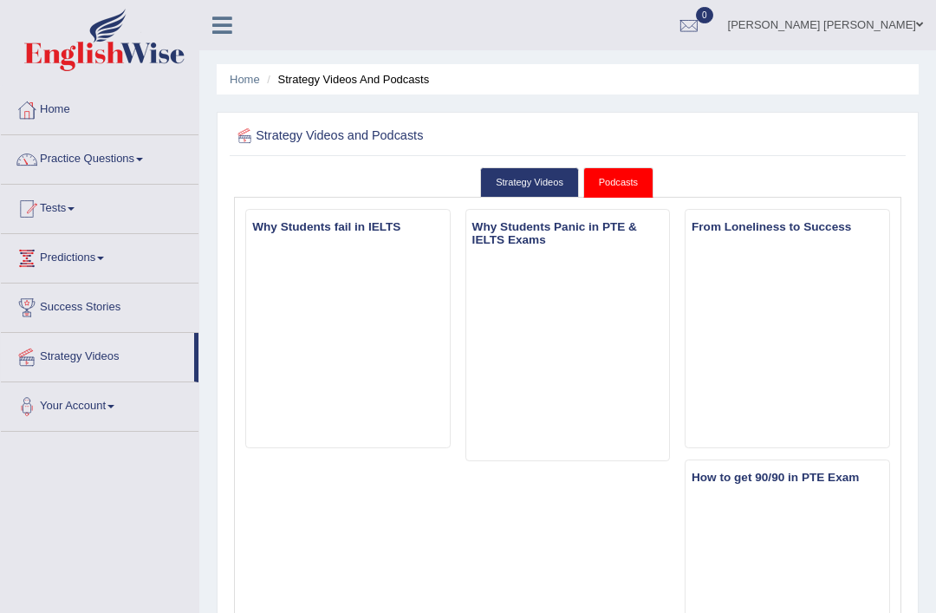
click at [72, 202] on link "Tests" at bounding box center [100, 206] width 198 height 43
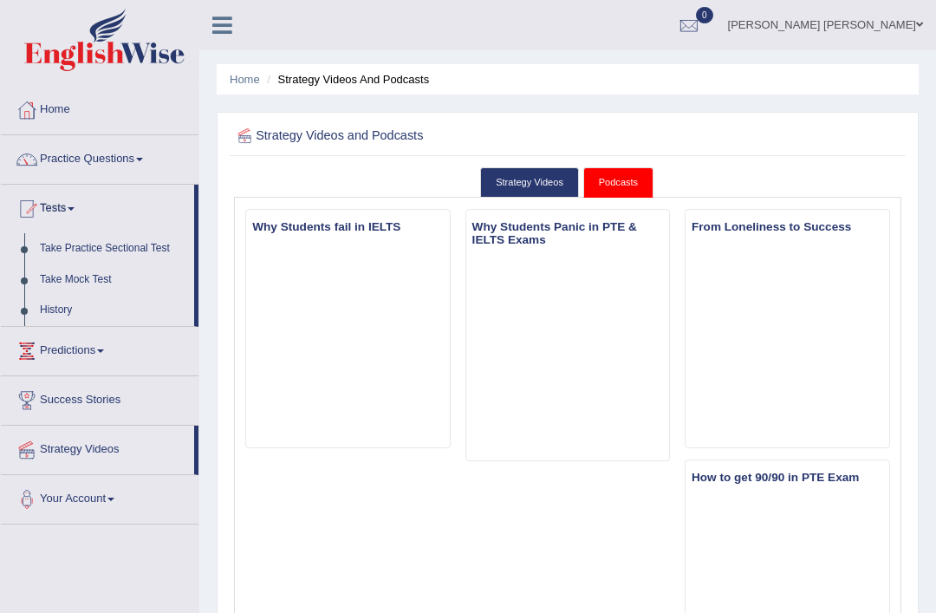
click at [250, 80] on div at bounding box center [468, 306] width 936 height 613
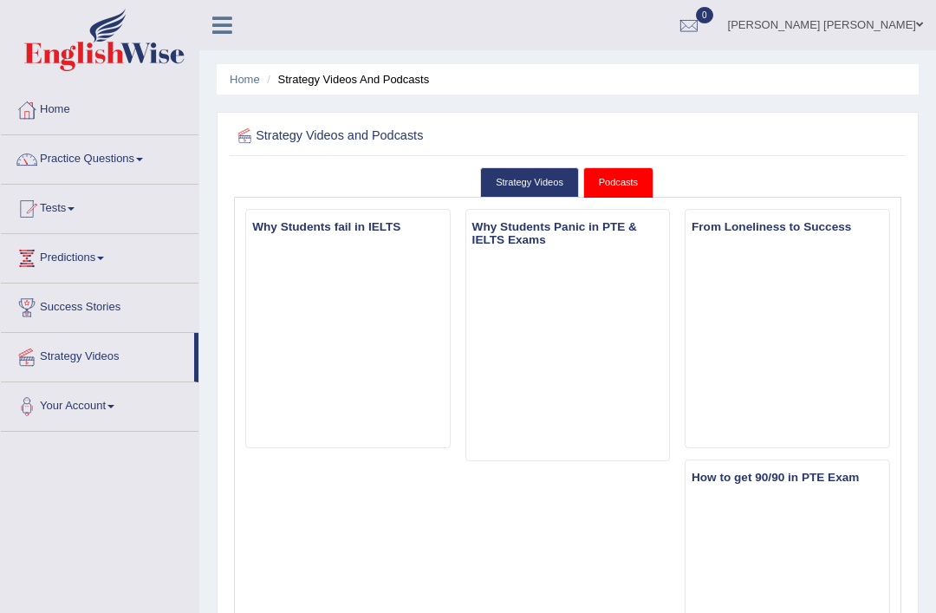
click at [252, 80] on link "Home" at bounding box center [245, 79] width 30 height 13
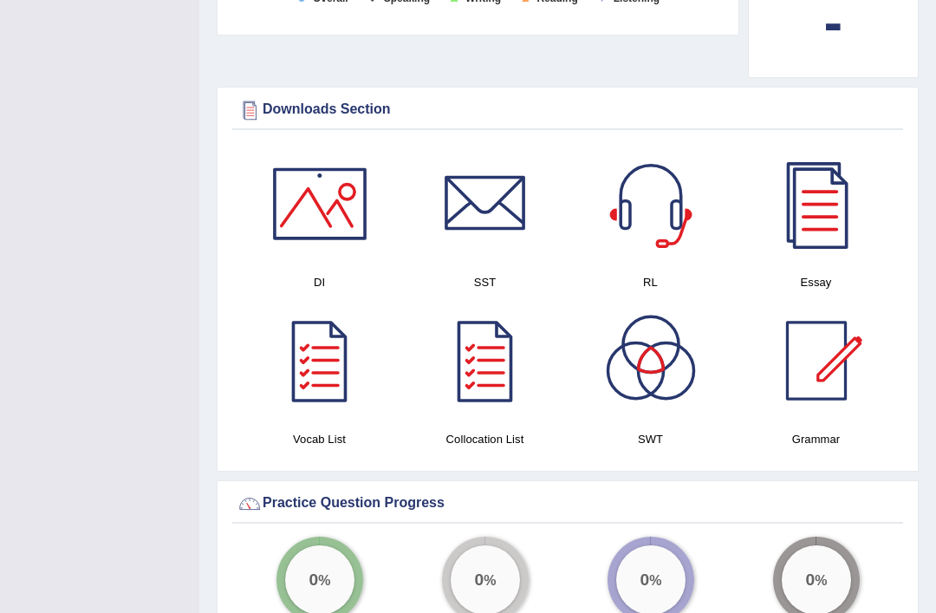
scroll to position [827, 0]
click at [333, 216] on div at bounding box center [319, 203] width 121 height 121
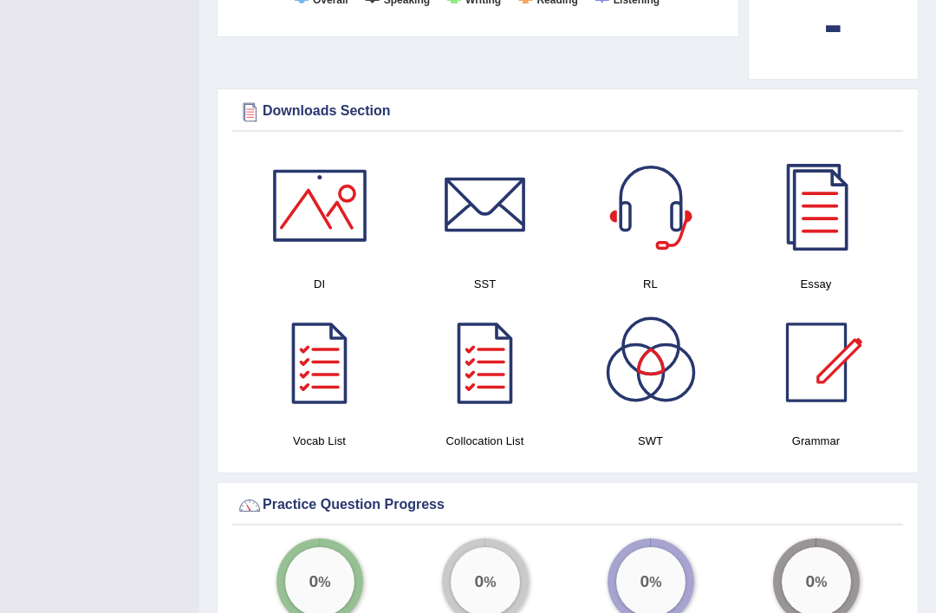
click at [493, 216] on div at bounding box center [485, 205] width 121 height 121
click at [337, 225] on div at bounding box center [319, 205] width 121 height 121
click at [336, 214] on div at bounding box center [319, 205] width 121 height 121
click at [505, 212] on div at bounding box center [485, 205] width 121 height 121
click at [666, 229] on div at bounding box center [651, 205] width 121 height 121
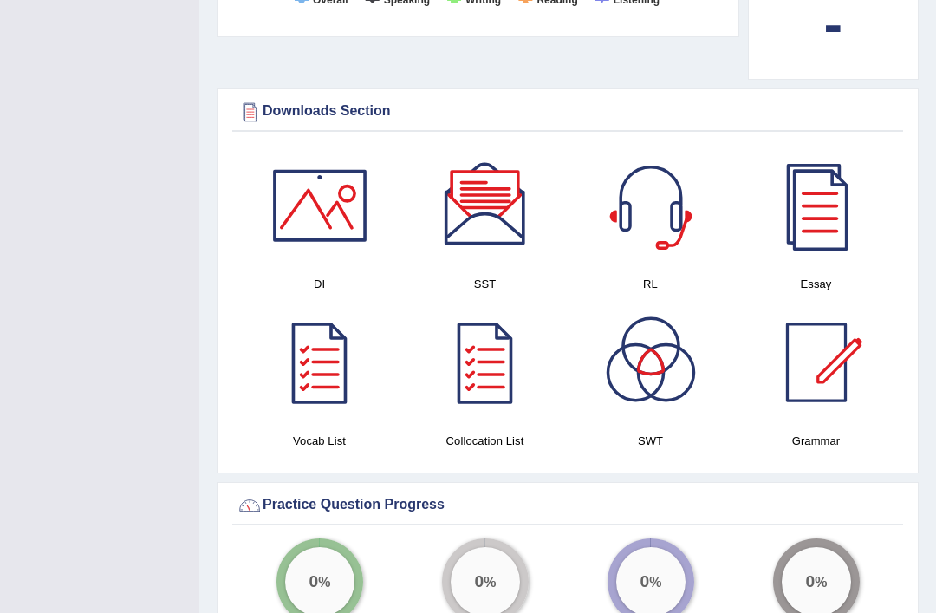
click at [830, 241] on div at bounding box center [816, 205] width 121 height 121
click at [324, 382] on div at bounding box center [319, 362] width 121 height 121
click at [481, 399] on div at bounding box center [485, 362] width 121 height 121
click at [652, 393] on div at bounding box center [651, 362] width 121 height 121
click at [822, 388] on div at bounding box center [816, 362] width 121 height 121
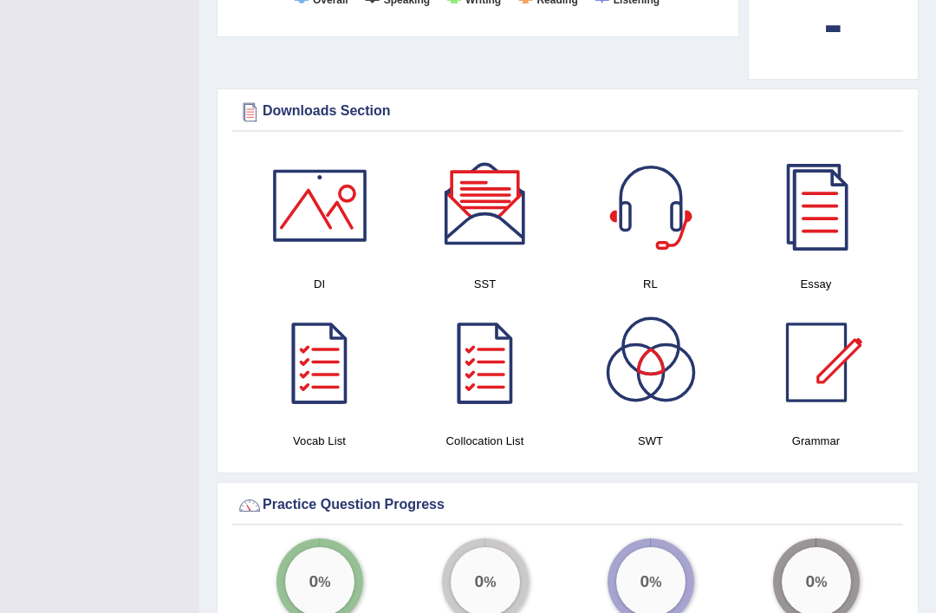
scroll to position [933, 0]
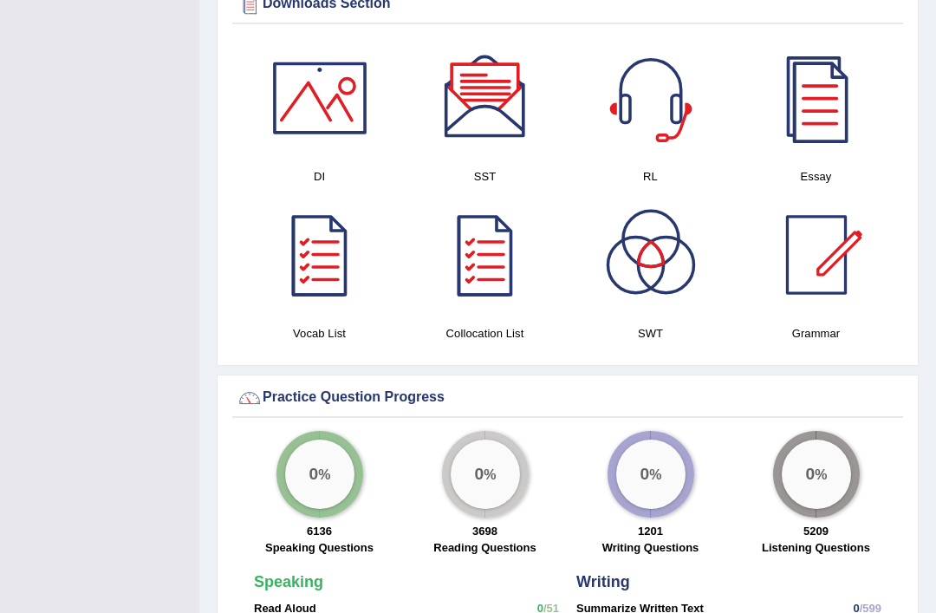
click at [832, 277] on div at bounding box center [816, 254] width 121 height 121
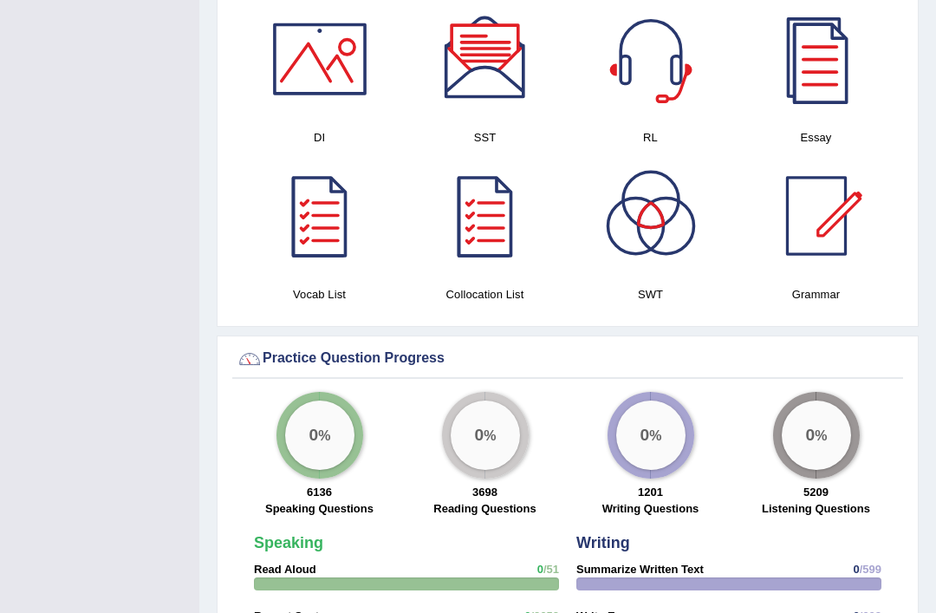
click at [832, 242] on div at bounding box center [816, 215] width 121 height 121
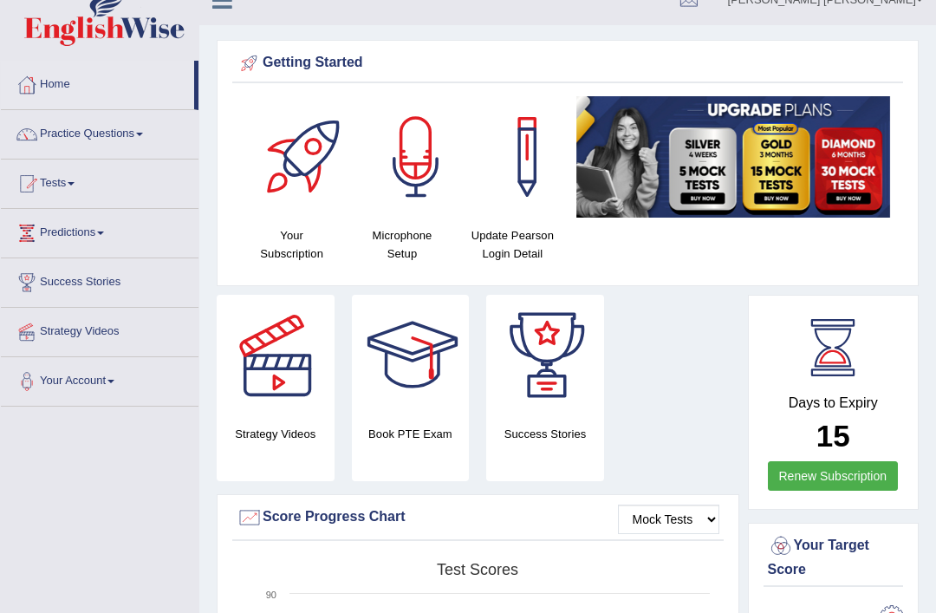
scroll to position [0, 0]
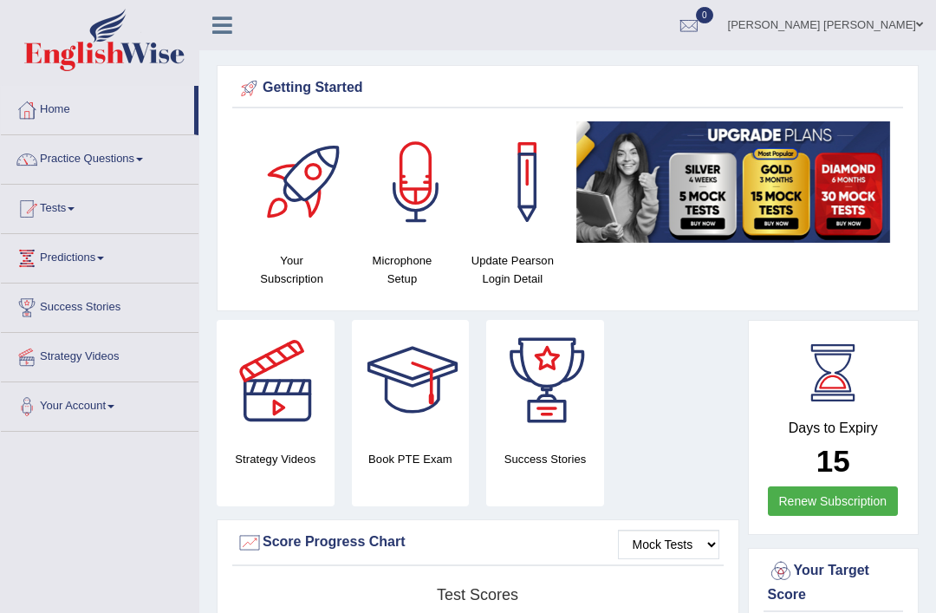
click at [284, 432] on div at bounding box center [277, 380] width 121 height 121
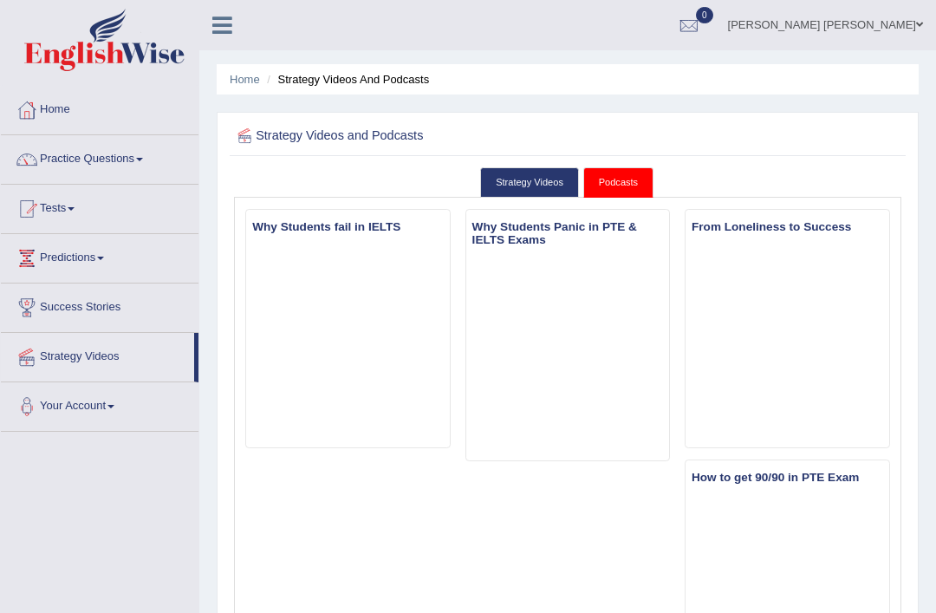
click at [539, 175] on link "Strategy Videos" at bounding box center [529, 182] width 99 height 30
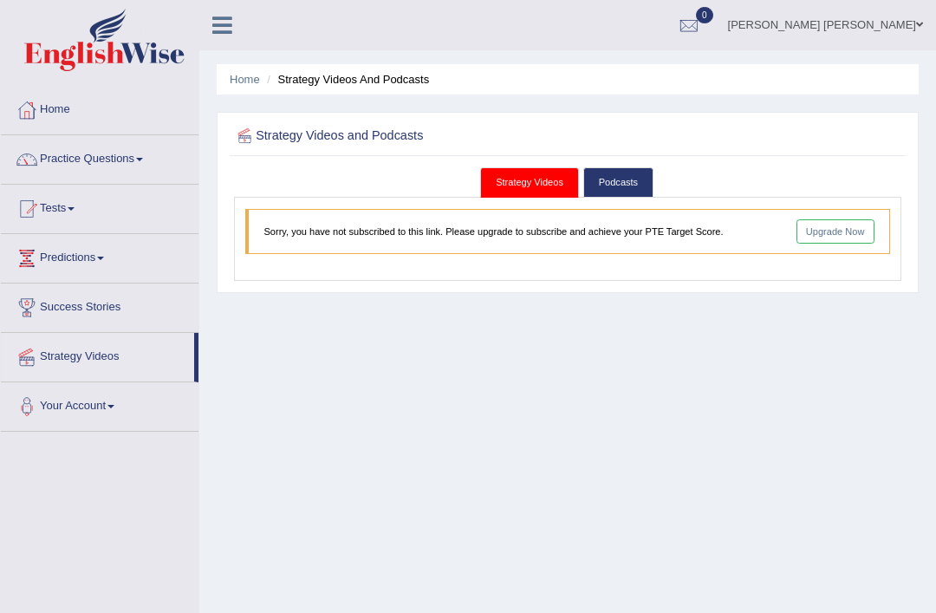
click at [838, 244] on link "Upgrade Now" at bounding box center [836, 231] width 78 height 24
click at [904, 20] on link "[PERSON_NAME] [PERSON_NAME]" at bounding box center [825, 22] width 221 height 45
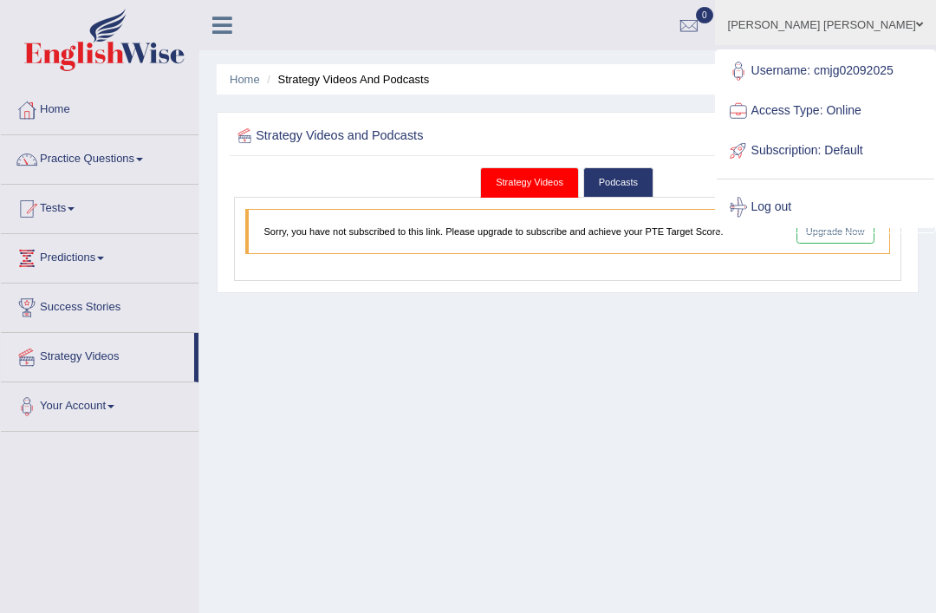
click at [797, 222] on link "Log out" at bounding box center [826, 207] width 218 height 40
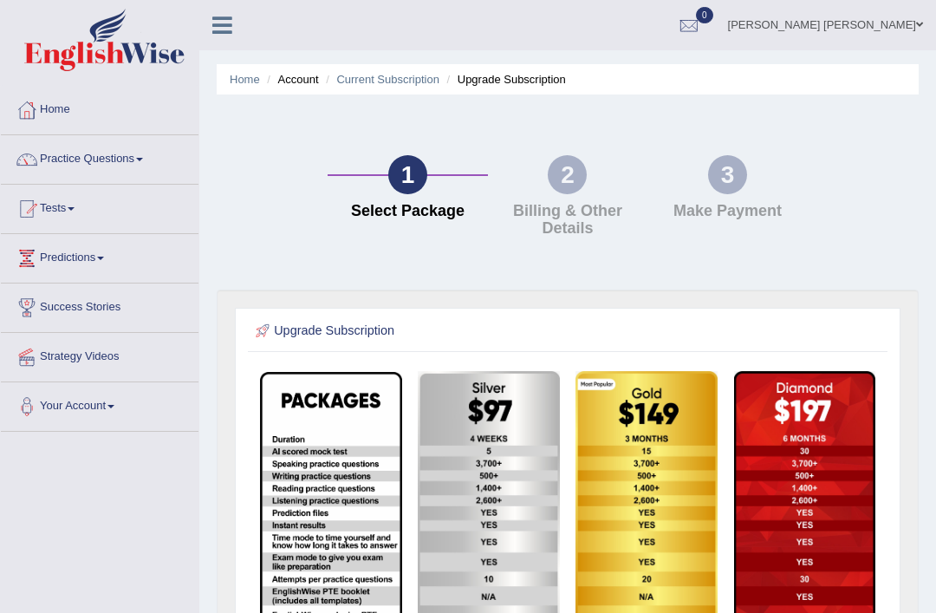
click at [237, 77] on link "Home" at bounding box center [245, 79] width 30 height 13
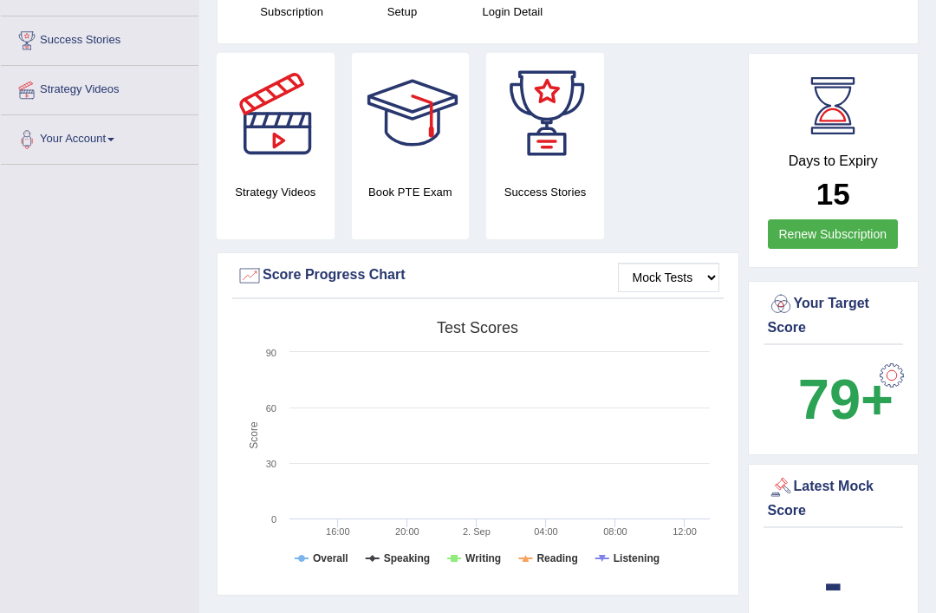
scroll to position [295, 0]
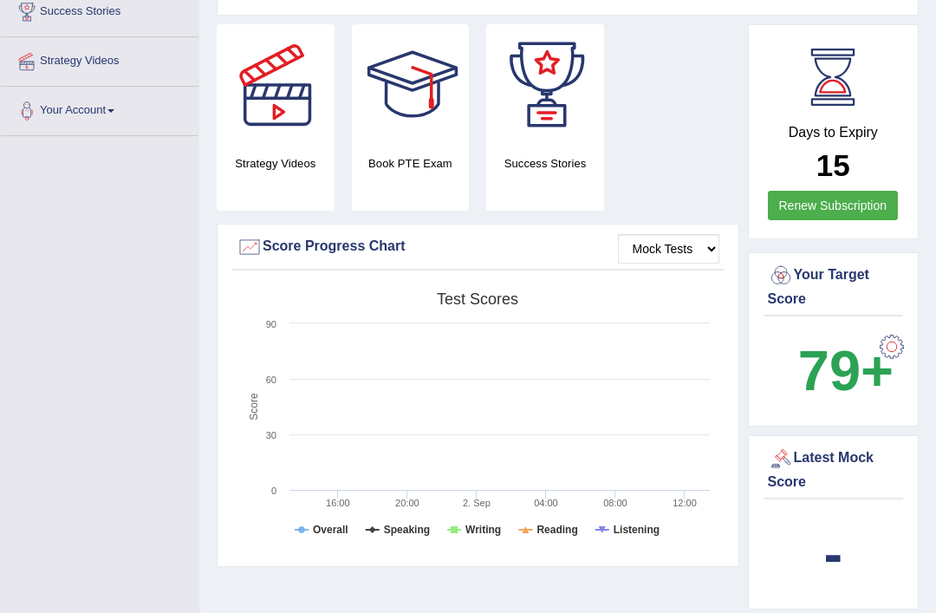
click at [796, 493] on div "Latest Mock Score" at bounding box center [834, 470] width 132 height 47
click at [846, 578] on div "-" at bounding box center [834, 554] width 132 height 83
click at [839, 579] on b "-" at bounding box center [833, 554] width 19 height 63
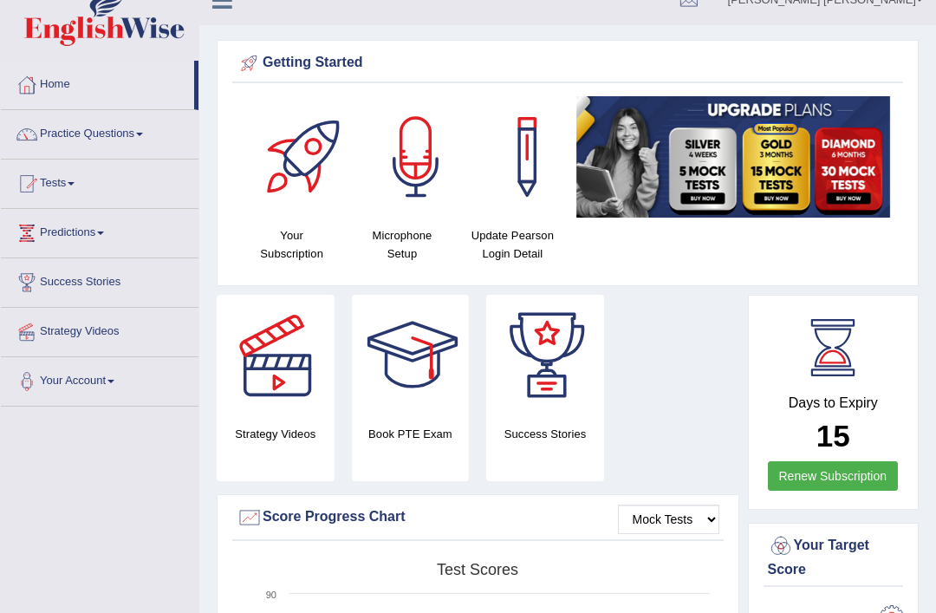
scroll to position [0, 0]
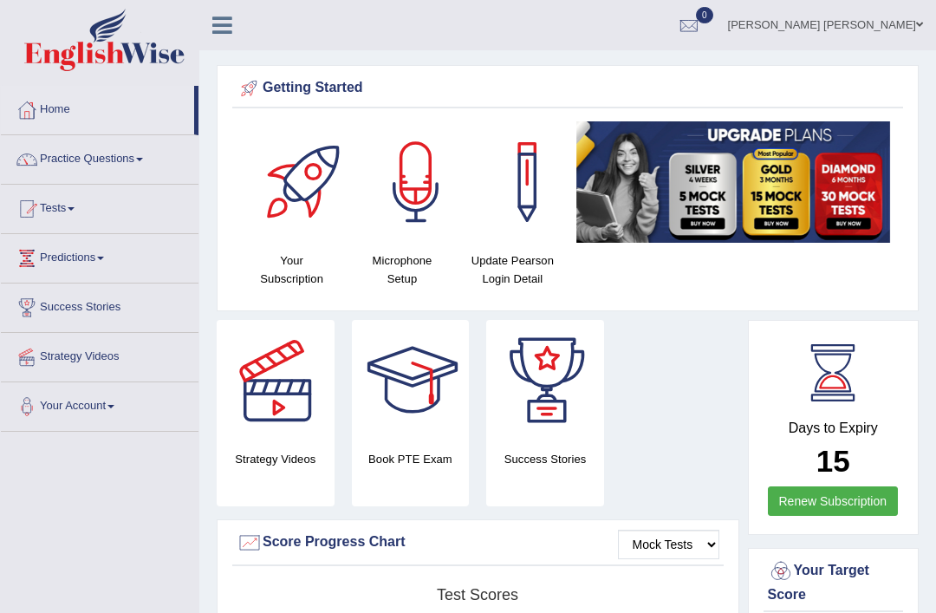
click at [140, 152] on link "Practice Questions" at bounding box center [100, 156] width 198 height 43
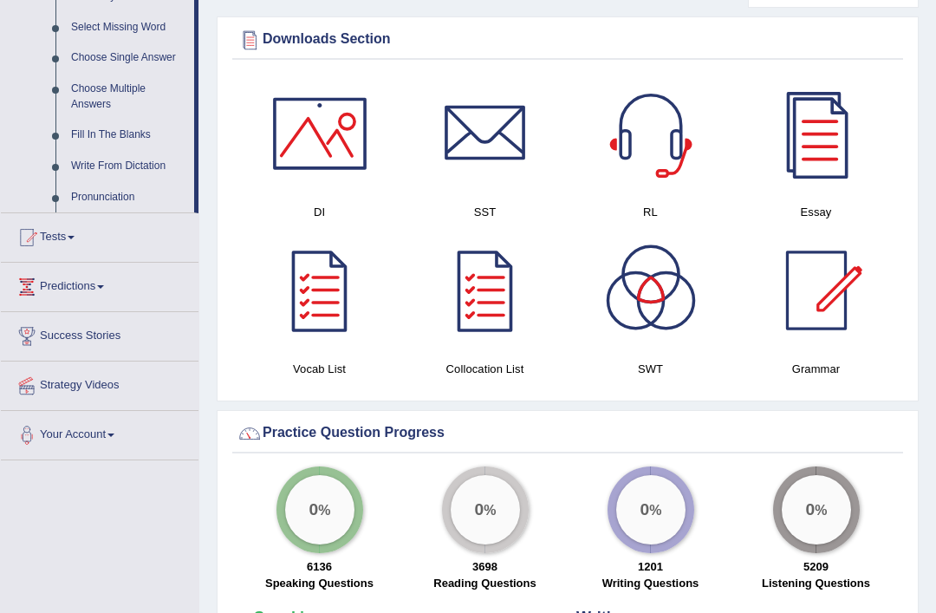
scroll to position [897, 0]
click at [72, 232] on div at bounding box center [468, 306] width 936 height 613
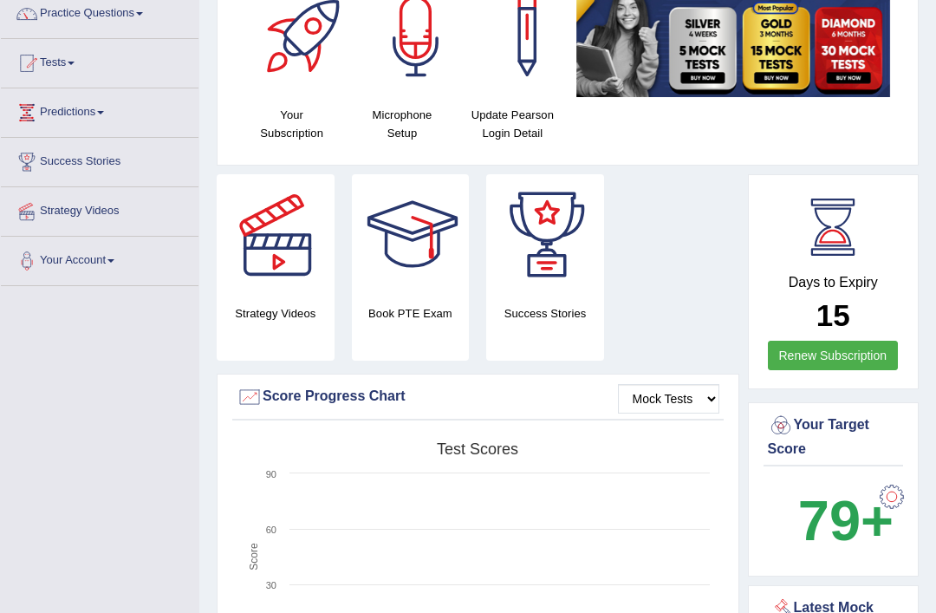
scroll to position [0, 0]
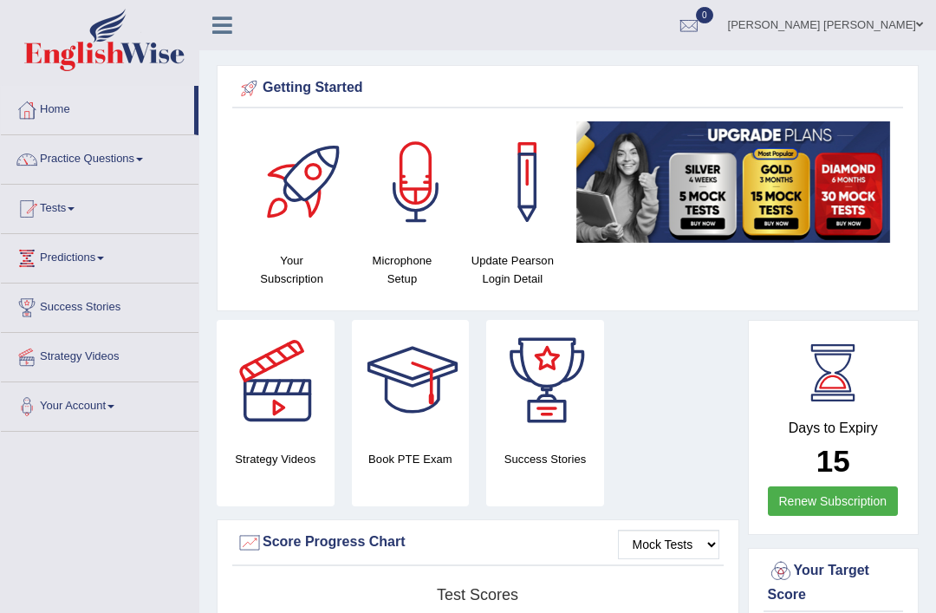
click at [70, 214] on link "Tests" at bounding box center [100, 206] width 198 height 43
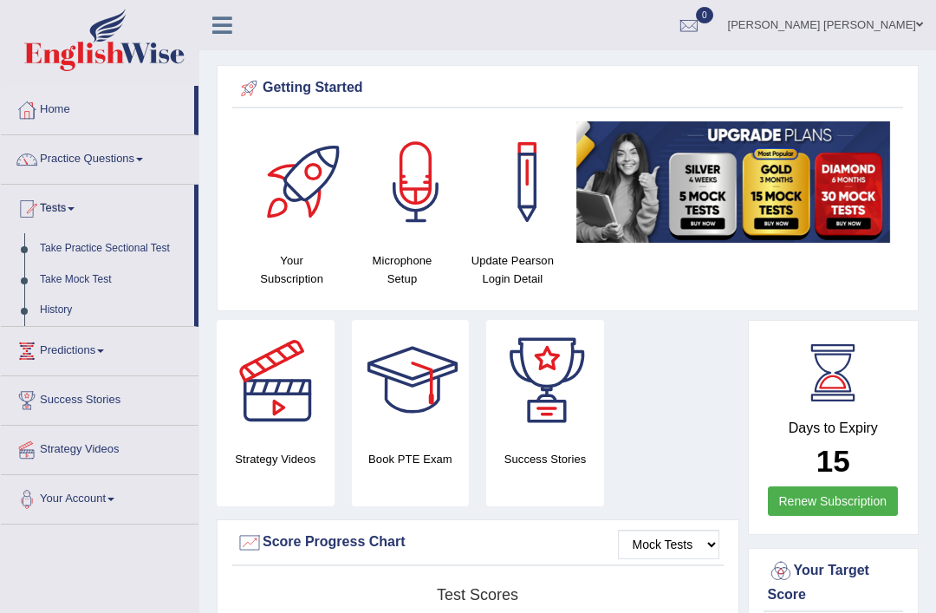
click at [133, 251] on div at bounding box center [468, 306] width 936 height 613
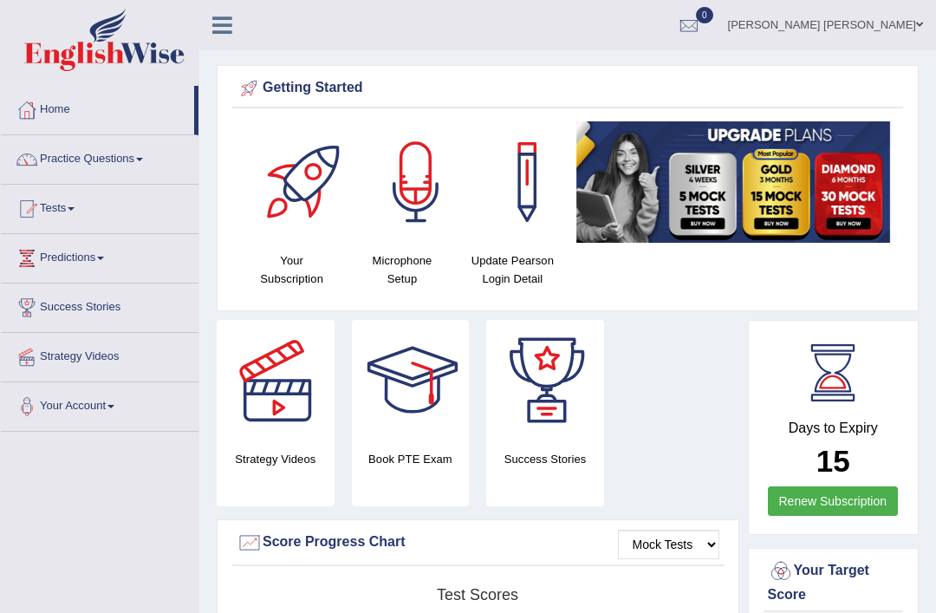
click at [78, 218] on link "Tests" at bounding box center [100, 206] width 198 height 43
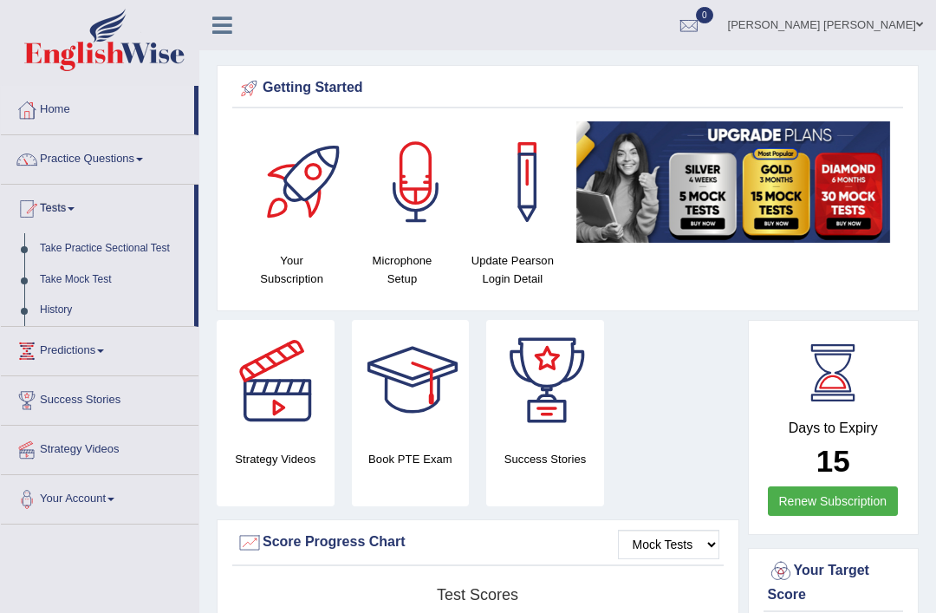
click at [125, 239] on div at bounding box center [468, 306] width 936 height 613
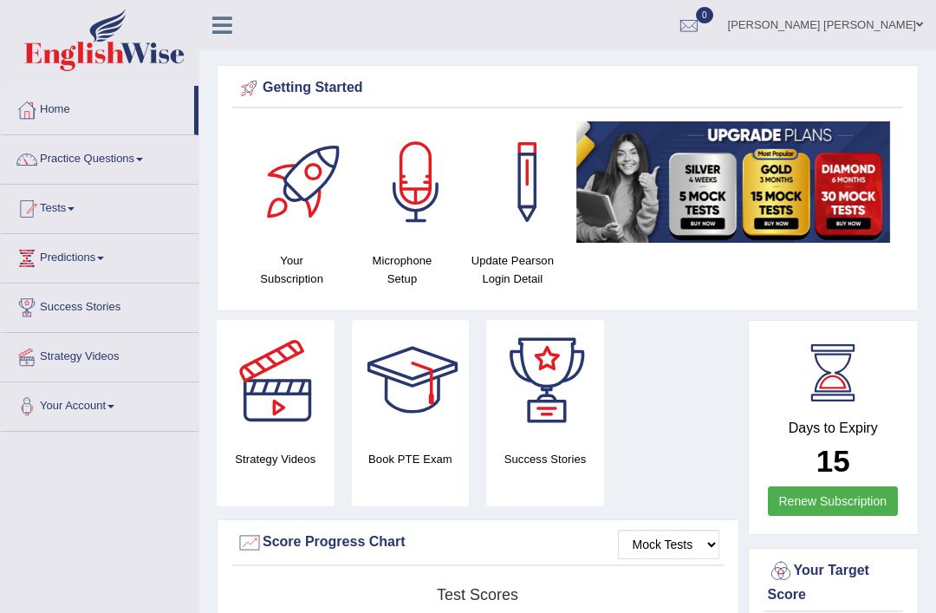
click at [69, 210] on link "Tests" at bounding box center [100, 206] width 198 height 43
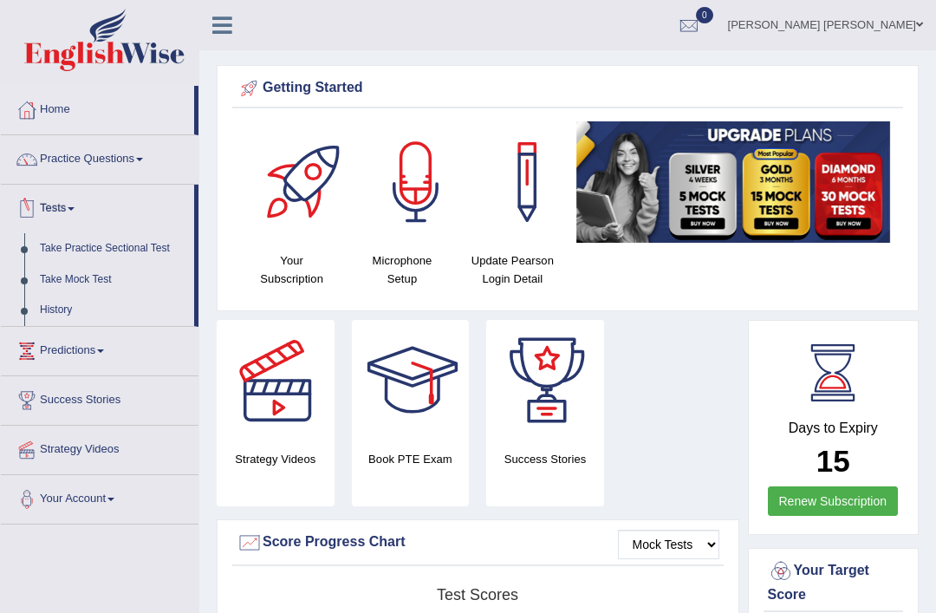
click at [232, 30] on div at bounding box center [468, 306] width 936 height 613
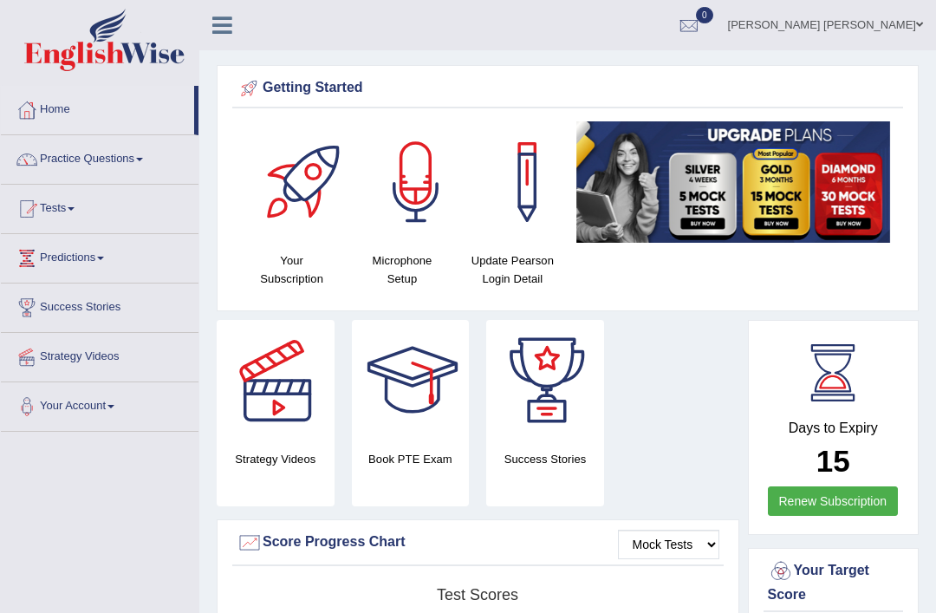
click at [219, 32] on icon at bounding box center [222, 25] width 20 height 23
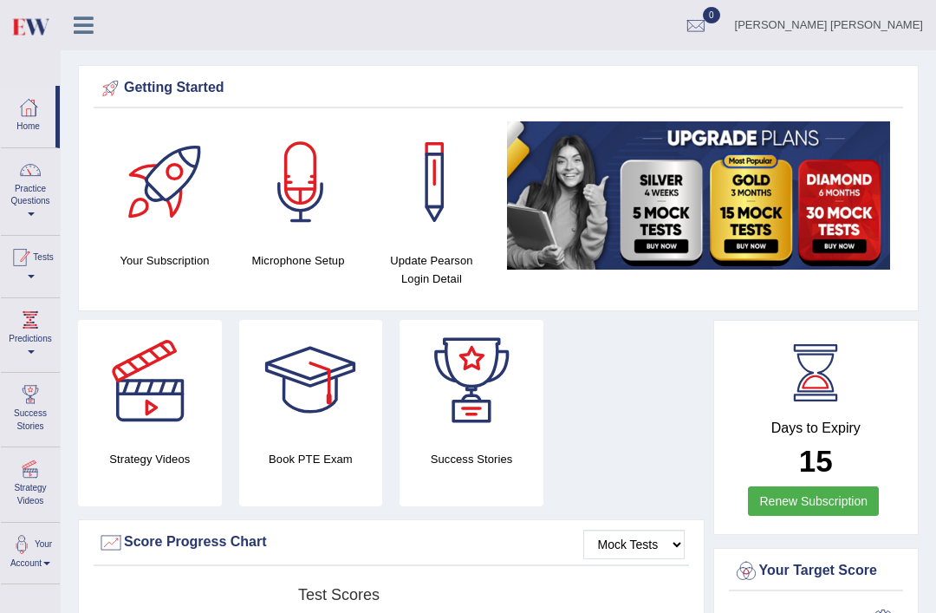
click at [49, 265] on link "Tests" at bounding box center [30, 264] width 59 height 56
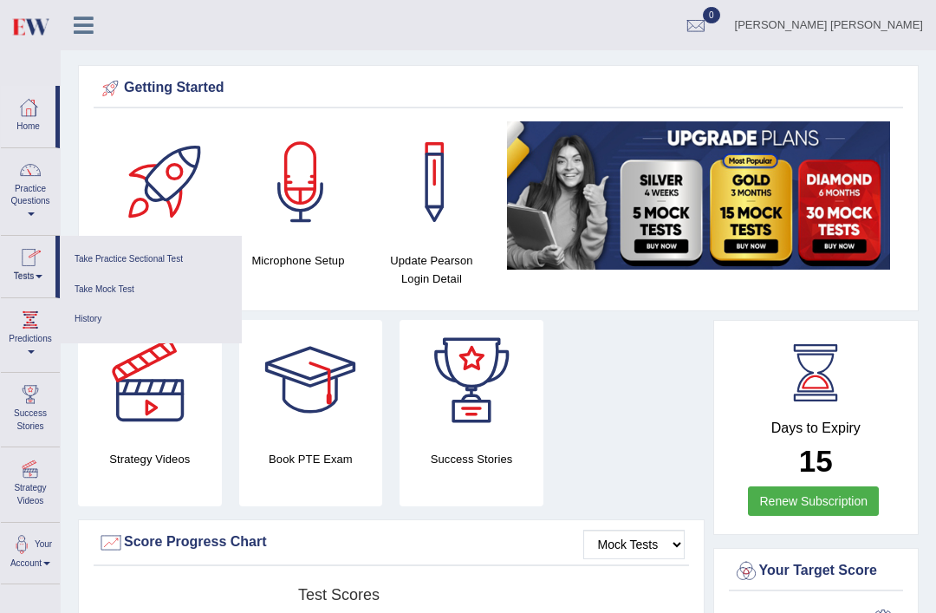
click at [160, 258] on link "Take Practice Sectional Test" at bounding box center [151, 260] width 165 height 30
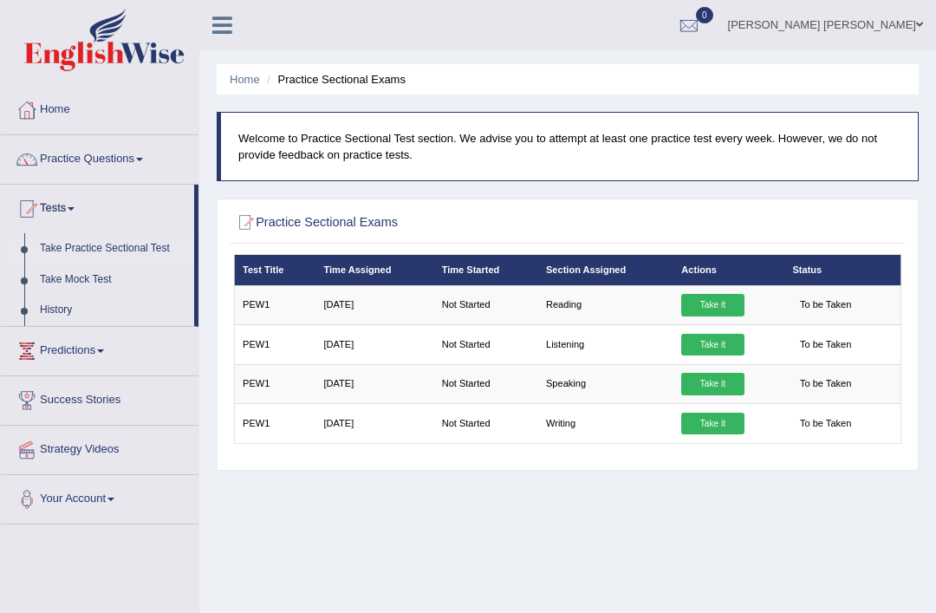
click at [626, 534] on div "Home Practice Sectional Exams Welcome to Practice Sectional Test section. We ad…" at bounding box center [567, 433] width 737 height 867
click at [90, 274] on link "Take Mock Test" at bounding box center [113, 279] width 162 height 31
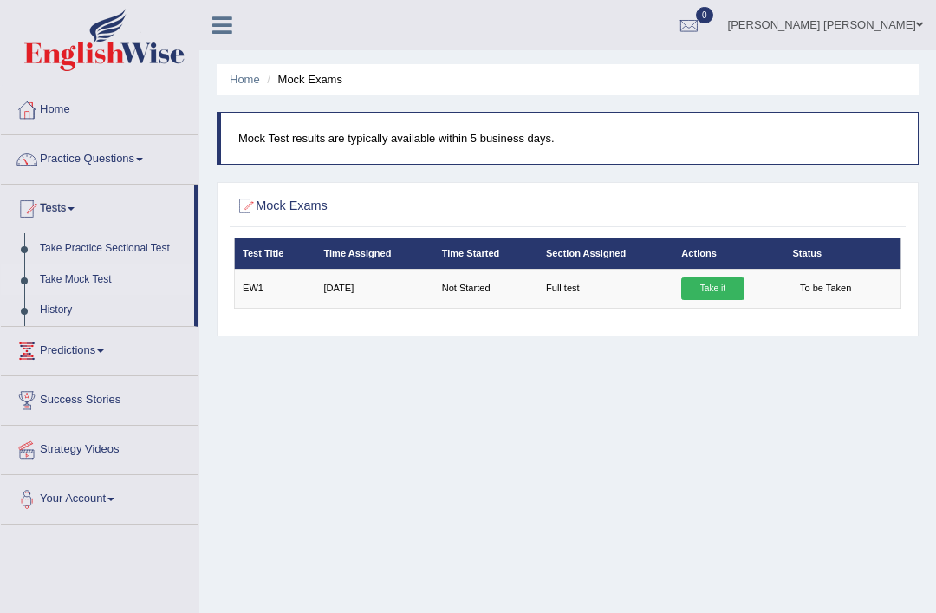
click at [104, 255] on link "Take Practice Sectional Test" at bounding box center [113, 248] width 162 height 31
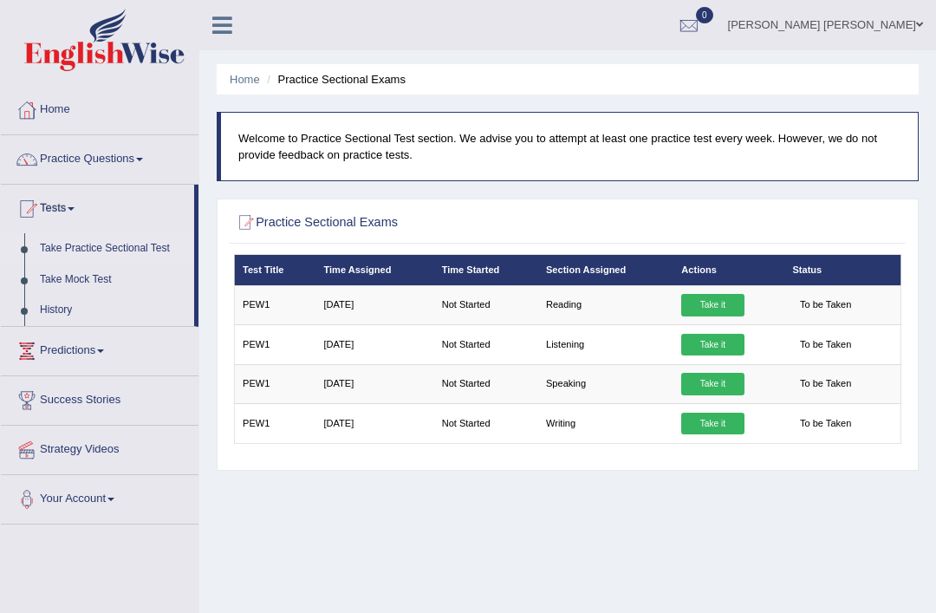
click at [740, 310] on link "Take it" at bounding box center [713, 305] width 62 height 23
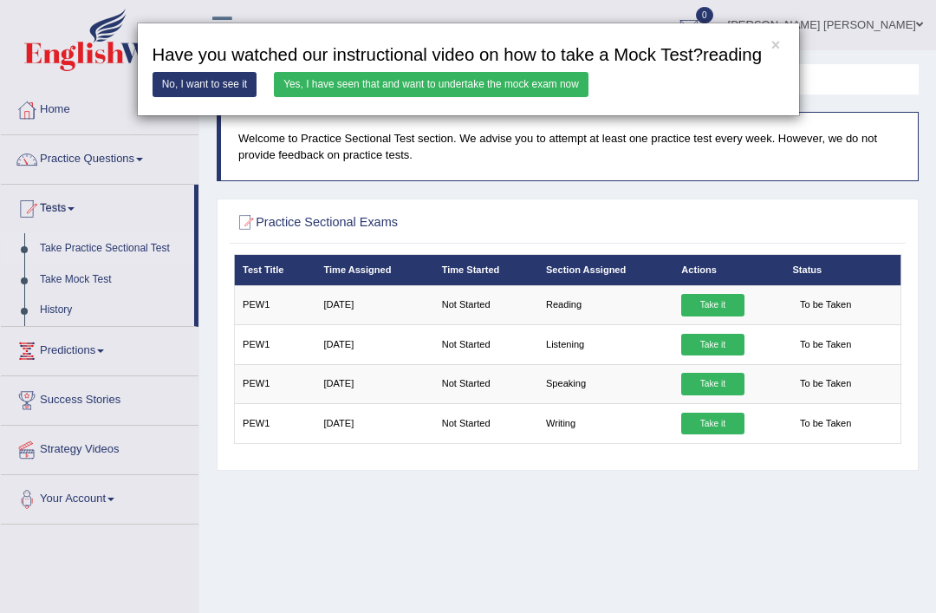
click at [238, 97] on link "No, I want to see it" at bounding box center [205, 84] width 105 height 25
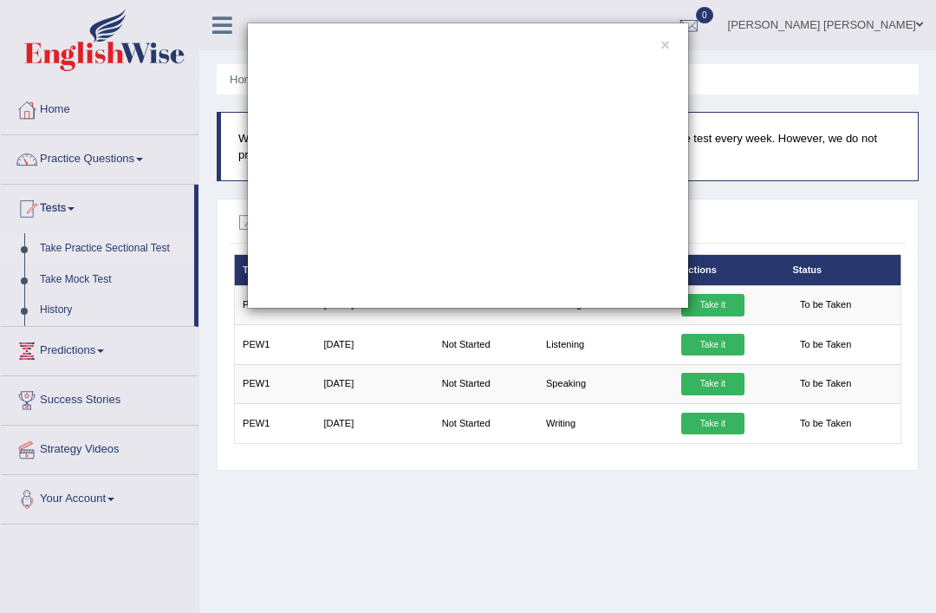
click at [669, 49] on button "×" at bounding box center [665, 46] width 9 height 16
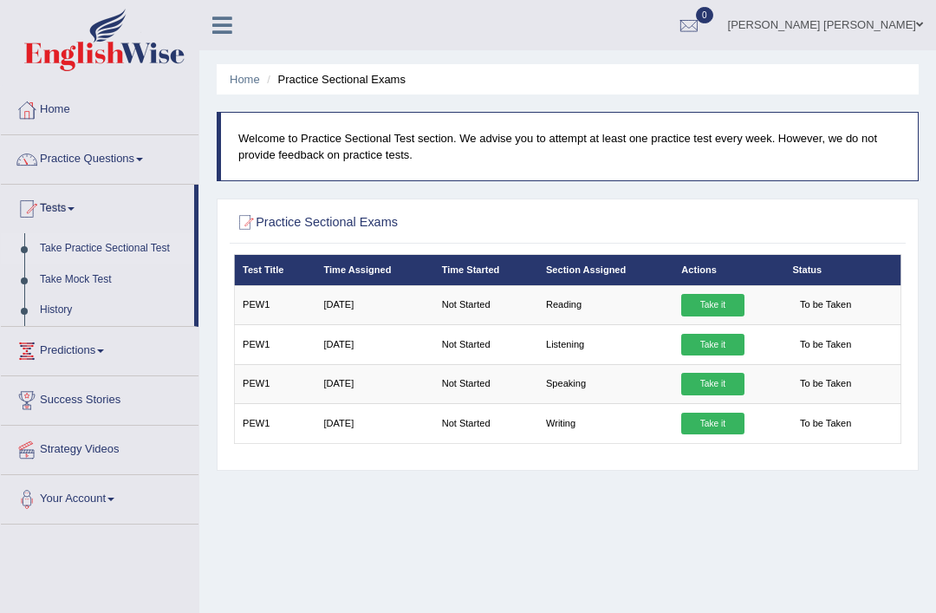
click at [729, 310] on link "Take it" at bounding box center [713, 305] width 62 height 23
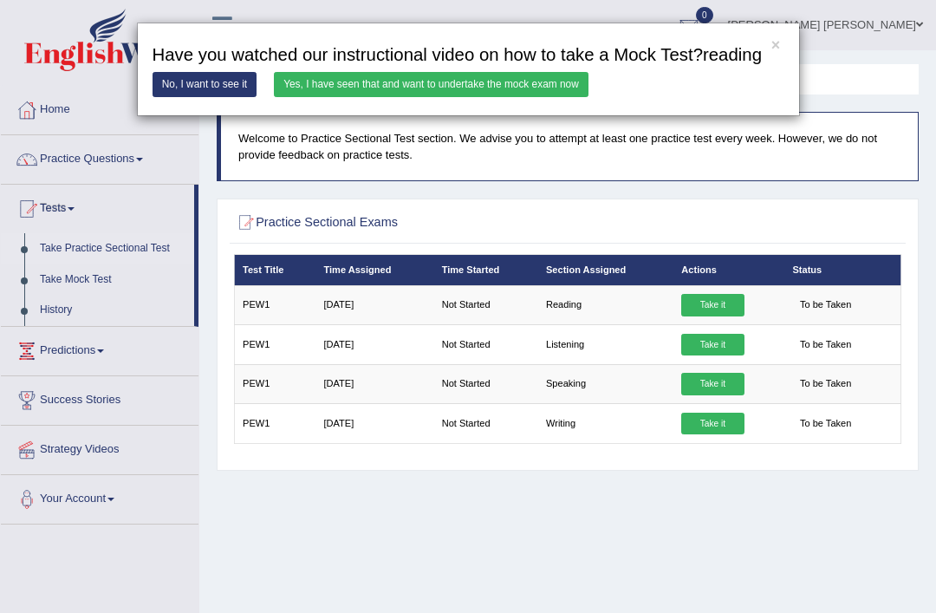
click at [780, 53] on button "×" at bounding box center [776, 46] width 9 height 16
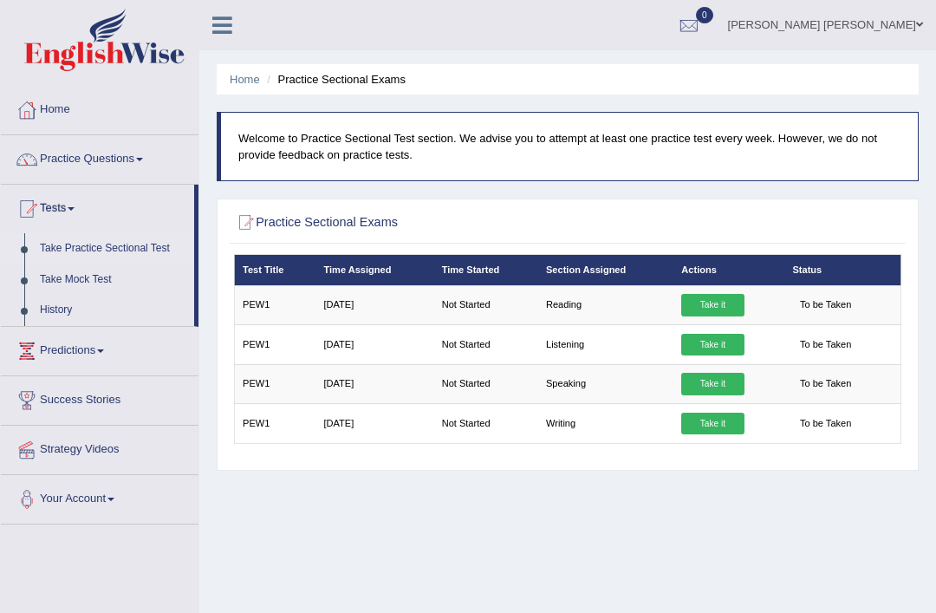
click at [89, 271] on link "Take Mock Test" at bounding box center [113, 279] width 162 height 31
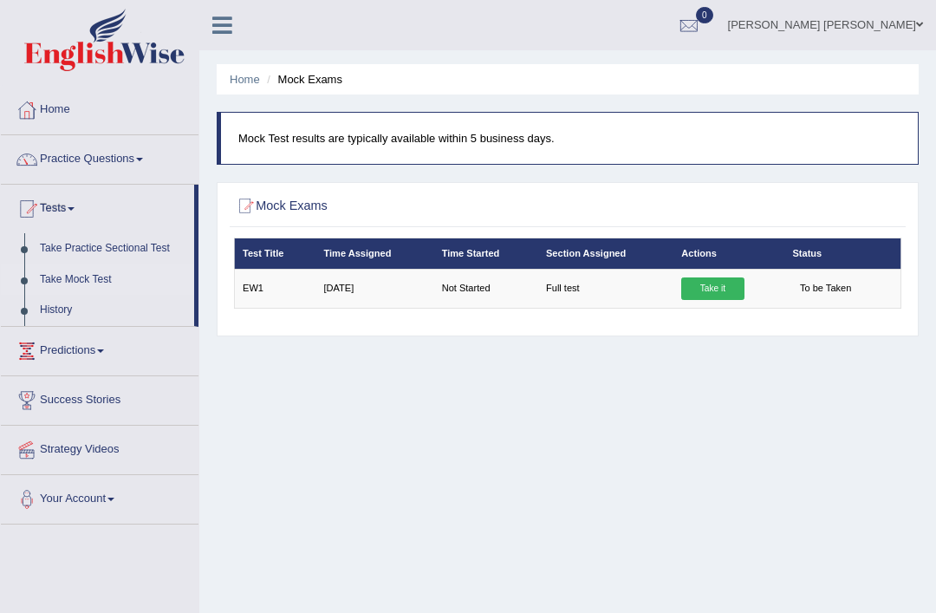
click at [67, 199] on link "Tests" at bounding box center [97, 206] width 193 height 43
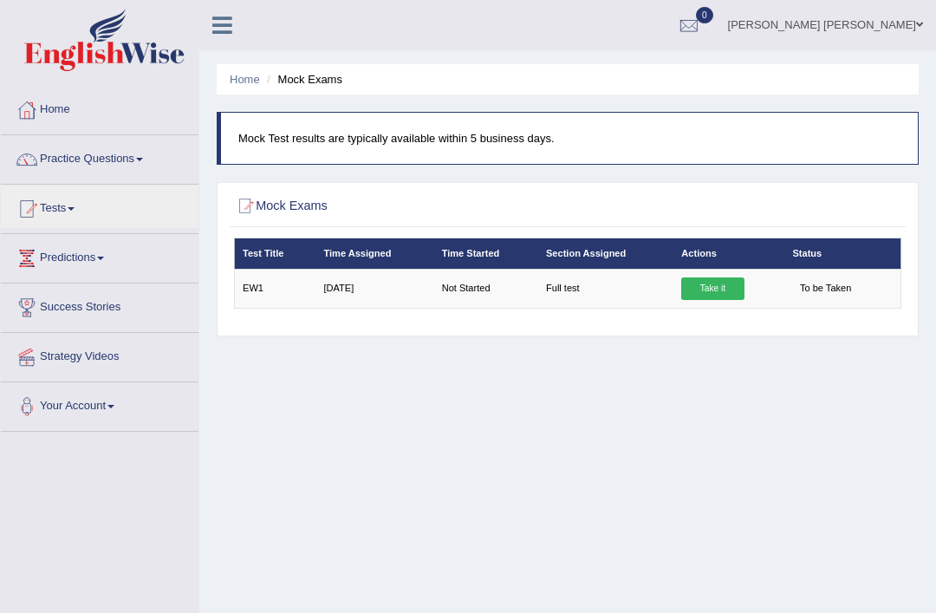
click at [62, 202] on div at bounding box center [468, 306] width 936 height 613
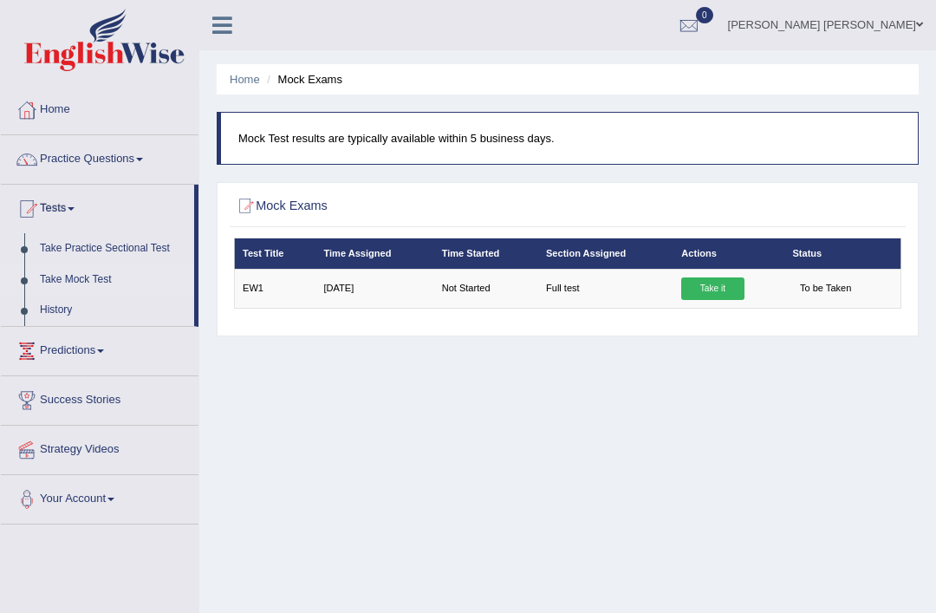
click at [251, 77] on link "Home" at bounding box center [245, 79] width 30 height 13
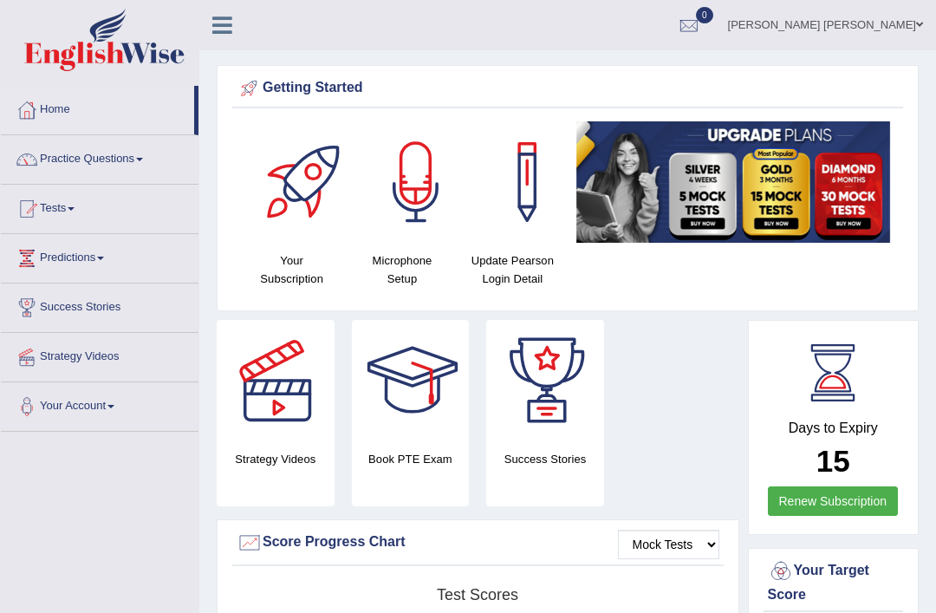
click at [893, 24] on link "Mark Jay Gumogda Corton" at bounding box center [825, 22] width 221 height 45
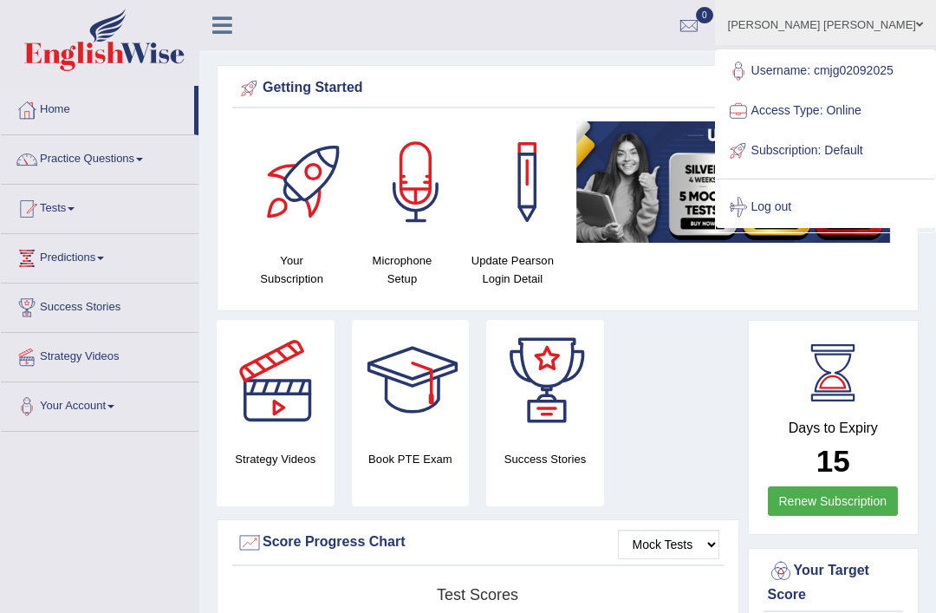
click at [75, 208] on span at bounding box center [71, 208] width 7 height 3
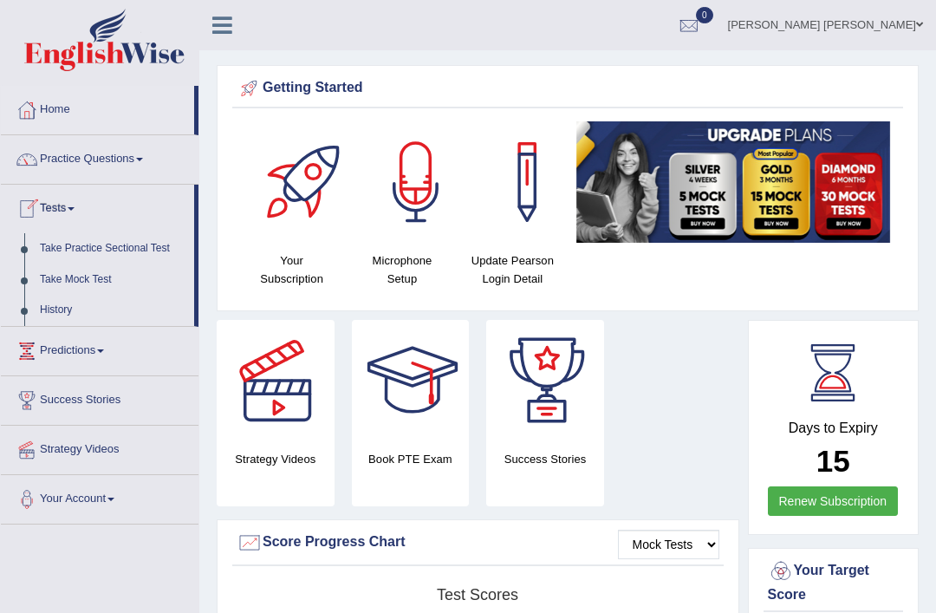
click at [132, 251] on div at bounding box center [468, 306] width 936 height 613
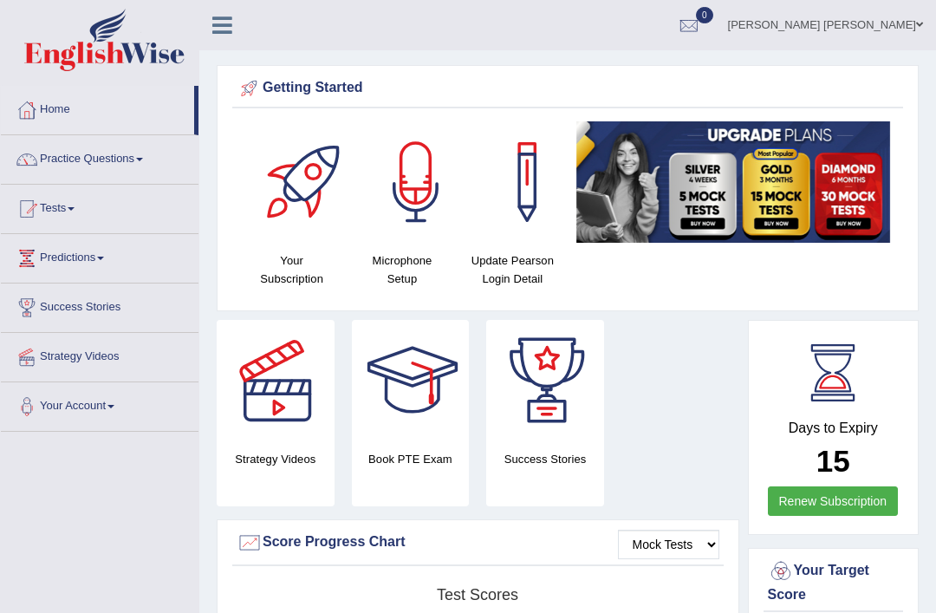
click at [64, 212] on link "Tests" at bounding box center [100, 206] width 198 height 43
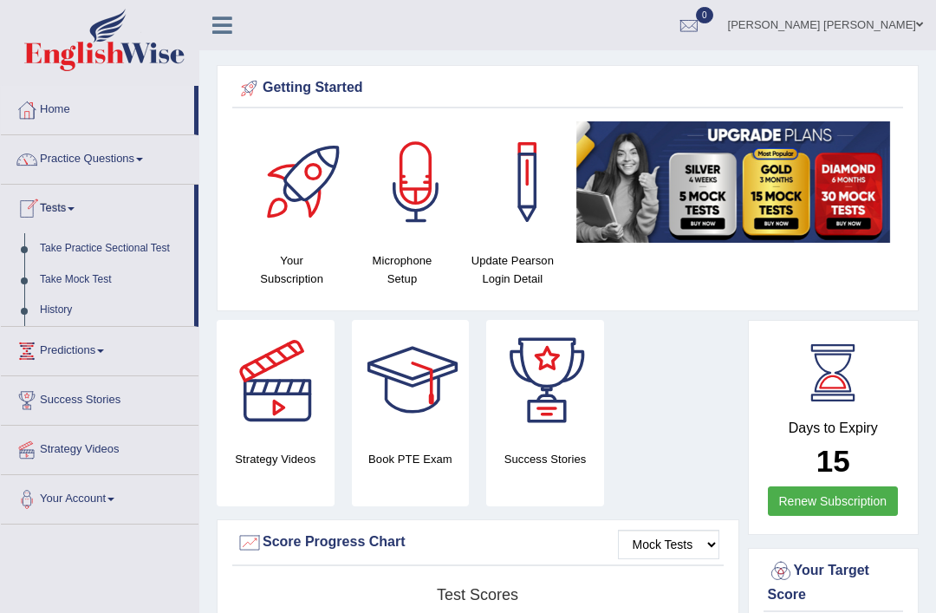
click at [77, 245] on div at bounding box center [468, 306] width 936 height 613
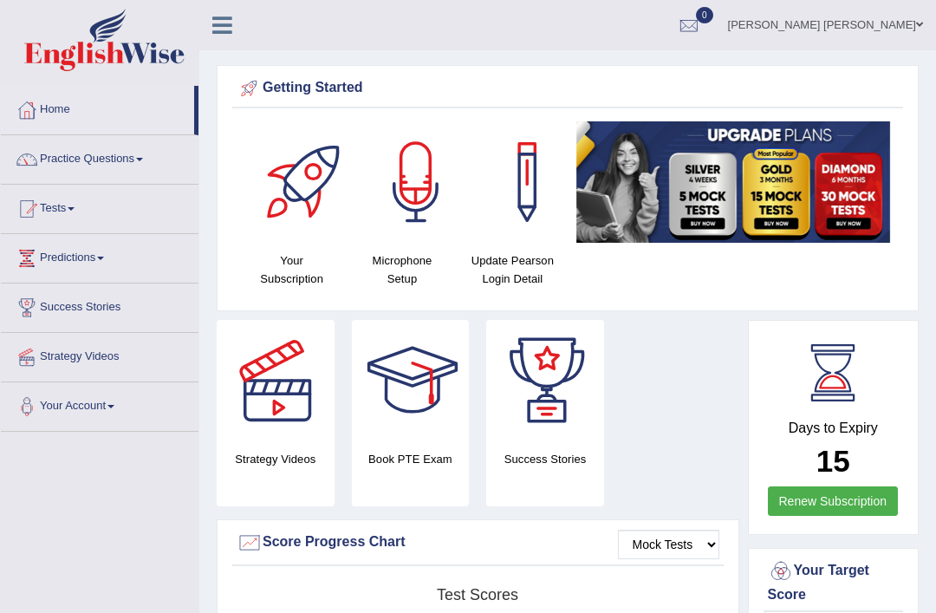
click at [227, 14] on icon at bounding box center [222, 25] width 20 height 23
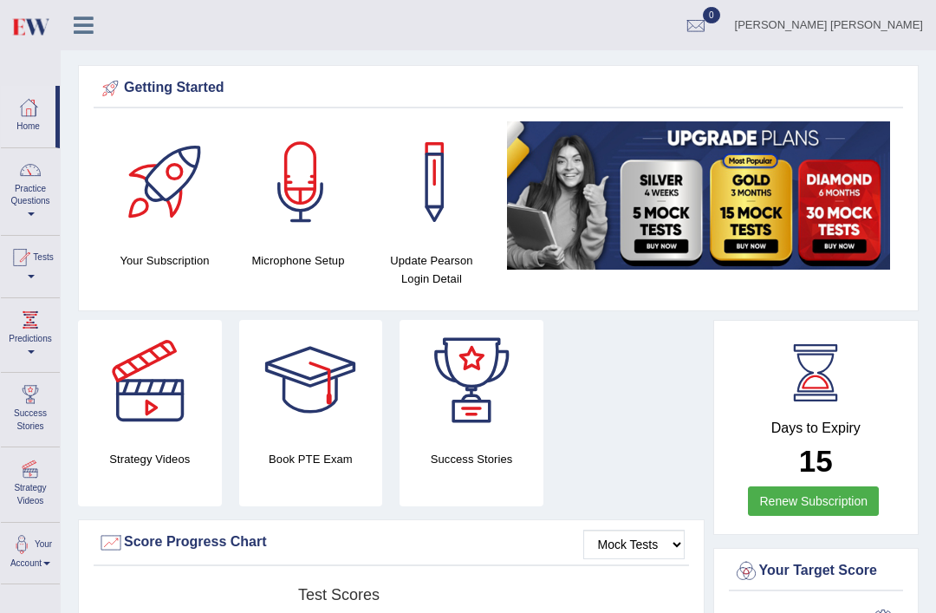
click at [24, 271] on link "Tests" at bounding box center [30, 264] width 59 height 56
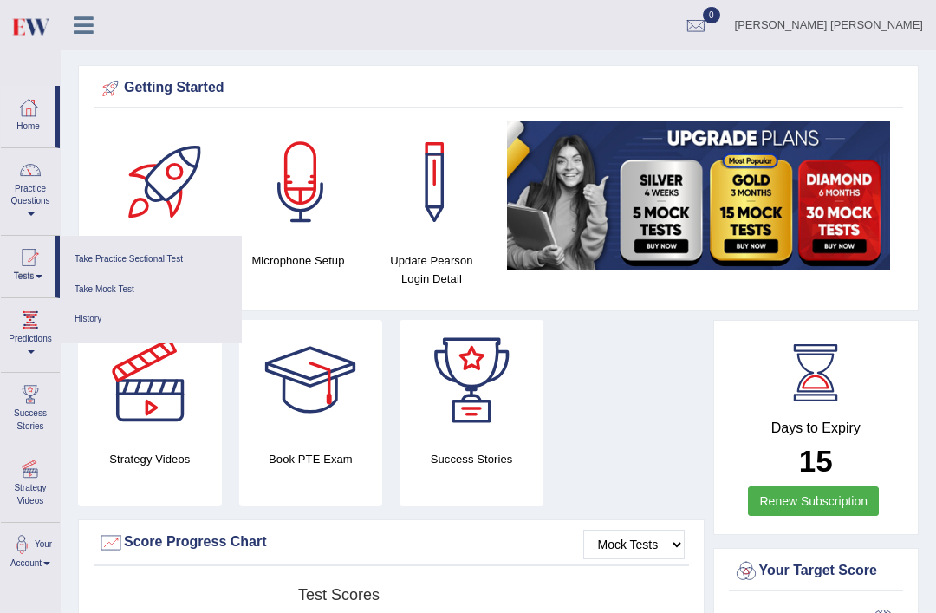
click at [161, 254] on link "Take Practice Sectional Test" at bounding box center [151, 260] width 165 height 30
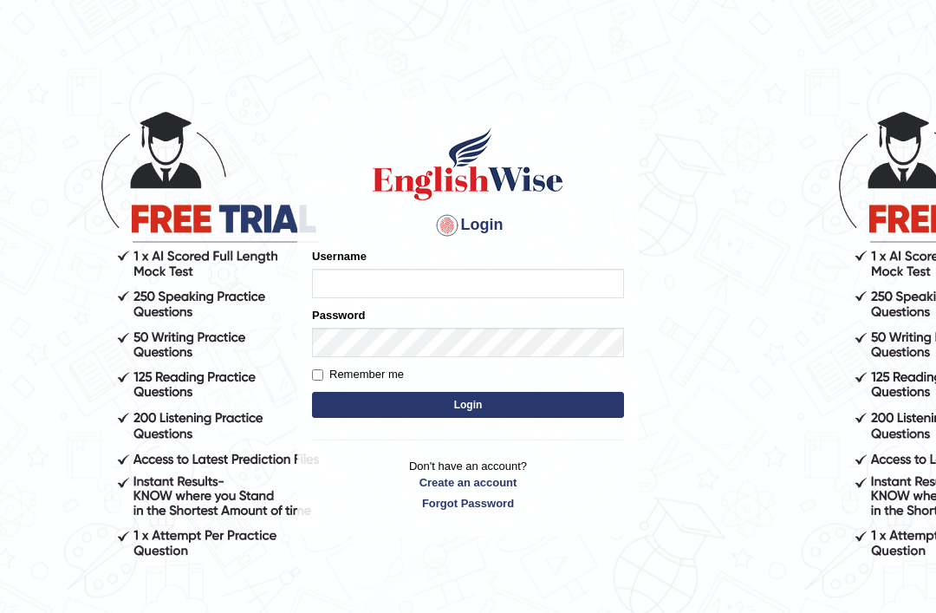
click at [460, 282] on input "Username" at bounding box center [468, 283] width 312 height 29
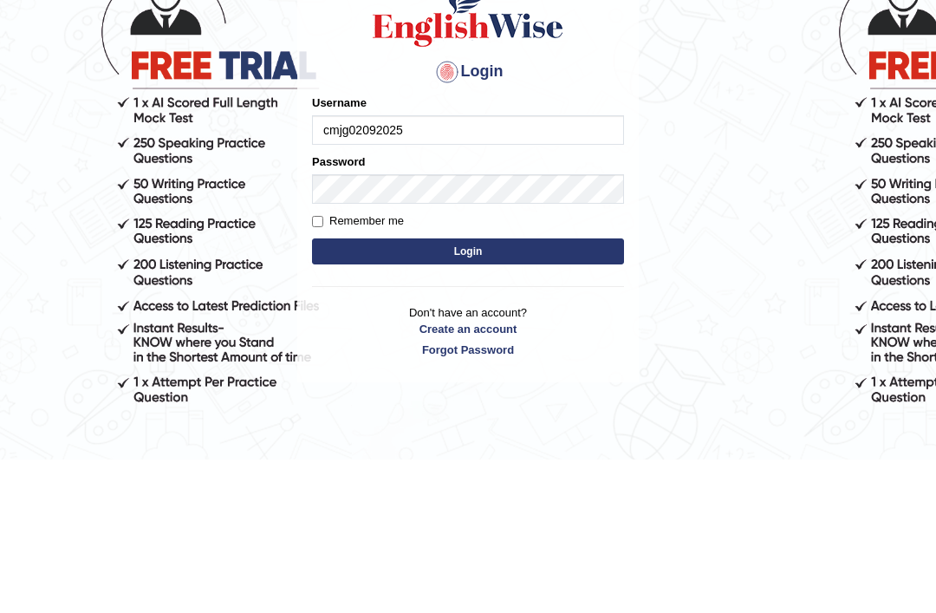
type input "cmjg02092025"
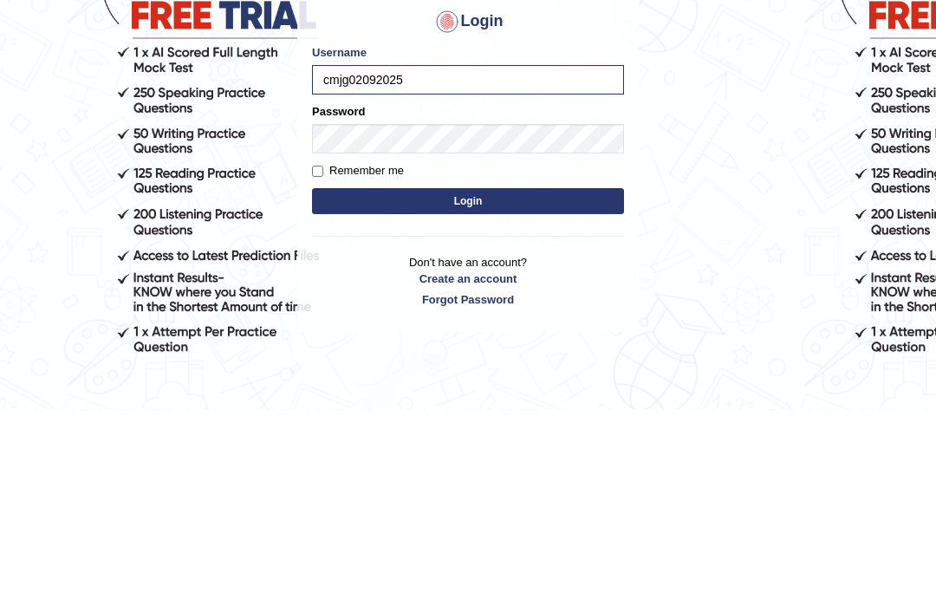
click at [317, 369] on input "Remember me" at bounding box center [317, 374] width 11 height 11
checkbox input "true"
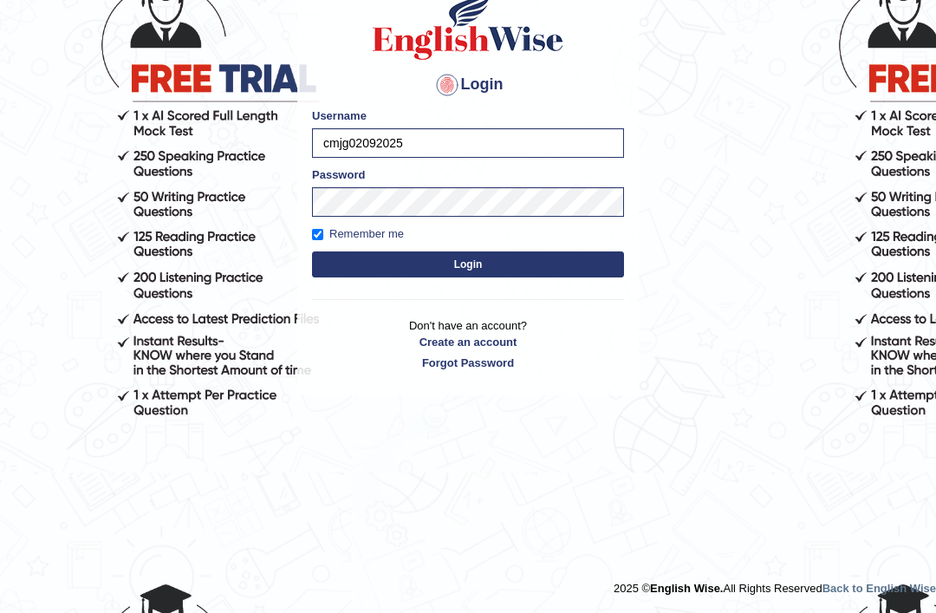
click at [550, 269] on button "Login" at bounding box center [468, 264] width 312 height 26
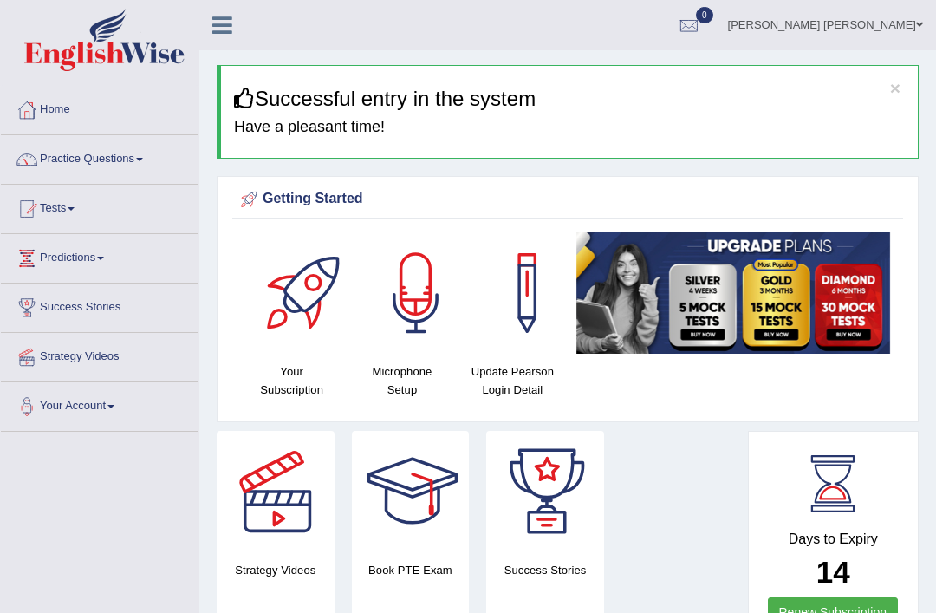
click at [222, 23] on icon at bounding box center [222, 25] width 20 height 23
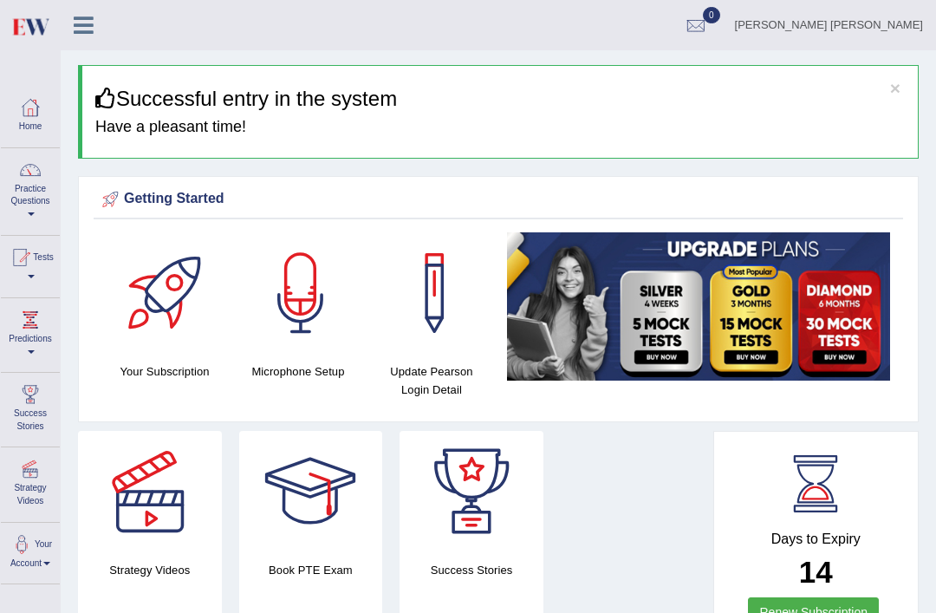
click at [29, 258] on div at bounding box center [20, 258] width 26 height 26
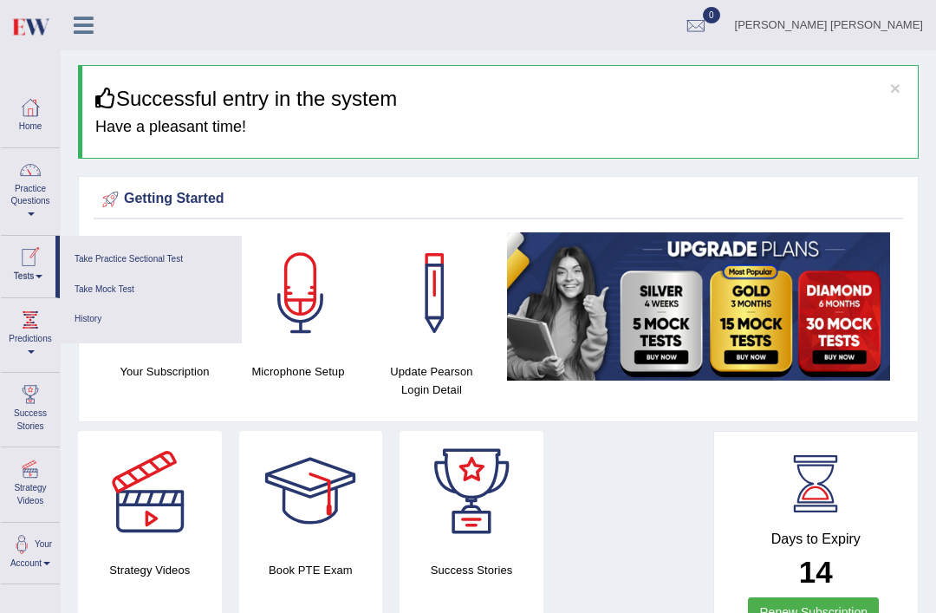
click at [162, 252] on link "Take Practice Sectional Test" at bounding box center [151, 260] width 165 height 30
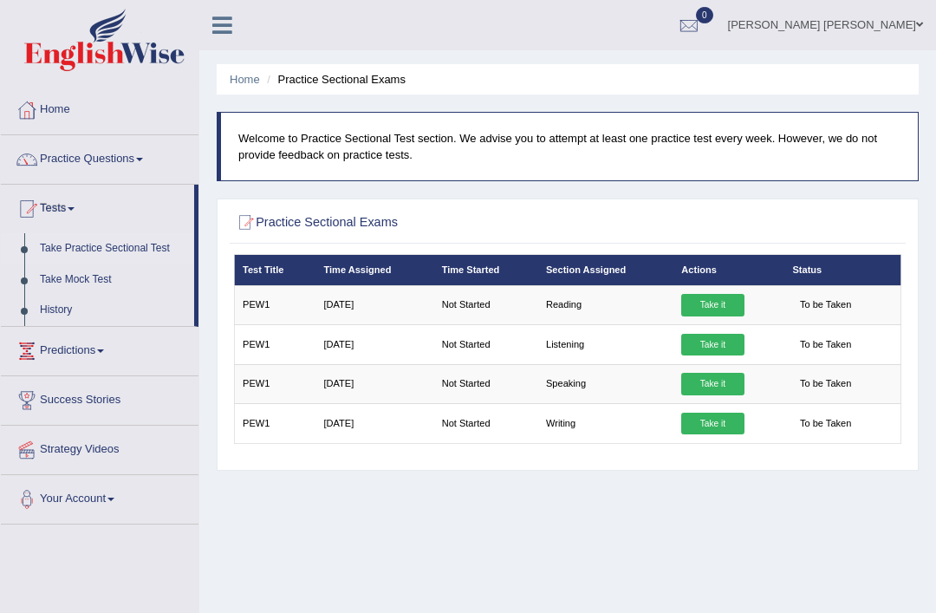
click at [576, 439] on td "Writing" at bounding box center [605, 423] width 135 height 39
click at [598, 355] on td "Listening" at bounding box center [605, 344] width 135 height 39
click at [894, 16] on link "[PERSON_NAME] [PERSON_NAME]" at bounding box center [825, 22] width 221 height 45
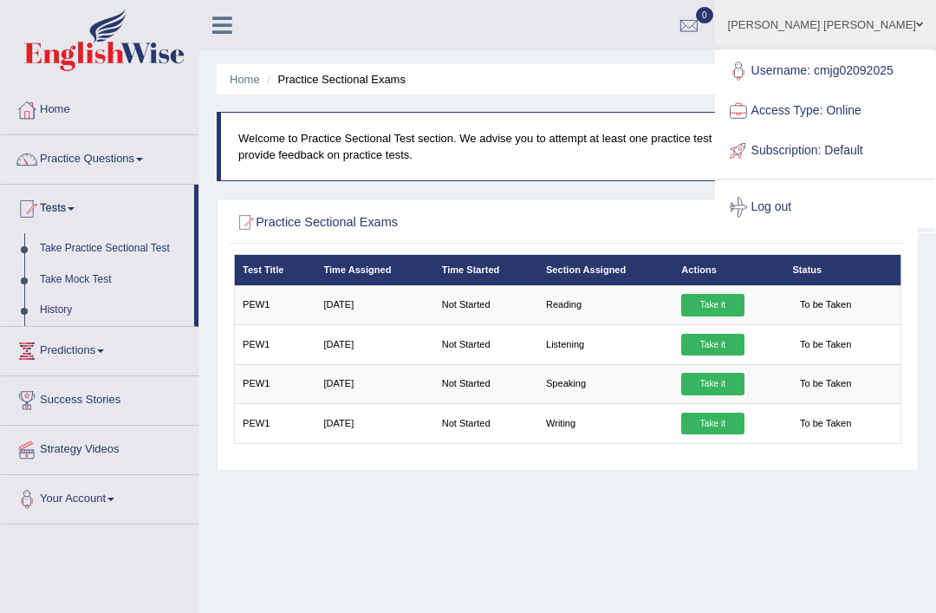
click at [819, 225] on link "Log out" at bounding box center [826, 207] width 218 height 40
